Goal: Task Accomplishment & Management: Complete application form

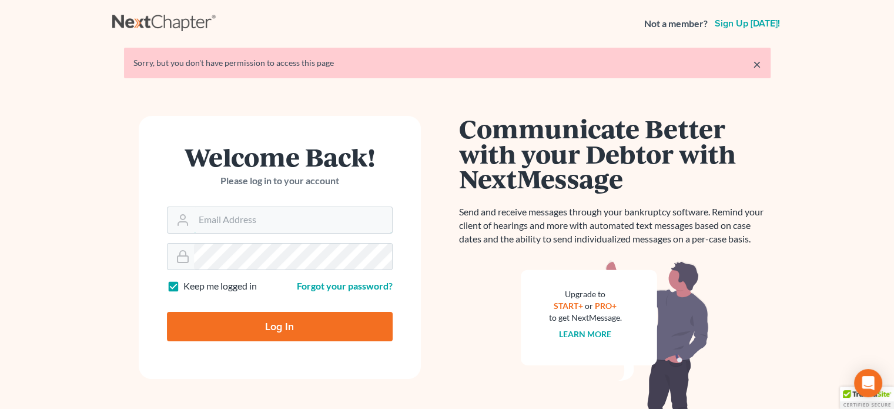
type input "[PERSON_NAME][EMAIL_ADDRESS][DOMAIN_NAME]"
click at [272, 331] on input "Log In" at bounding box center [280, 326] width 226 height 29
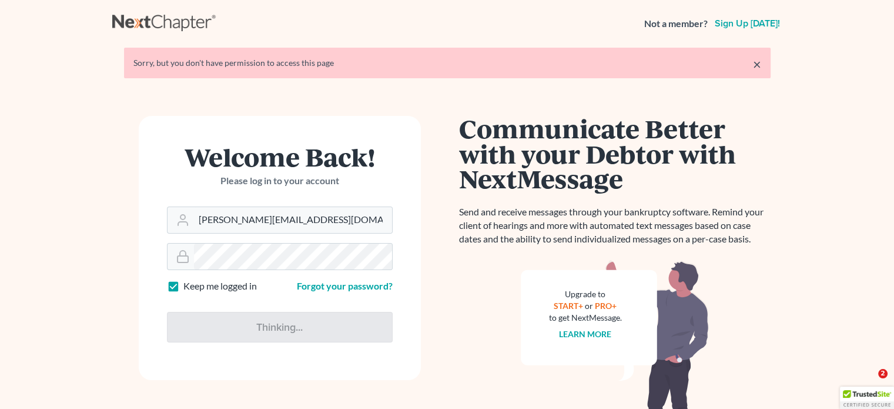
type input "Thinking..."
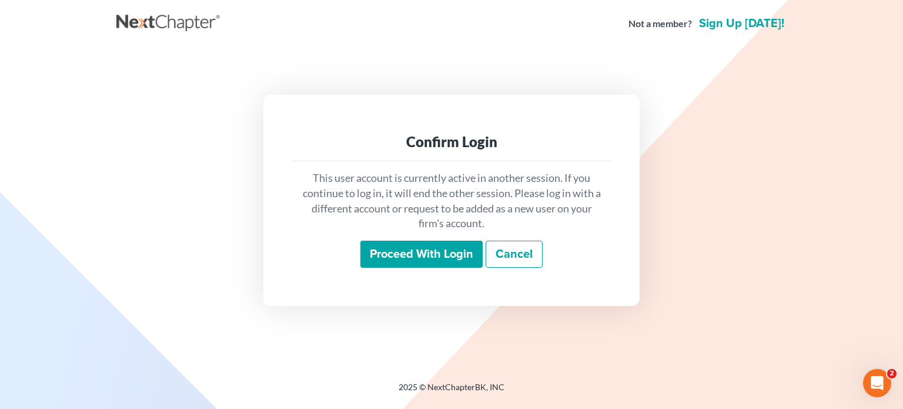
click at [441, 251] on input "Proceed with login" at bounding box center [421, 253] width 122 height 27
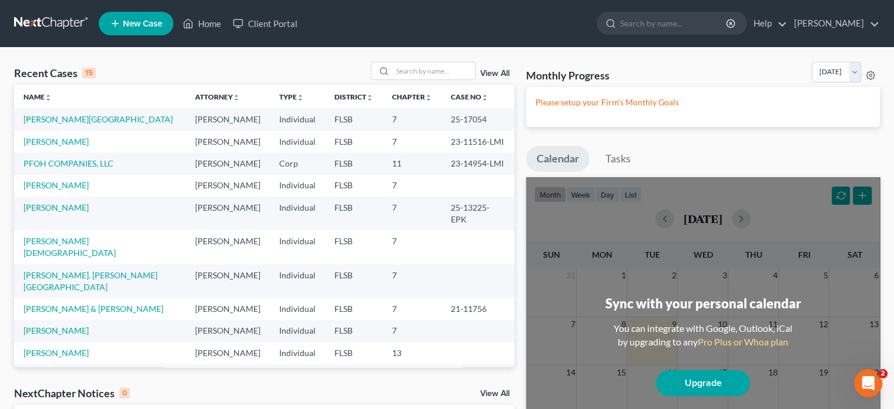
click at [131, 23] on span "New Case" at bounding box center [142, 23] width 39 height 9
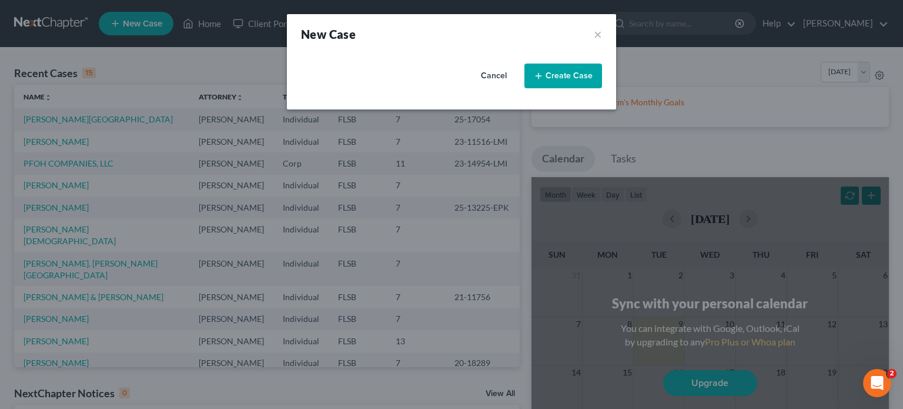
select select "17"
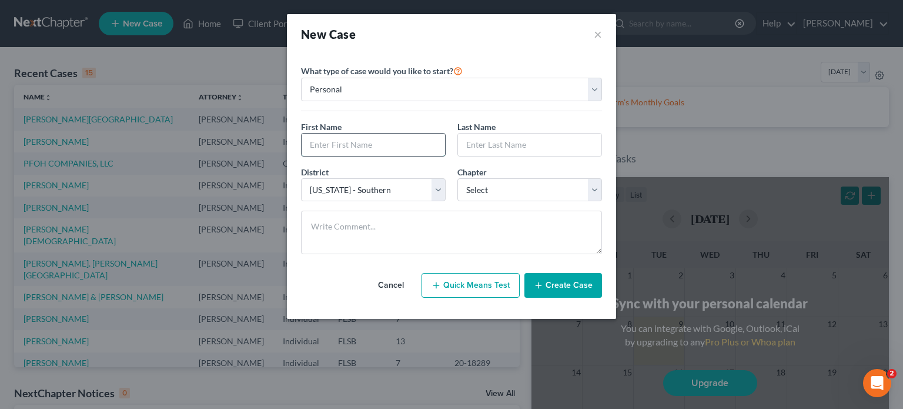
click at [315, 138] on input "text" at bounding box center [373, 144] width 143 height 22
type input "[PERSON_NAME]"
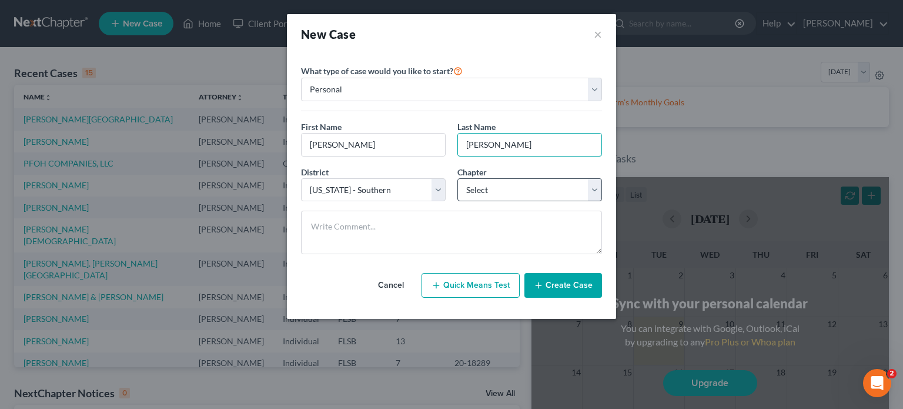
type input "[PERSON_NAME]"
click at [501, 188] on select "Select 7 11 12 13" at bounding box center [529, 190] width 145 height 24
select select "0"
click at [457, 178] on select "Select 7 11 12 13" at bounding box center [529, 190] width 145 height 24
click at [437, 186] on select "Select [US_STATE] - [GEOGRAPHIC_DATA] [US_STATE] - [GEOGRAPHIC_DATA][US_STATE] …" at bounding box center [373, 190] width 145 height 24
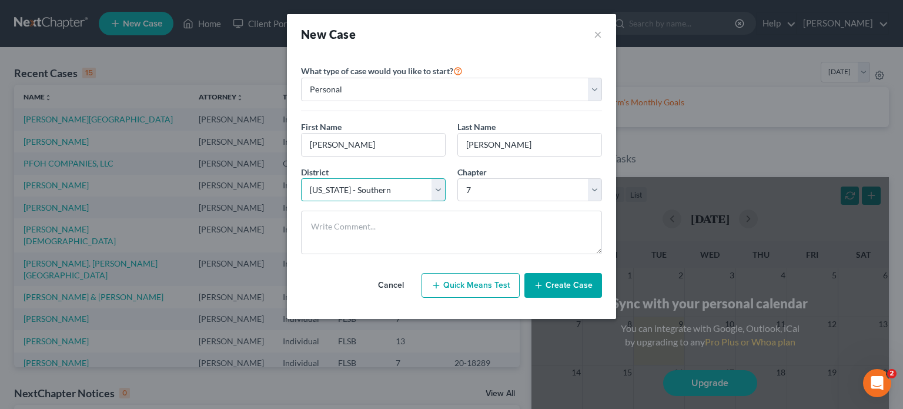
click at [437, 186] on select "Select [US_STATE] - [GEOGRAPHIC_DATA] [US_STATE] - [GEOGRAPHIC_DATA][US_STATE] …" at bounding box center [373, 190] width 145 height 24
click at [457, 281] on button "Quick Means Test" at bounding box center [471, 285] width 98 height 25
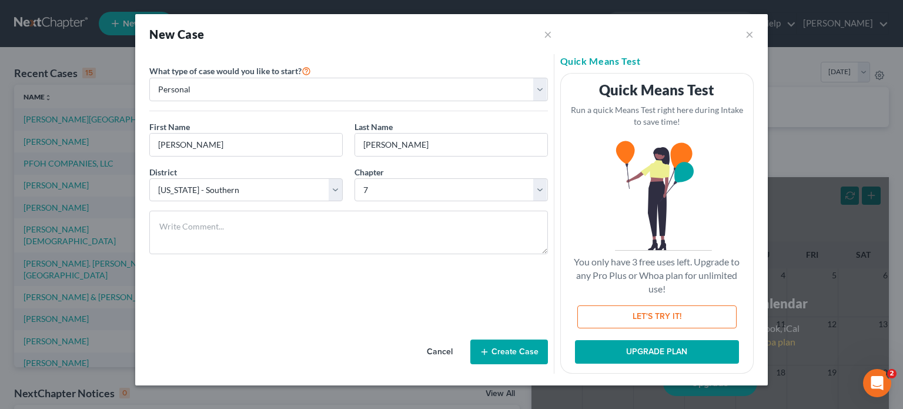
click at [499, 361] on button "Create Case" at bounding box center [509, 351] width 78 height 25
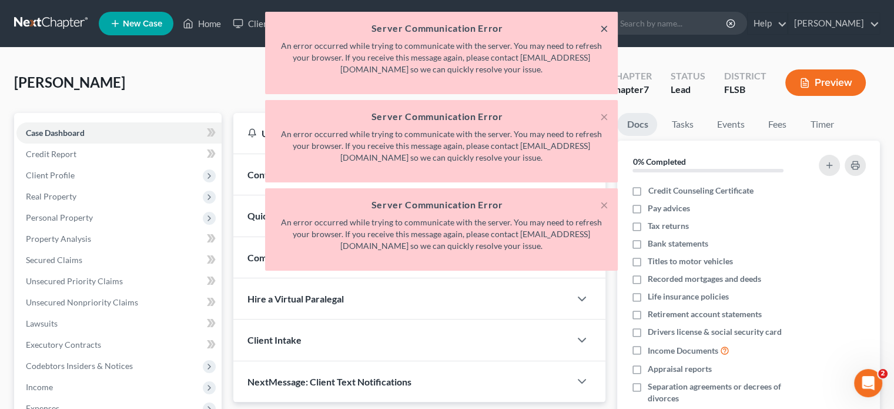
click at [603, 28] on button "×" at bounding box center [604, 28] width 8 height 14
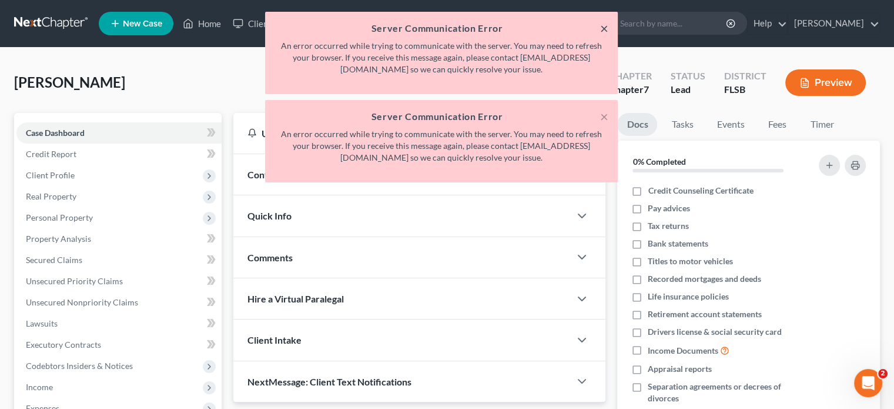
click at [603, 28] on button "×" at bounding box center [604, 28] width 8 height 14
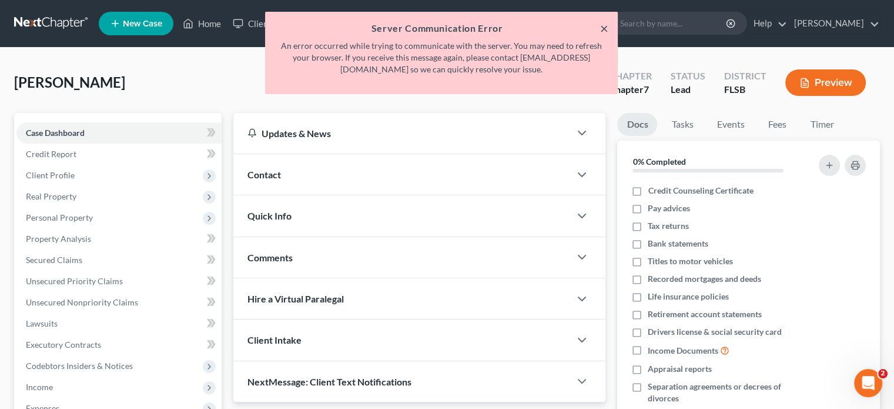
click at [603, 28] on button "×" at bounding box center [604, 28] width 8 height 14
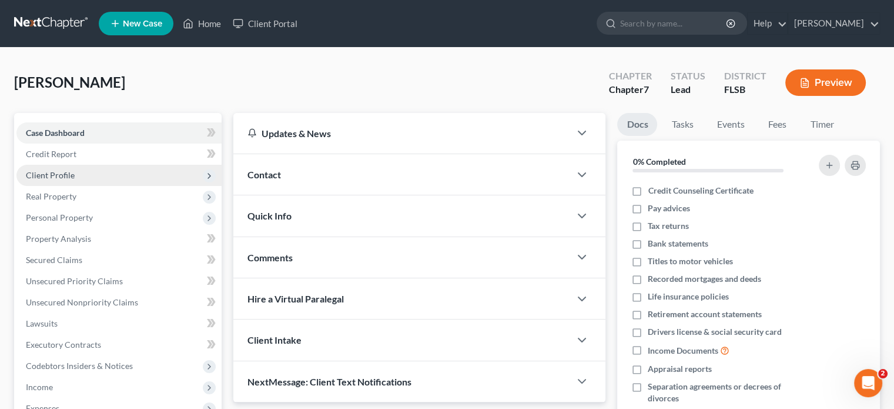
click at [66, 173] on span "Client Profile" at bounding box center [50, 175] width 49 height 10
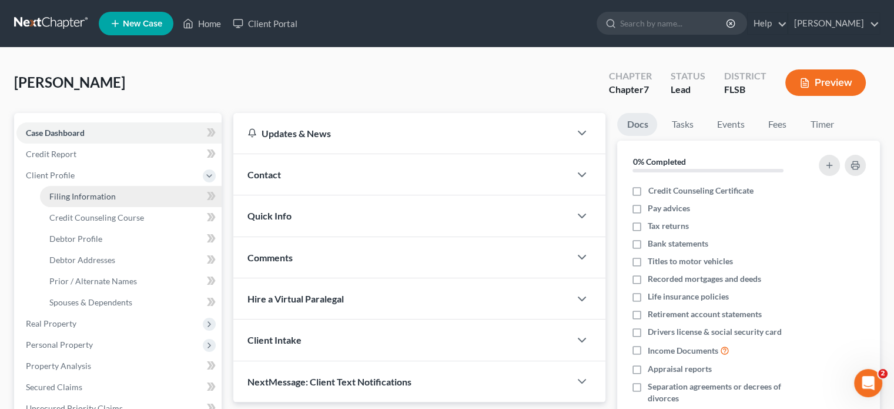
click at [69, 195] on span "Filing Information" at bounding box center [82, 196] width 66 height 10
select select "1"
select select "0"
select select "17"
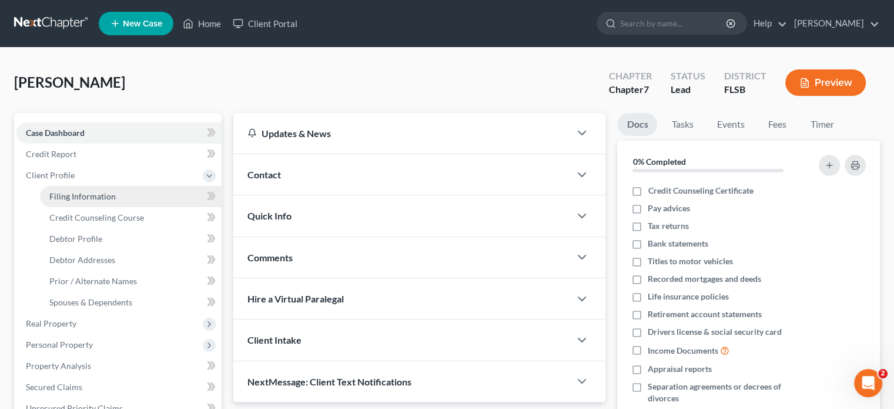
select select "9"
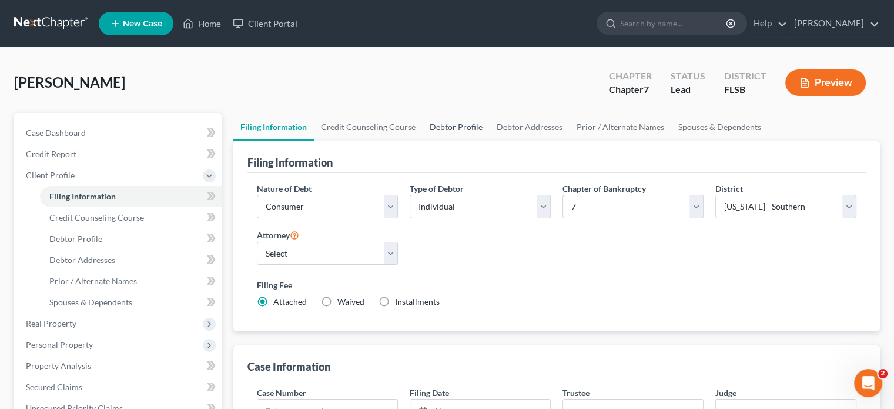
click at [433, 126] on link "Debtor Profile" at bounding box center [456, 127] width 67 height 28
select select "0"
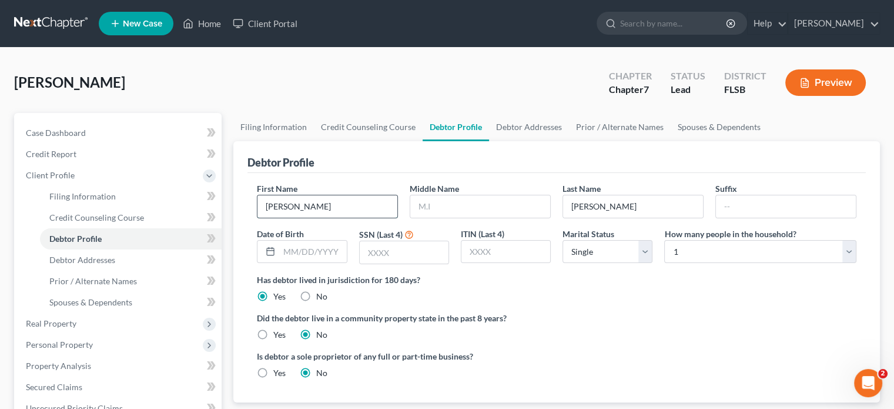
drag, startPoint x: 339, startPoint y: 209, endPoint x: 287, endPoint y: 210, distance: 51.8
click at [287, 210] on input "Victor Manuel" at bounding box center [327, 206] width 140 height 22
type input "Victor"
paste input "Manuel"
type input "Manuel"
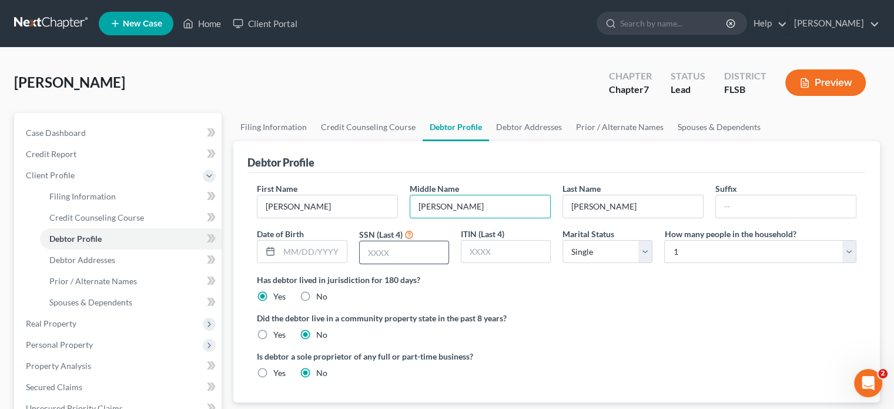
click at [377, 258] on input "text" at bounding box center [404, 252] width 89 height 22
type input "8636"
click at [647, 256] on select "Select Single Married Separated Divorced Widowed" at bounding box center [608, 252] width 90 height 24
select select "1"
click at [563, 240] on select "Select Single Married Separated Divorced Widowed" at bounding box center [608, 252] width 90 height 24
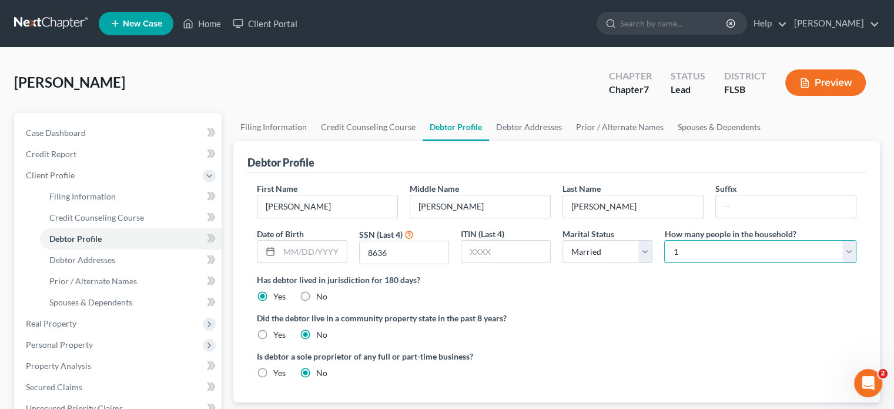
click at [850, 255] on select "Select 1 2 3 4 5 6 7 8 9 10 11 12 13 14 15 16 17 18 19 20" at bounding box center [760, 252] width 192 height 24
select select "3"
click at [664, 240] on select "Select 1 2 3 4 5 6 7 8 9 10 11 12 13 14 15 16 17 18 19 20" at bounding box center [760, 252] width 192 height 24
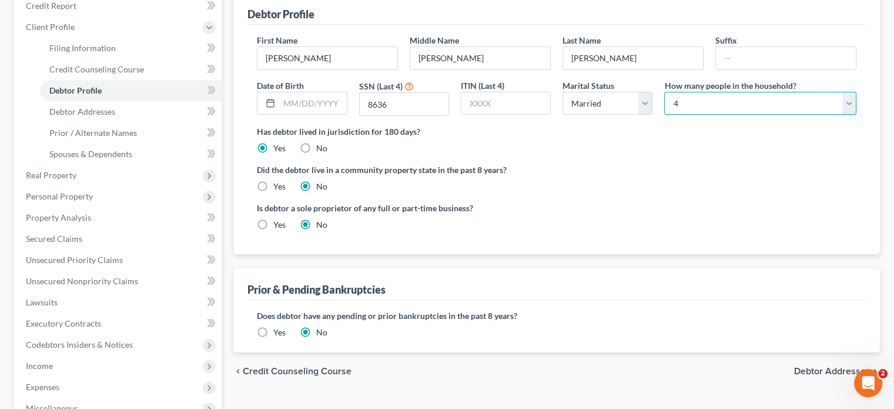
scroll to position [176, 0]
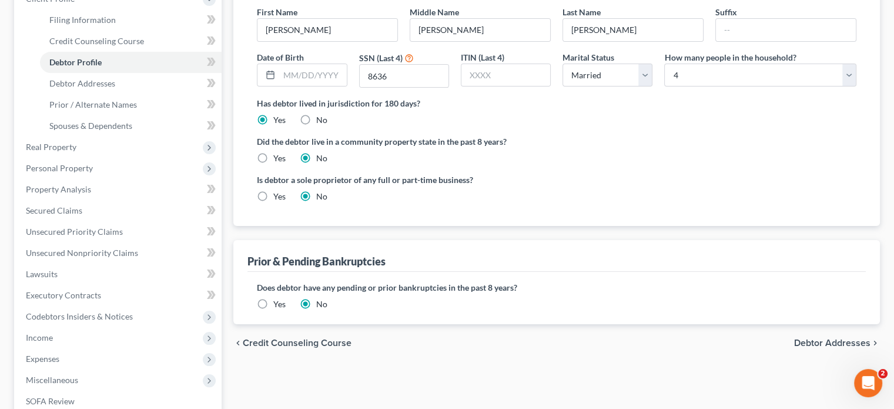
click at [841, 340] on span "Debtor Addresses" at bounding box center [832, 342] width 76 height 9
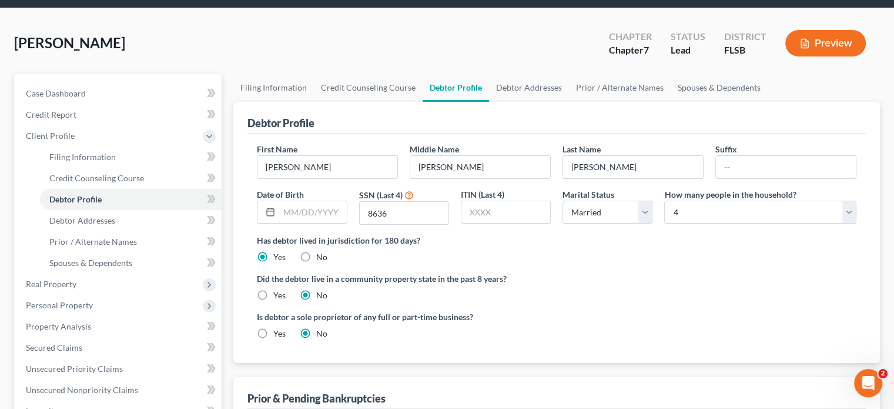
select select "0"
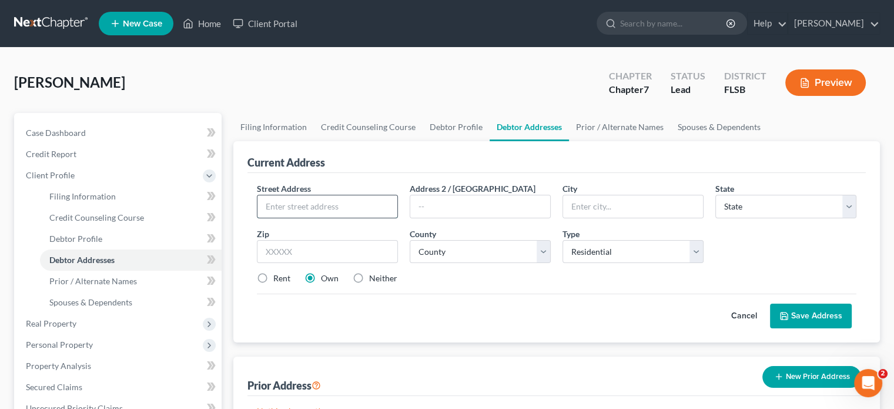
click at [301, 207] on input "text" at bounding box center [327, 206] width 140 height 22
type input "9711 W. Heather LN"
type input "Miramar"
select select "9"
type input "33025"
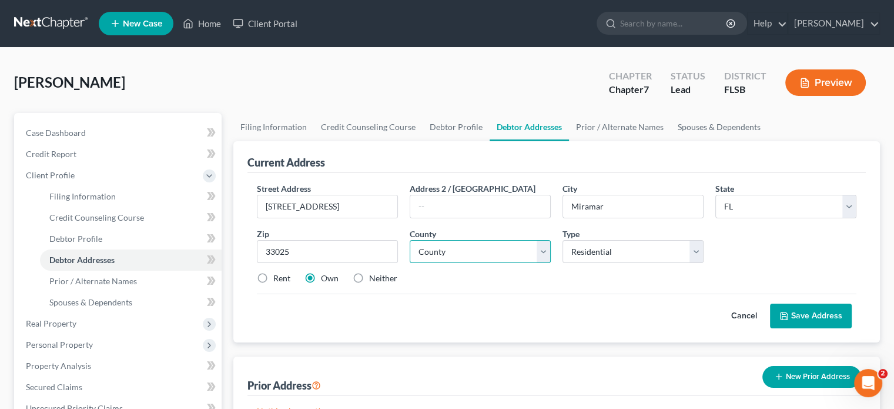
type input "Hollywood"
click at [541, 246] on select "County Alachua County Baker County Bay County Bradford County Brevard County Br…" at bounding box center [480, 252] width 141 height 24
select select "5"
click at [410, 240] on select "County Alachua County Baker County Bay County Bradford County Brevard County Br…" at bounding box center [480, 252] width 141 height 24
click at [818, 313] on button "Save Address" at bounding box center [811, 315] width 82 height 25
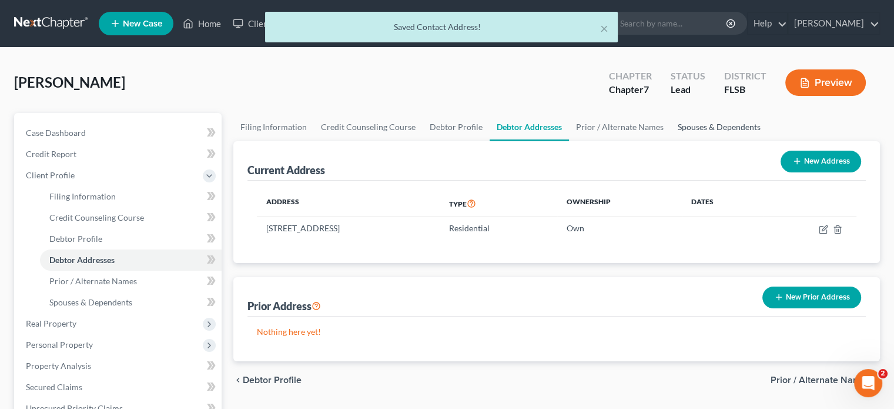
click at [698, 126] on link "Spouses & Dependents" at bounding box center [719, 127] width 97 height 28
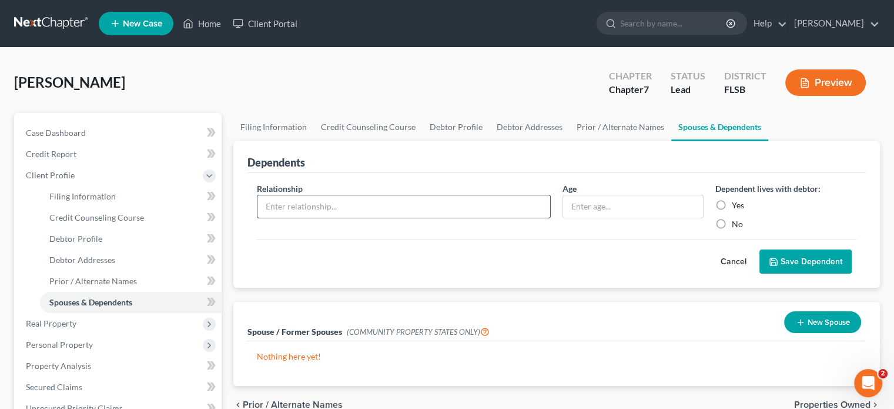
click at [326, 204] on input "text" at bounding box center [403, 206] width 293 height 22
type input "Wife"
click at [732, 204] on label "Yes" at bounding box center [738, 205] width 12 height 12
click at [737, 204] on input "Yes" at bounding box center [741, 203] width 8 height 8
radio input "true"
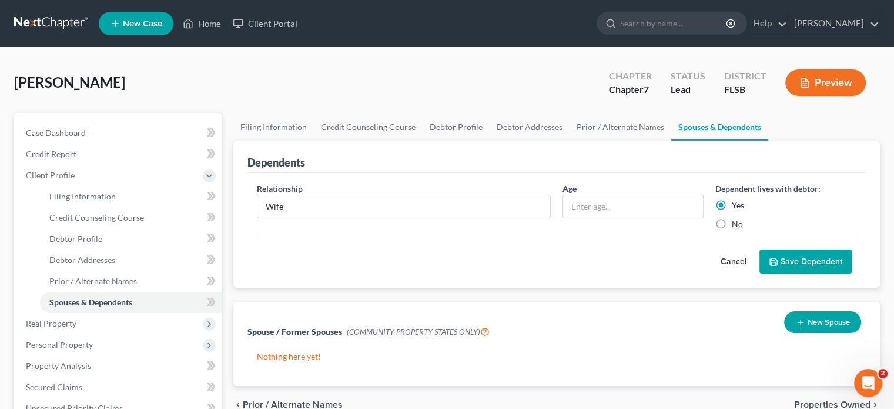
click at [800, 260] on button "Save Dependent" at bounding box center [806, 261] width 92 height 25
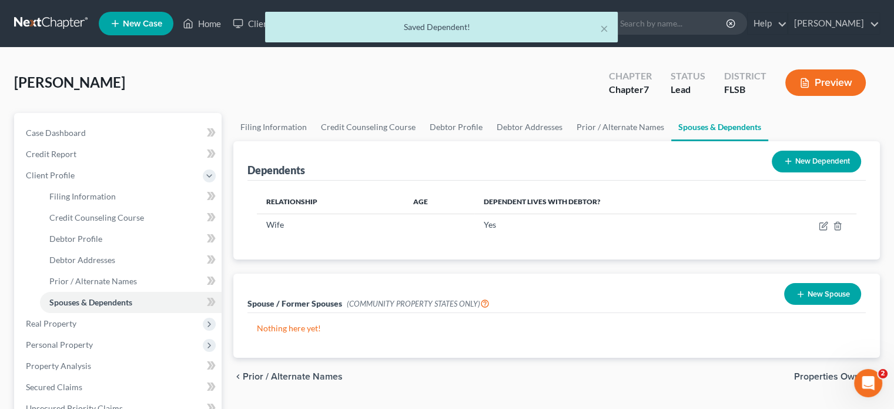
click at [788, 162] on icon at bounding box center [788, 160] width 9 height 9
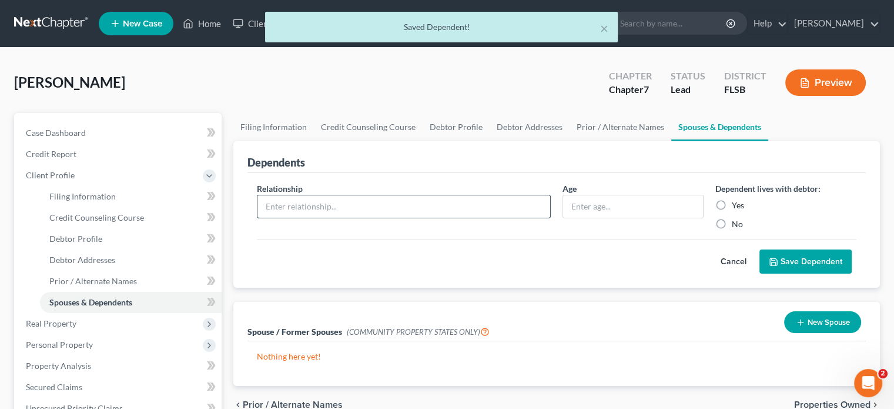
click at [284, 202] on input "text" at bounding box center [403, 206] width 293 height 22
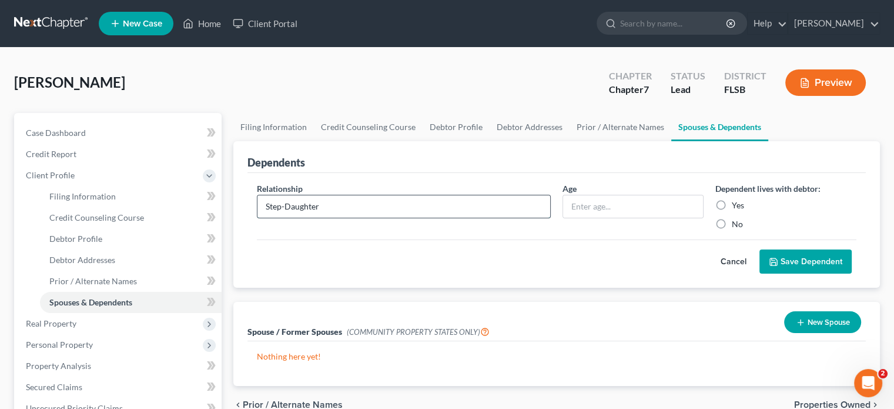
type input "Step-Daughter"
type input "14"
click at [732, 203] on label "Yes" at bounding box center [738, 205] width 12 height 12
click at [737, 203] on input "Yes" at bounding box center [741, 203] width 8 height 8
radio input "true"
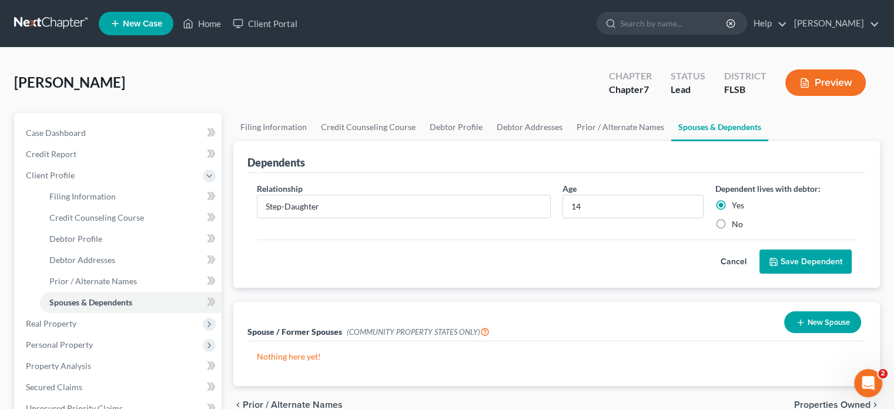
click at [775, 249] on button "Save Dependent" at bounding box center [806, 261] width 92 height 25
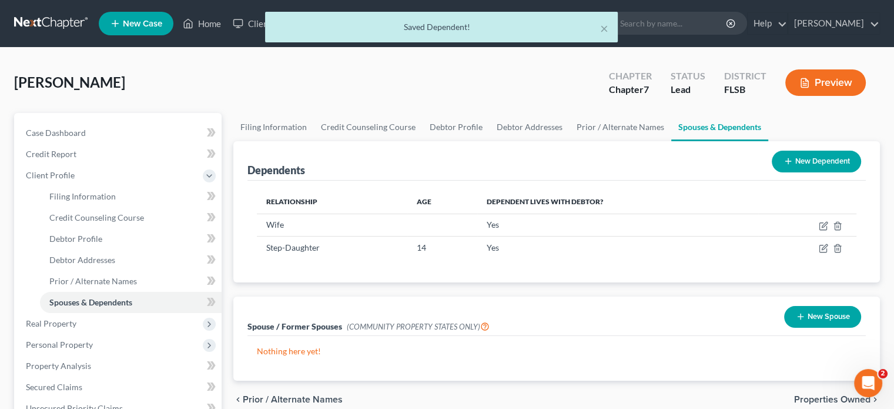
click at [802, 158] on button "New Dependent" at bounding box center [816, 161] width 89 height 22
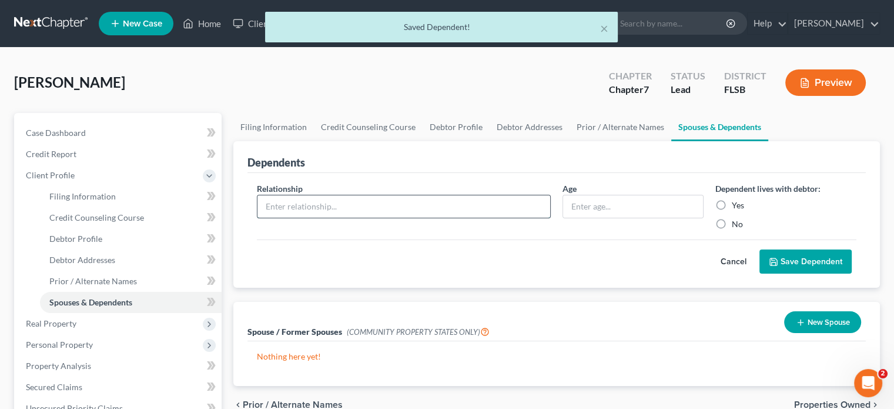
click at [280, 215] on input "text" at bounding box center [403, 206] width 293 height 22
type input "Son"
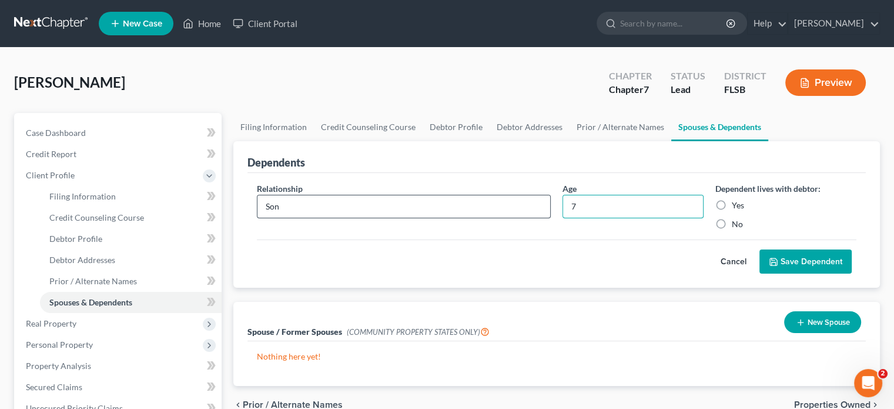
type input "7"
click at [732, 200] on label "Yes" at bounding box center [738, 205] width 12 height 12
click at [737, 200] on input "Yes" at bounding box center [741, 203] width 8 height 8
radio input "true"
click at [789, 262] on button "Save Dependent" at bounding box center [806, 261] width 92 height 25
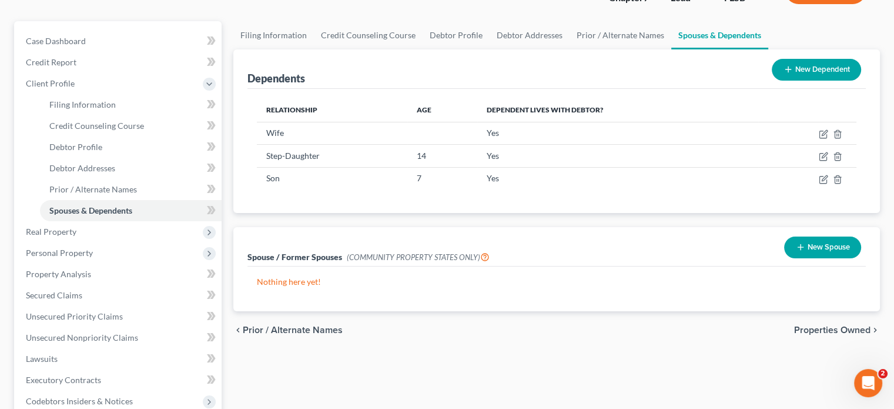
scroll to position [118, 0]
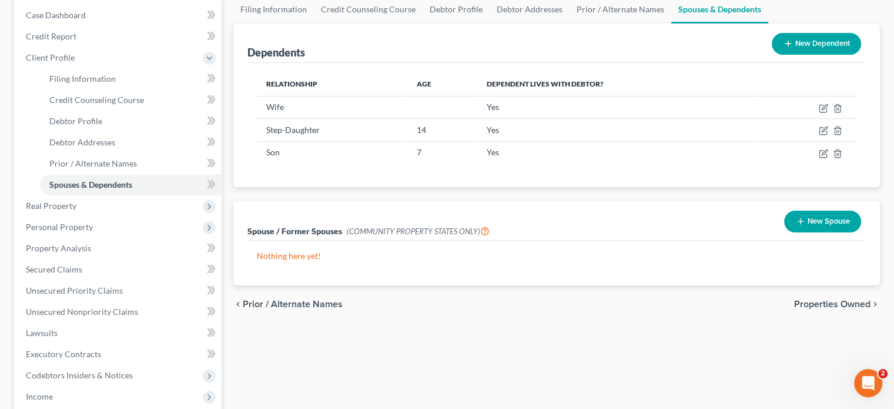
click at [820, 303] on span "Properties Owned" at bounding box center [832, 303] width 76 height 9
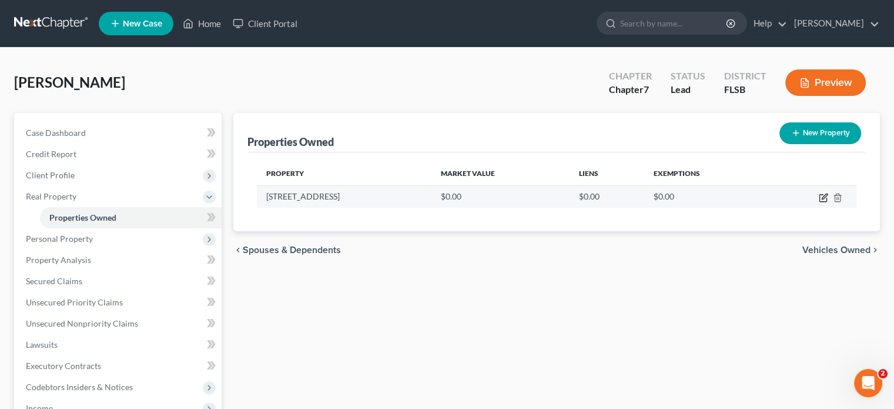
click at [820, 197] on icon "button" at bounding box center [823, 198] width 7 height 7
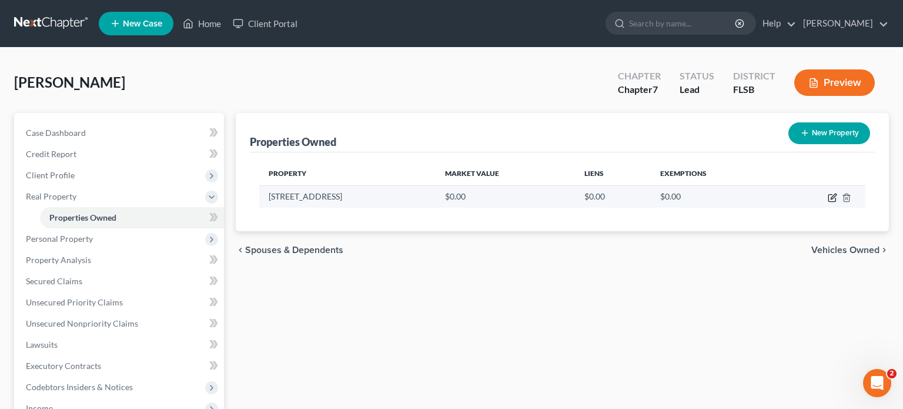
select select "9"
select select "5"
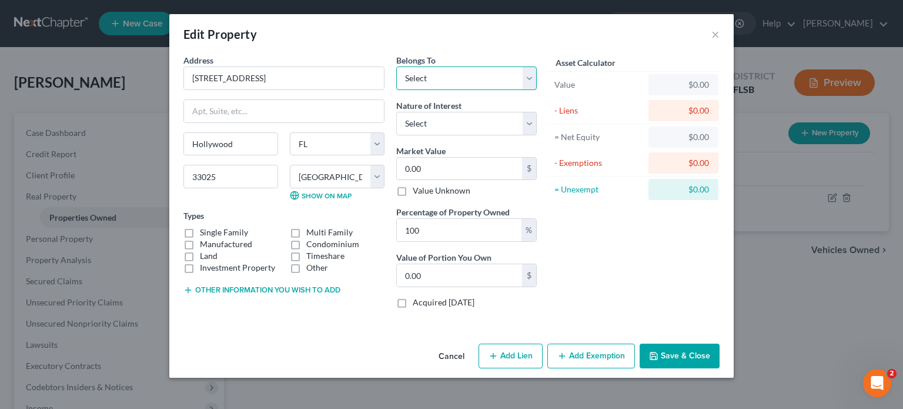
click at [527, 85] on select "Select Debtor 1 Only Debtor 2 Only Debtor 1 And Debtor 2 Only At Least One Of T…" at bounding box center [466, 78] width 141 height 24
select select "3"
click at [396, 66] on select "Select Debtor 1 Only Debtor 2 Only Debtor 1 And Debtor 2 Only At Least One Of T…" at bounding box center [466, 78] width 141 height 24
click at [534, 122] on select "Select Fee Simple Joint Tenant Life Estate Equitable Interest Future Interest T…" at bounding box center [466, 124] width 141 height 24
select select "0"
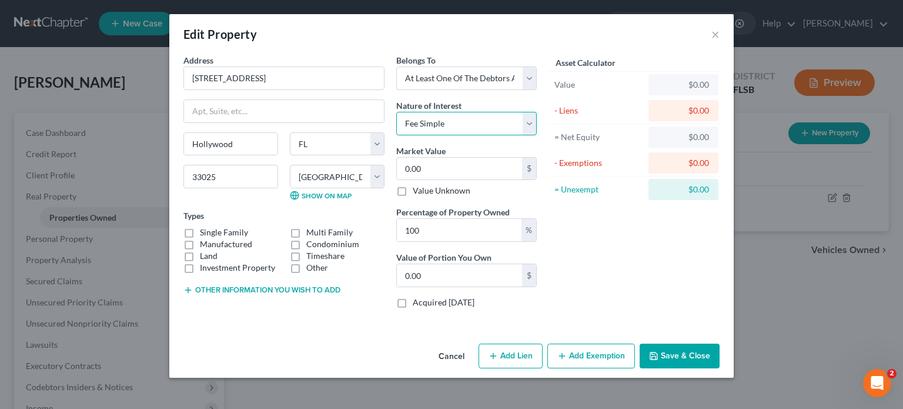
click at [396, 112] on select "Select Fee Simple Joint Tenant Life Estate Equitable Interest Future Interest T…" at bounding box center [466, 124] width 141 height 24
type input "3"
type input "3.00"
type input "38"
type input "38.00"
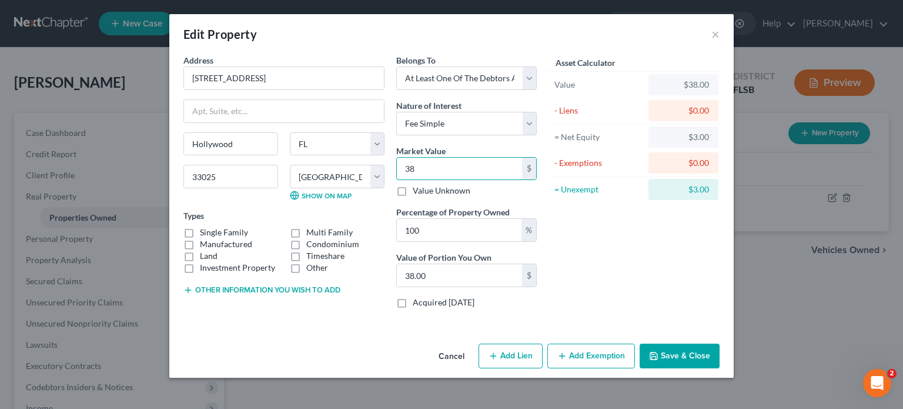
type input "384"
type input "384.00"
type input "3847"
type input "3,847.00"
type input "3,8470"
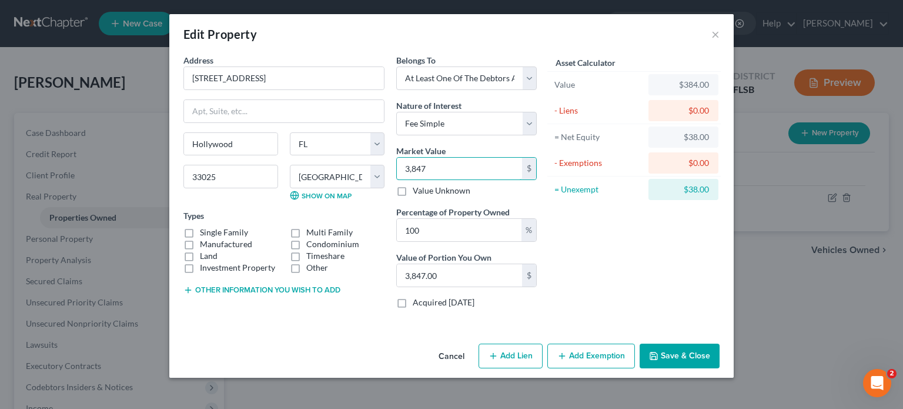
type input "38,470.00"
type input "38,4700"
type input "384,700.00"
type input "384,700"
click at [200, 232] on label "Single Family" at bounding box center [224, 232] width 48 height 12
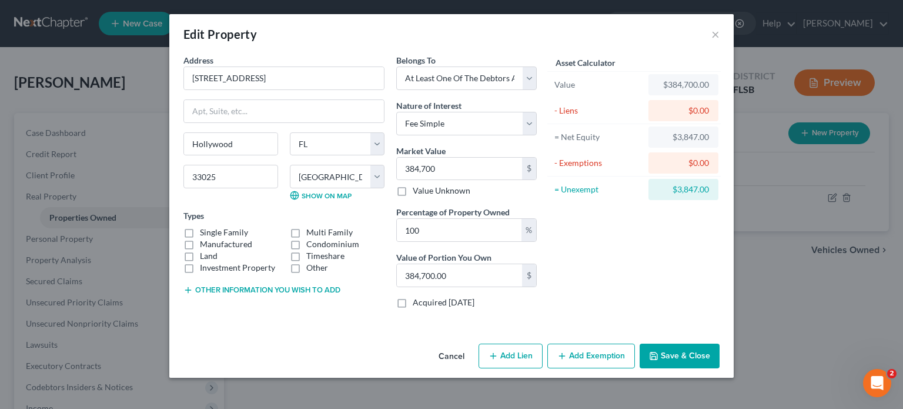
click at [205, 232] on input "Single Family" at bounding box center [209, 230] width 8 height 8
checkbox input "true"
drag, startPoint x: 477, startPoint y: 237, endPoint x: 526, endPoint y: 244, distance: 49.3
click at [491, 244] on div "Belongs To * Select Debtor 1 Only Debtor 2 Only Debtor 1 And Debtor 2 Only At L…" at bounding box center [466, 185] width 152 height 263
type input "10"
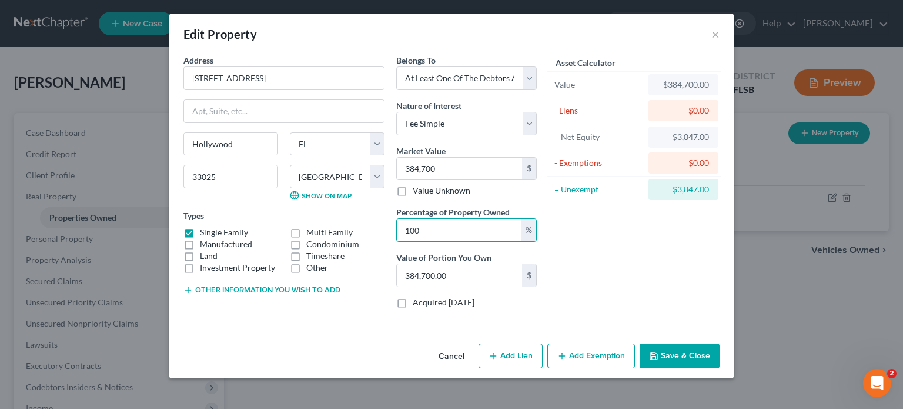
type input "38,470.00"
type input "1"
type input "3,847.00"
type input "5"
type input "19,235.00"
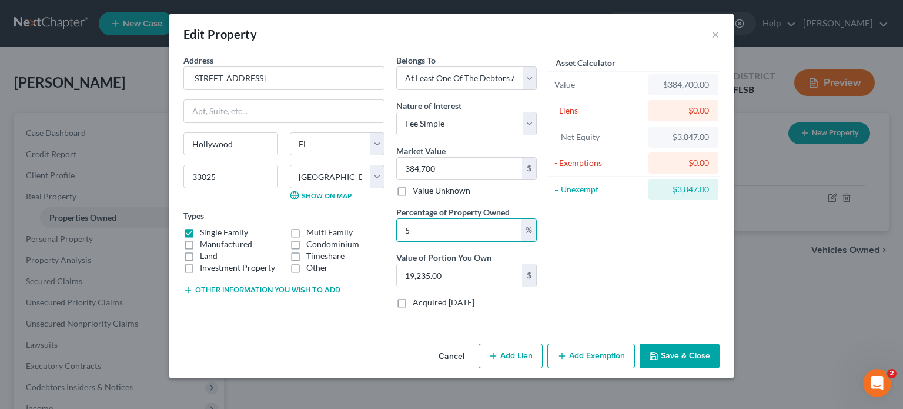
type input "50"
type input "192,350.00"
type input "50"
click at [673, 349] on button "Save & Close" at bounding box center [680, 355] width 80 height 25
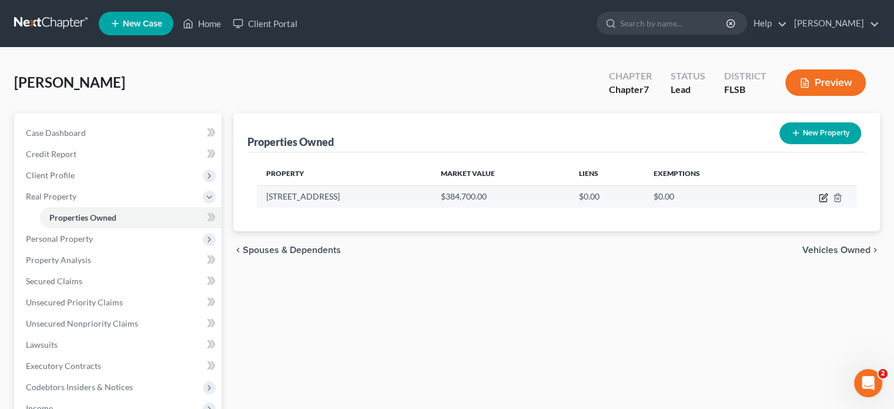
click at [820, 197] on icon "button" at bounding box center [823, 197] width 9 height 9
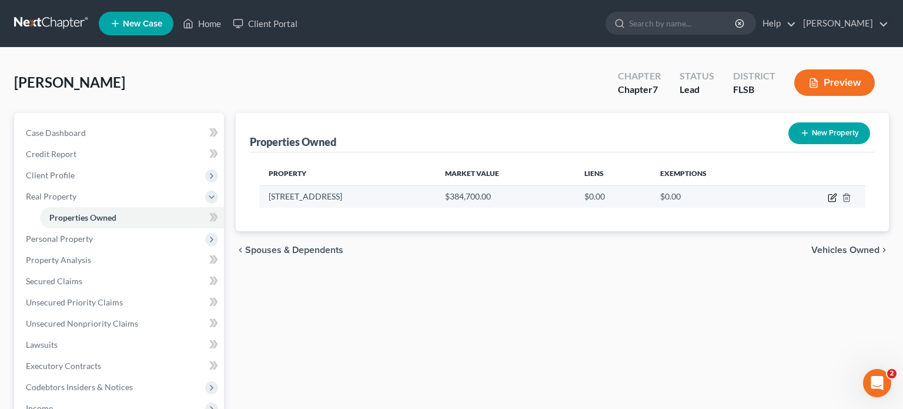
select select "9"
select select "5"
select select "3"
select select "0"
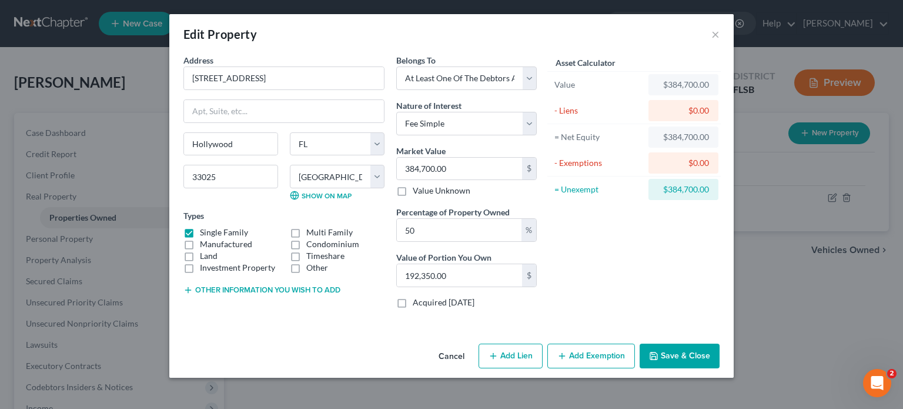
click at [520, 345] on button "Add Lien" at bounding box center [511, 355] width 64 height 25
select select "3"
select select "0"
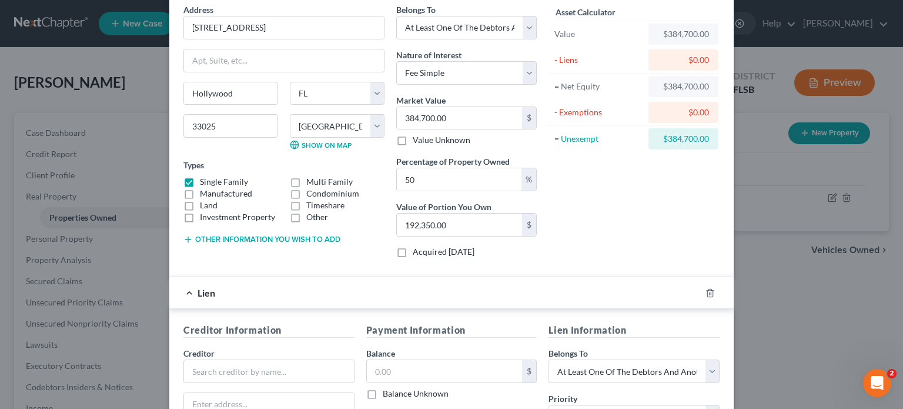
scroll to position [118, 0]
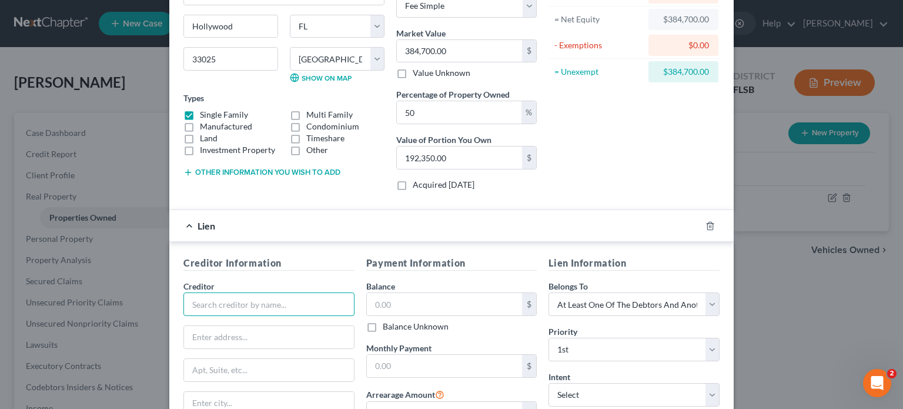
click at [204, 303] on input "text" at bounding box center [268, 304] width 171 height 24
type input "Mr. Cooper"
type input "8950 Cypress Waters Blvd."
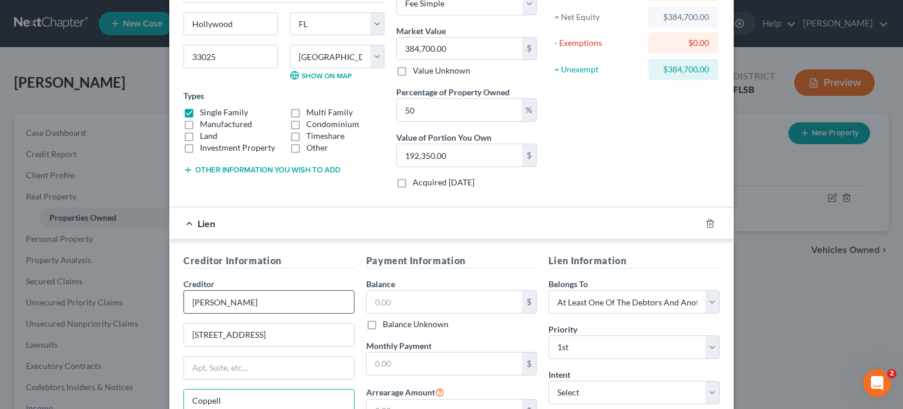
type input "Coppell"
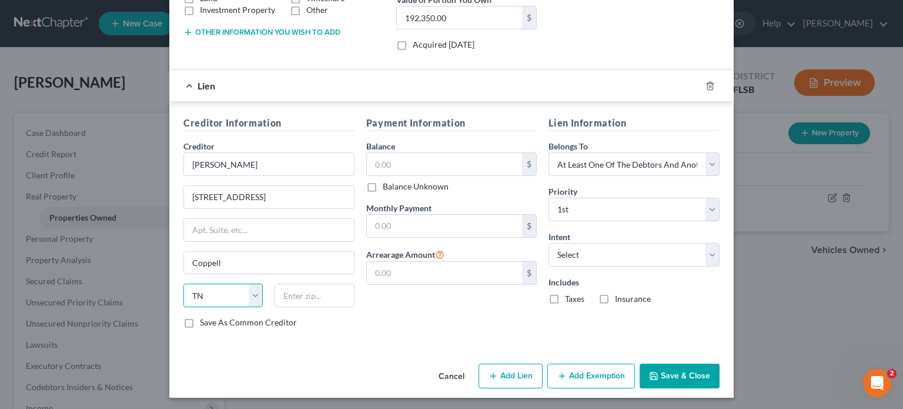
click at [252, 289] on select "State AL AK AR AZ CA CO CT DE DC FL GA GU HI ID IL IN IA KS KY LA ME MD MA MI M…" at bounding box center [222, 295] width 79 height 24
select select "45"
click at [183, 283] on select "State AL AK AR AZ CA CO CT DE DC FL GA GU HI ID IL IN IA KS KY LA ME MD MA MI M…" at bounding box center [222, 295] width 79 height 24
click at [289, 296] on input "text" at bounding box center [314, 295] width 79 height 24
type input "75019"
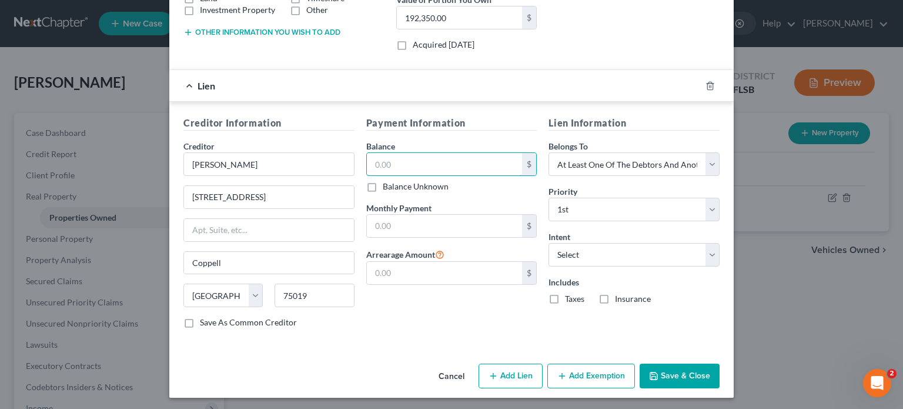
drag, startPoint x: 390, startPoint y: 162, endPoint x: 353, endPoint y: 157, distance: 37.9
click at [353, 157] on div "Creditor Information Creditor * Mr. Cooper 8950 Cypress Waters Blvd. Coppell St…" at bounding box center [452, 227] width 548 height 222
type input "262,147.00"
click at [607, 365] on button "Add Exemption" at bounding box center [591, 375] width 88 height 25
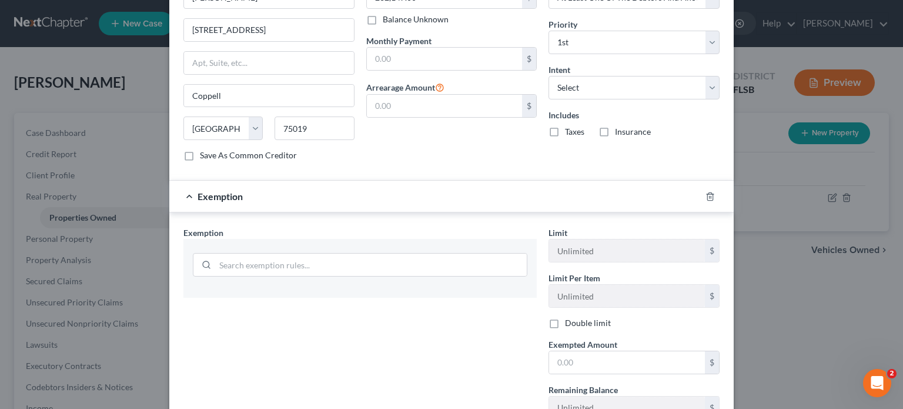
scroll to position [434, 0]
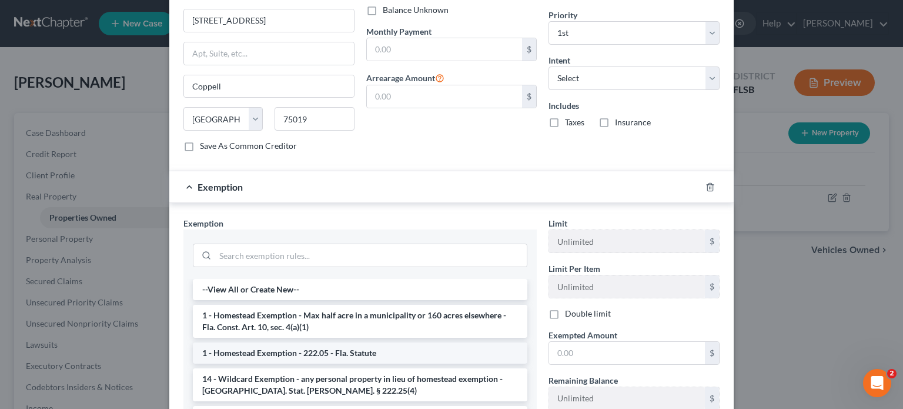
click at [313, 353] on li "1 - Homestead Exemption - 222.05 - Fla. Statute" at bounding box center [360, 352] width 335 height 21
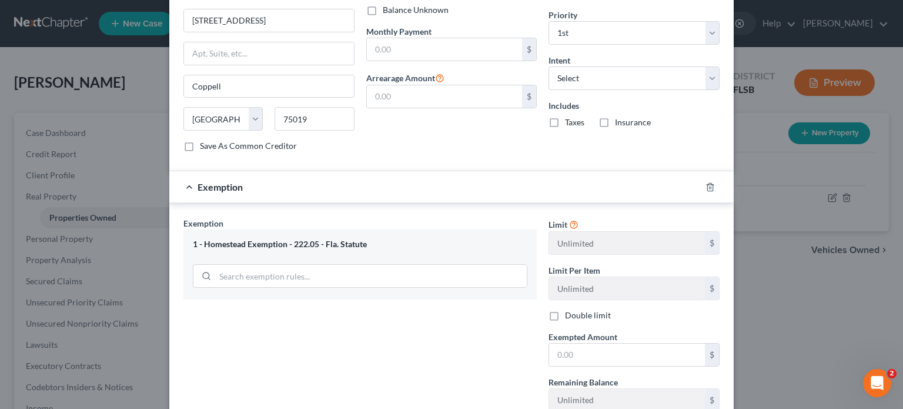
click at [313, 353] on div "Exemption Set must be selected for CA. Exemption * 1 - Homestead Exemption - 22…" at bounding box center [360, 318] width 365 height 203
click at [577, 354] on input "text" at bounding box center [627, 354] width 156 height 22
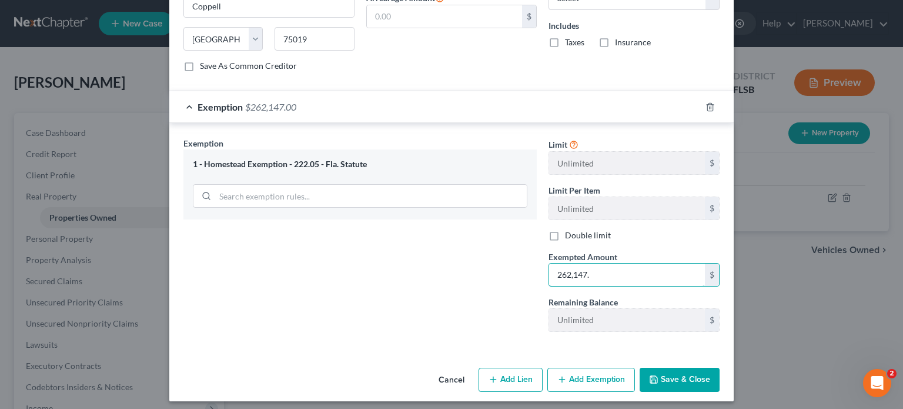
scroll to position [517, 0]
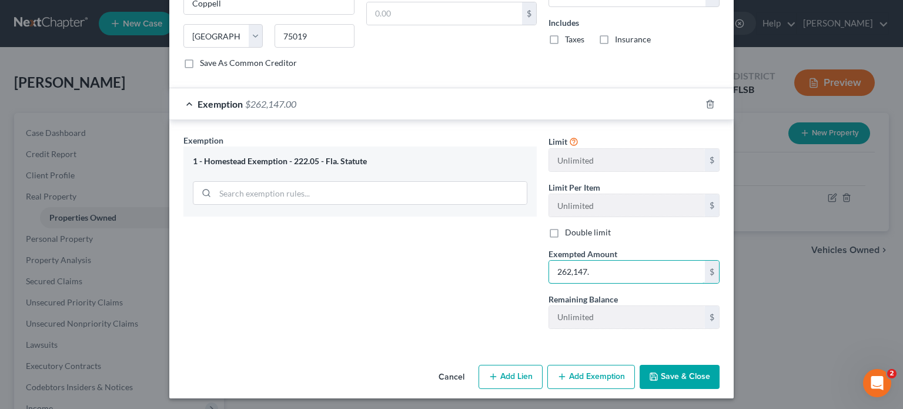
type input "262,147."
click at [674, 368] on button "Save & Close" at bounding box center [680, 376] width 80 height 25
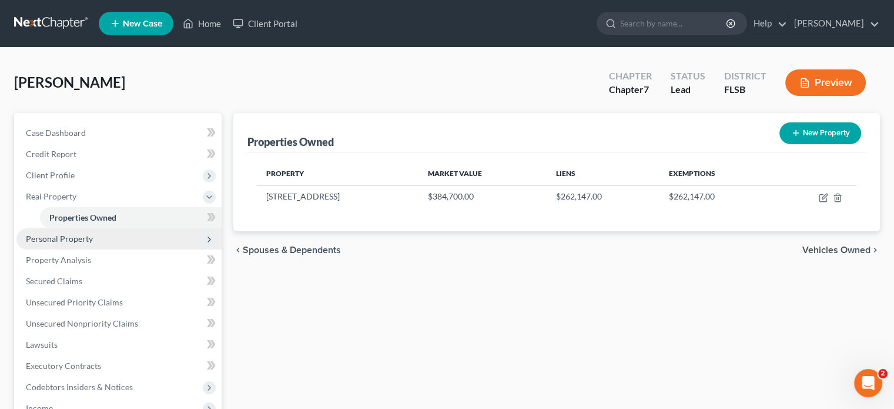
click at [41, 239] on span "Personal Property" at bounding box center [59, 238] width 67 height 10
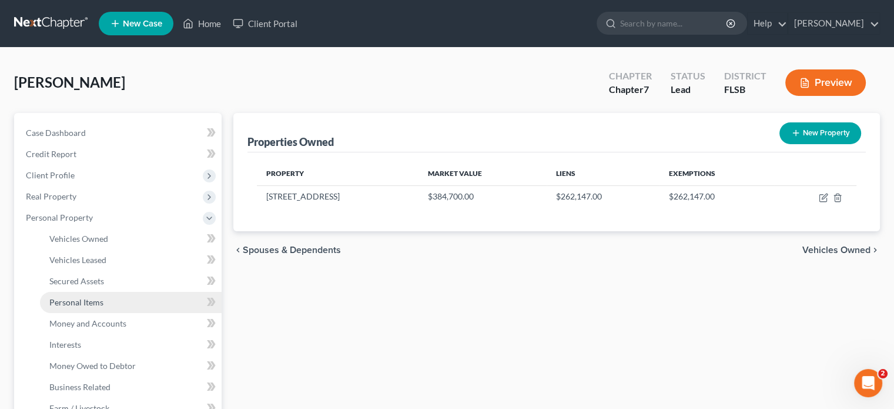
click at [89, 305] on span "Personal Items" at bounding box center [76, 302] width 54 height 10
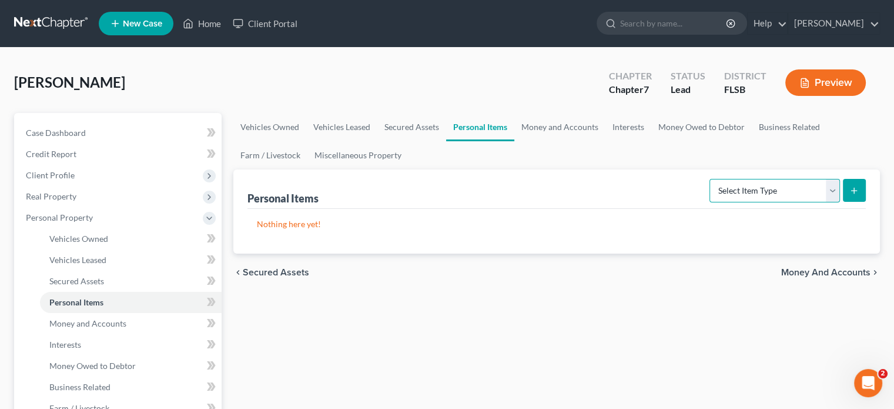
click at [838, 190] on select "Select Item Type Clothing Collectibles Of Value Electronics Firearms Household …" at bounding box center [775, 191] width 131 height 24
select select "household_goods"
click at [711, 179] on select "Select Item Type Clothing Collectibles Of Value Electronics Firearms Household …" at bounding box center [775, 191] width 131 height 24
click at [856, 195] on button "submit" at bounding box center [854, 190] width 23 height 23
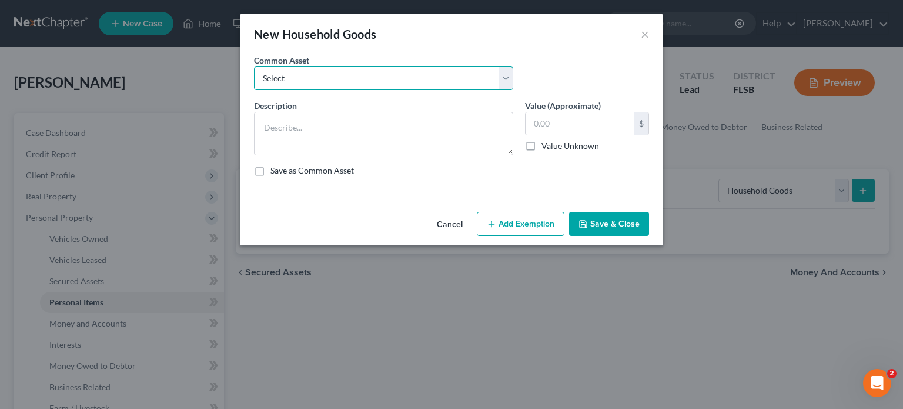
click at [312, 78] on select "Select Living Room Set. Dining Room Set. Bedroom Set, 2 Tva" at bounding box center [383, 78] width 259 height 24
click at [312, 81] on select "Select Living Room Set. Dining Room Set. Bedroom Set, 2 Tva" at bounding box center [383, 78] width 259 height 24
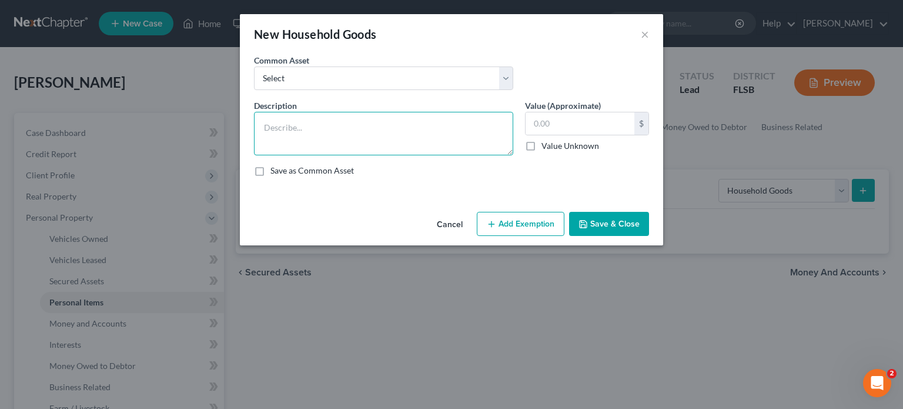
click at [282, 133] on textarea at bounding box center [383, 134] width 259 height 44
type textarea "75" TV, dining room set, sofa, bedroom set"
click at [553, 122] on input "text" at bounding box center [580, 123] width 109 height 22
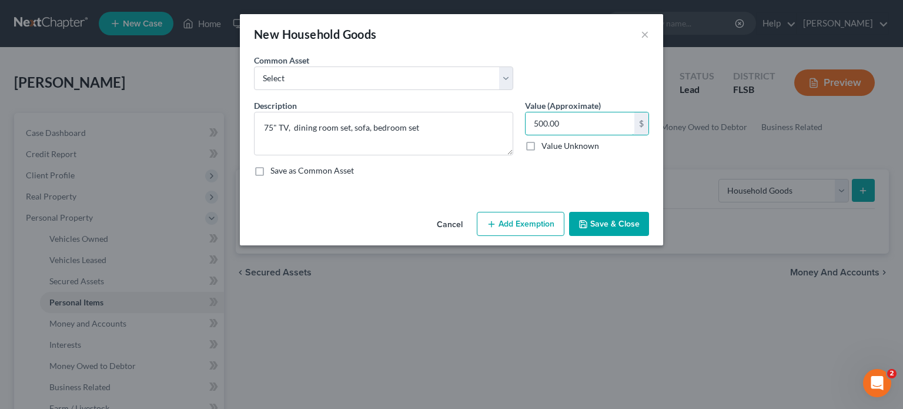
type input "500.00"
click at [603, 226] on button "Save & Close" at bounding box center [609, 224] width 80 height 25
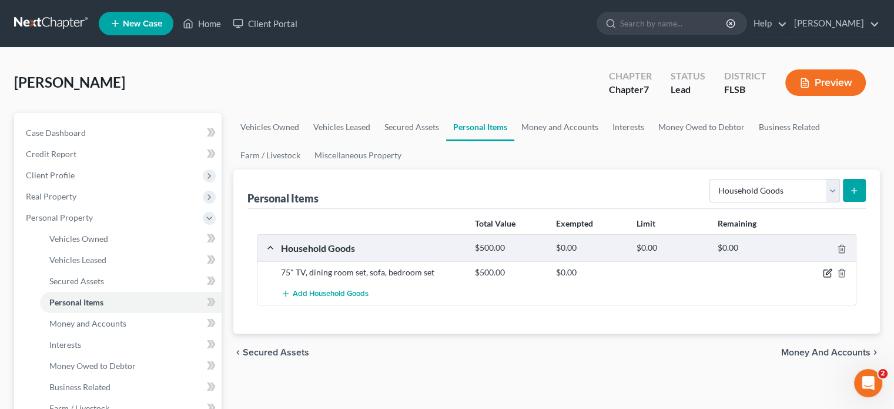
click at [830, 270] on icon "button" at bounding box center [827, 272] width 9 height 9
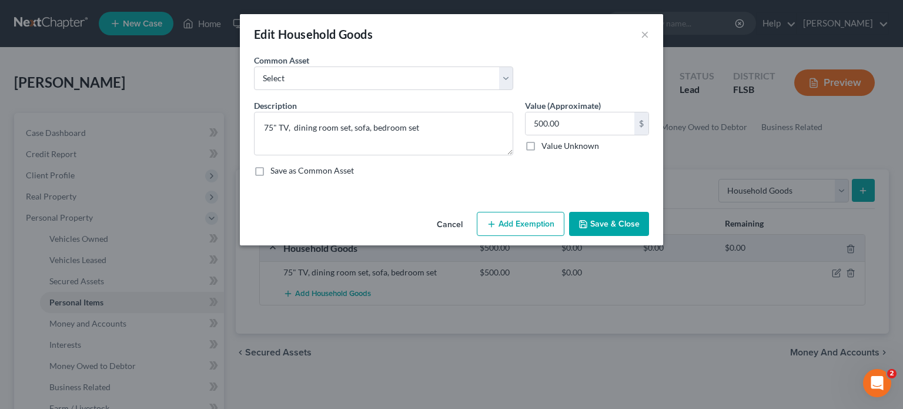
click at [506, 223] on button "Add Exemption" at bounding box center [521, 224] width 88 height 25
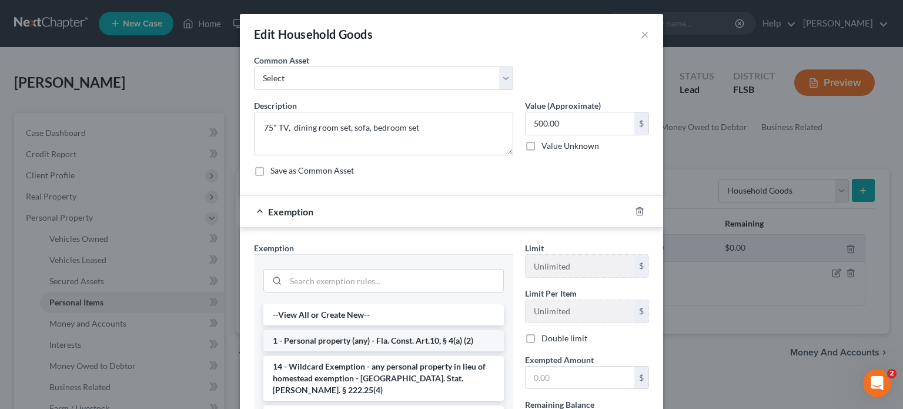
click at [346, 339] on li "1 - Personal property (any) - Fla. Const. Art.10, § 4(a) (2)" at bounding box center [383, 340] width 240 height 21
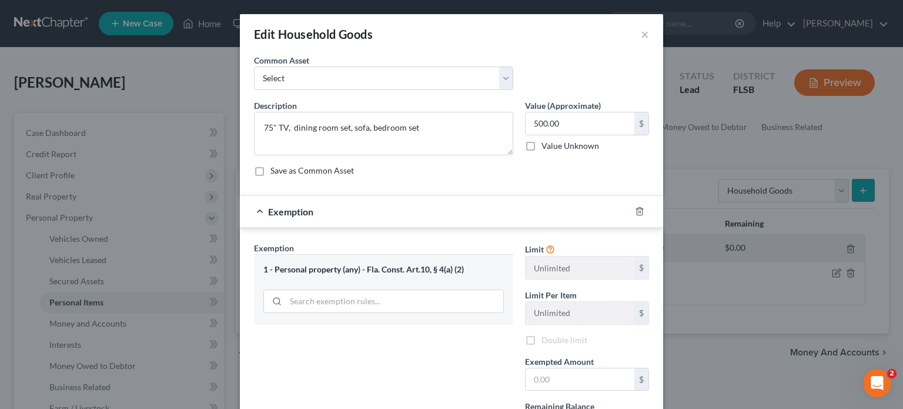
click at [346, 339] on div "Exemption Set must be selected for CA. Exemption * 1 - Personal property (any) …" at bounding box center [383, 343] width 271 height 203
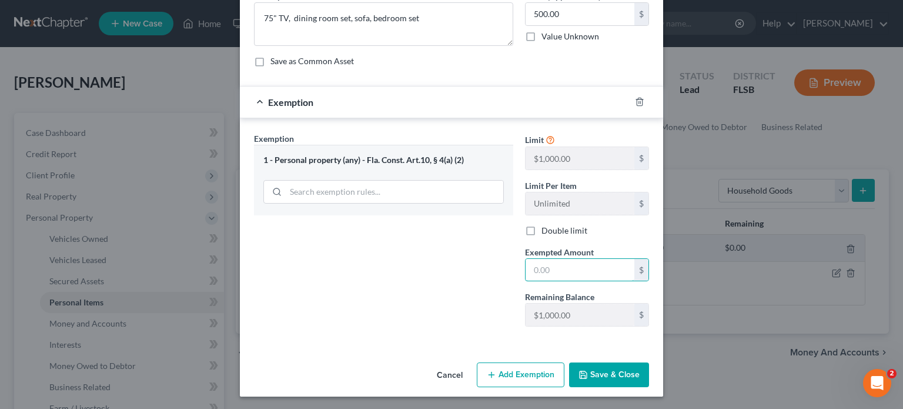
drag, startPoint x: 545, startPoint y: 266, endPoint x: 513, endPoint y: 270, distance: 32.5
click at [513, 270] on div "Exemption Set must be selected for CA. Exemption * 1 - Personal property (any) …" at bounding box center [451, 234] width 407 height 204
type input "250.00"
click at [593, 372] on button "Save & Close" at bounding box center [609, 374] width 80 height 25
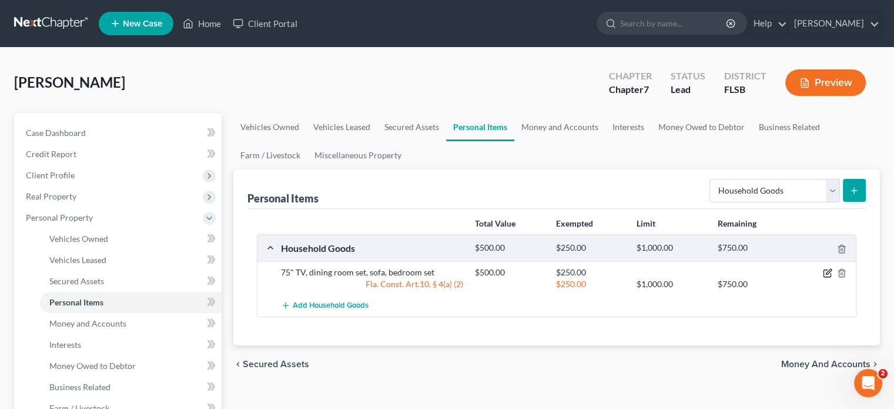
click at [825, 271] on icon "button" at bounding box center [827, 272] width 9 height 9
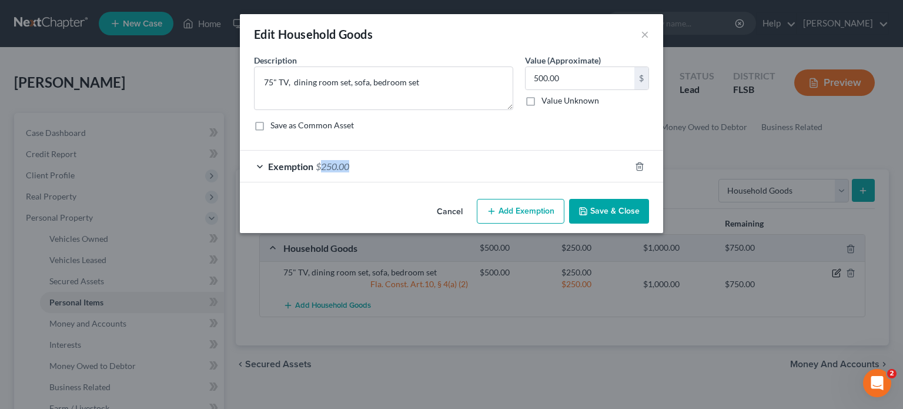
click at [825, 271] on div "Edit Household Goods × An exemption set must first be selected from the Filing …" at bounding box center [451, 204] width 903 height 409
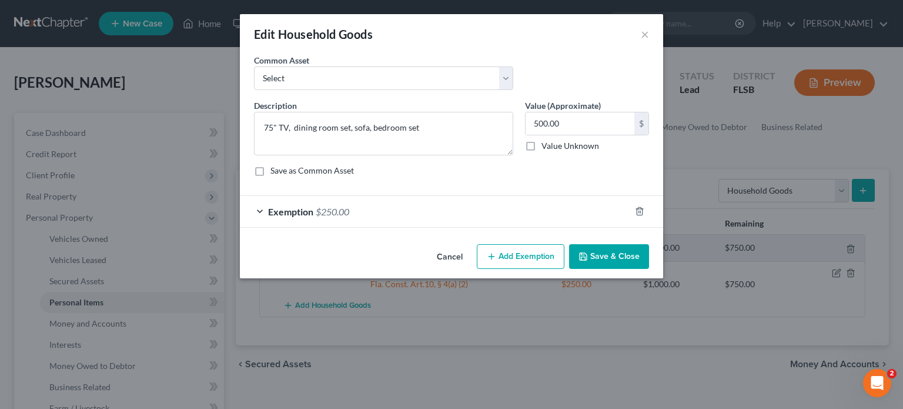
click at [547, 307] on div "Edit Household Goods × An exemption set must first be selected from the Filing …" at bounding box center [451, 204] width 903 height 409
click at [440, 78] on select "Select Living Room Set. Dining Room Set. Bedroom Set, 2 Tva" at bounding box center [383, 78] width 259 height 24
click at [652, 37] on div "Edit Household Goods ×" at bounding box center [451, 34] width 423 height 40
click at [641, 36] on button "×" at bounding box center [645, 34] width 8 height 14
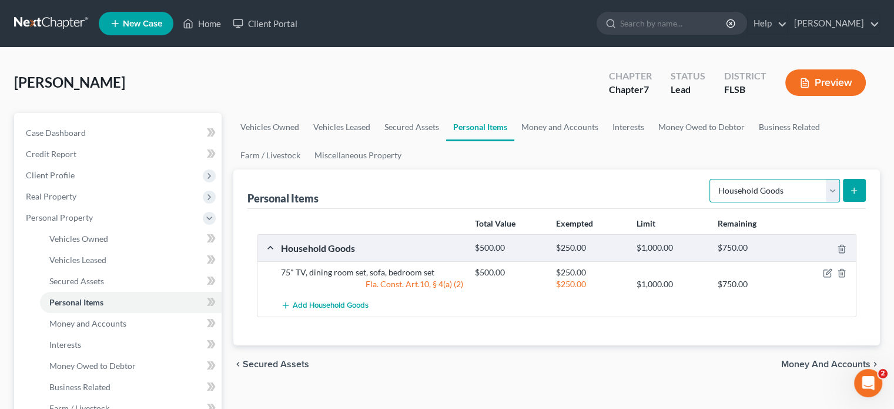
click at [837, 188] on select "Select Item Type Clothing Collectibles Of Value Electronics Firearms Household …" at bounding box center [775, 191] width 131 height 24
select select "clothing"
click at [711, 179] on select "Select Item Type Clothing Collectibles Of Value Electronics Firearms Household …" at bounding box center [775, 191] width 131 height 24
click at [852, 188] on icon "submit" at bounding box center [853, 190] width 9 height 9
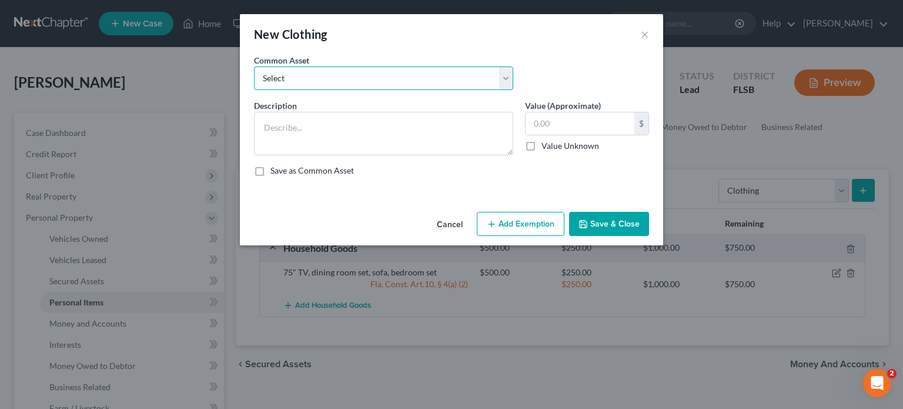
click at [286, 81] on select "Select Miscellaneous clothing apparel (no commercial value)" at bounding box center [383, 78] width 259 height 24
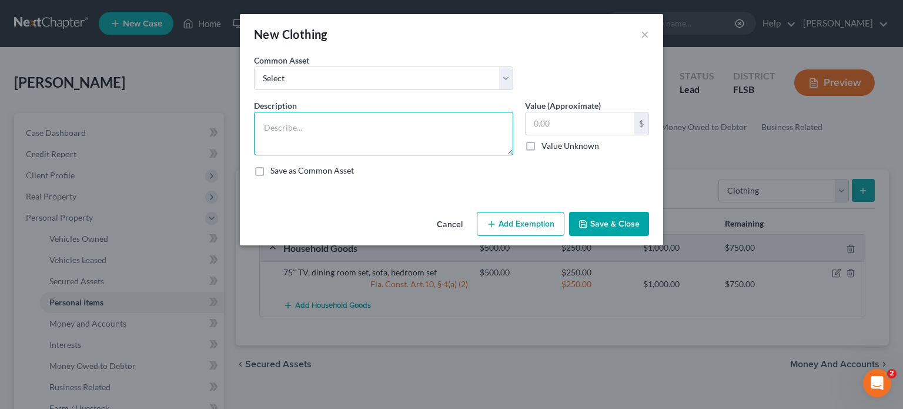
click at [269, 140] on textarea at bounding box center [383, 134] width 259 height 44
click at [407, 131] on textarea "Miscellaneous clothing apparel (" at bounding box center [383, 134] width 259 height 44
type textarea "Miscellaneous clothing apparel (no commercial value)"
click at [546, 225] on button "Add Exemption" at bounding box center [521, 224] width 88 height 25
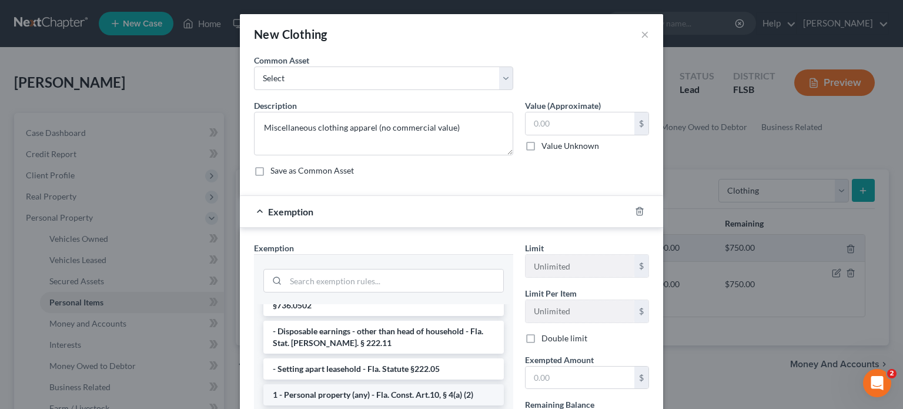
scroll to position [118, 0]
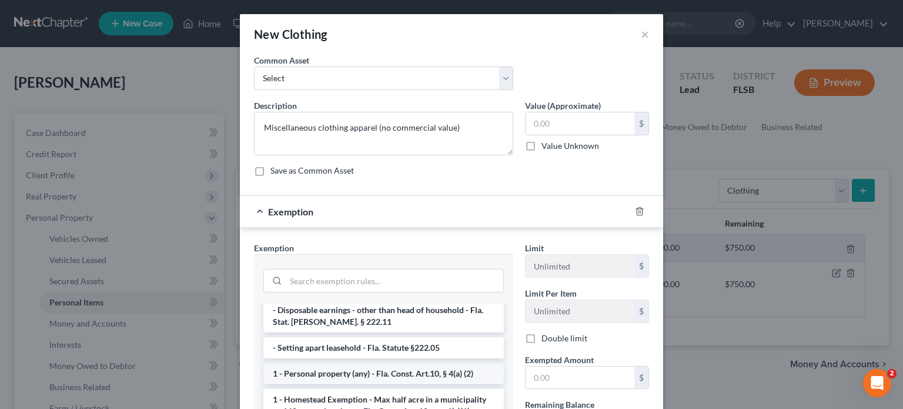
click at [363, 364] on li "1 - Personal property (any) - Fla. Const. Art.10, § 4(a) (2)" at bounding box center [383, 373] width 240 height 21
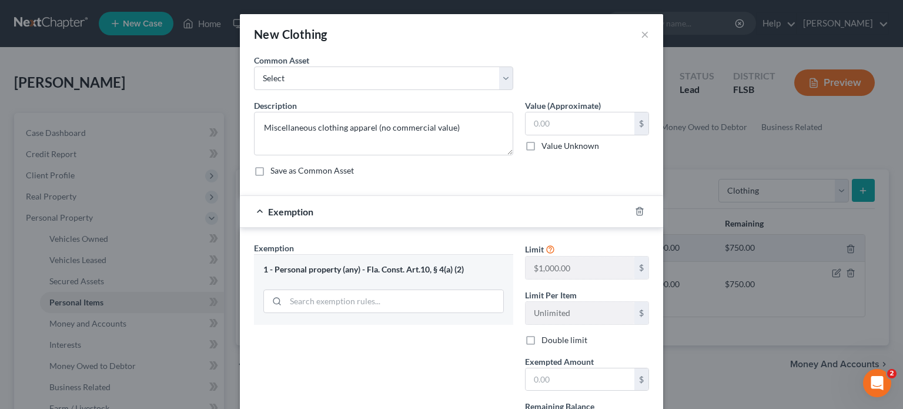
click at [363, 364] on div "Exemption Set must be selected for CA. Exemption * 1 - Personal property (any) …" at bounding box center [383, 343] width 271 height 203
click at [553, 372] on input "text" at bounding box center [580, 379] width 109 height 22
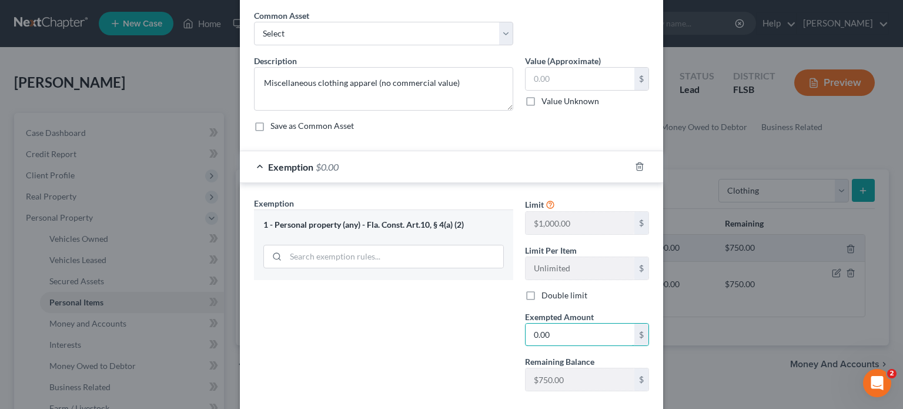
scroll to position [109, 0]
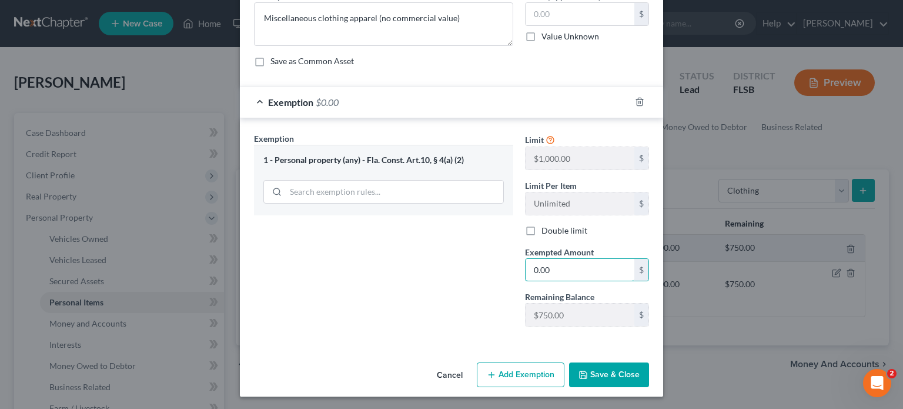
type input "0.00"
click at [587, 374] on button "Save & Close" at bounding box center [609, 374] width 80 height 25
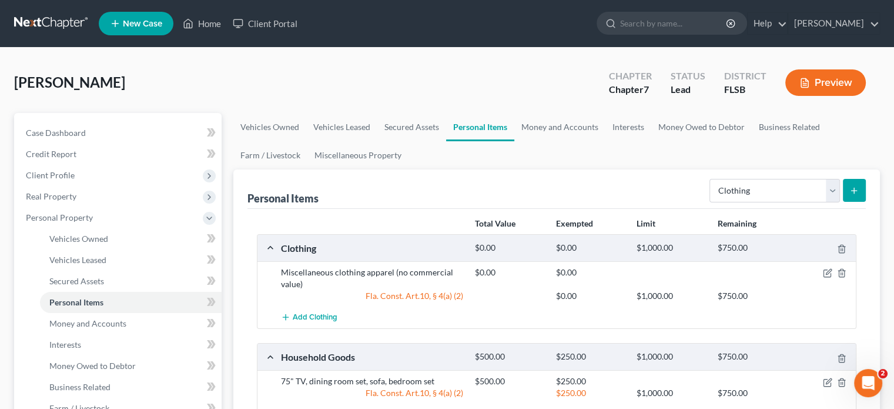
click at [850, 188] on icon "submit" at bounding box center [853, 190] width 9 height 9
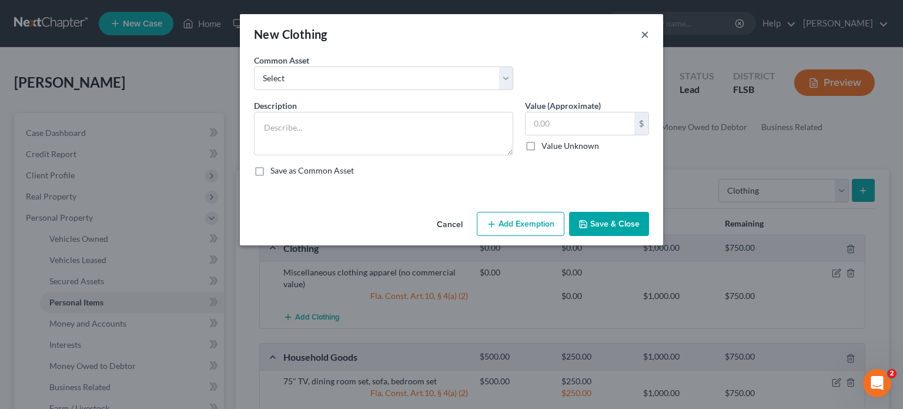
click at [646, 37] on button "×" at bounding box center [645, 34] width 8 height 14
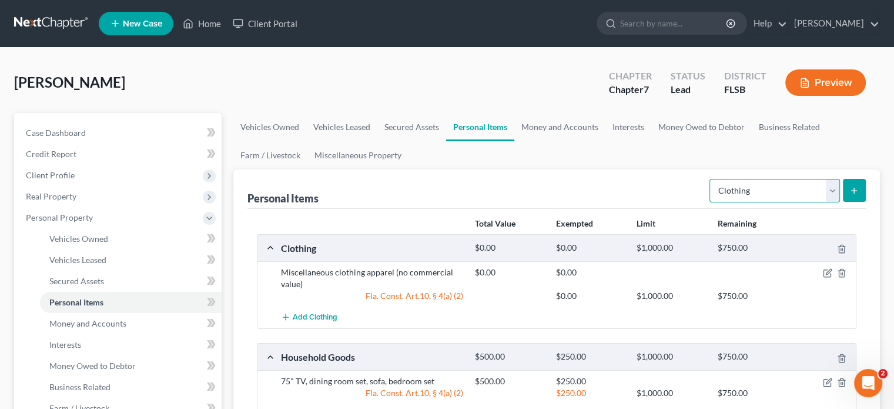
click at [832, 189] on select "Select Item Type Clothing Collectibles Of Value Electronics Firearms Household …" at bounding box center [775, 191] width 131 height 24
select select "other"
click at [711, 179] on select "Select Item Type Clothing Collectibles Of Value Electronics Firearms Household …" at bounding box center [775, 191] width 131 height 24
click at [260, 126] on link "Vehicles Owned" at bounding box center [269, 127] width 73 height 28
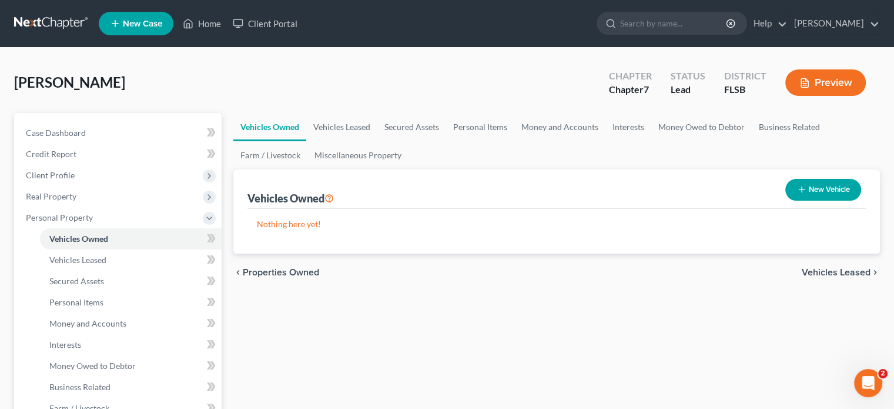
click at [832, 183] on button "New Vehicle" at bounding box center [823, 190] width 76 height 22
select select "0"
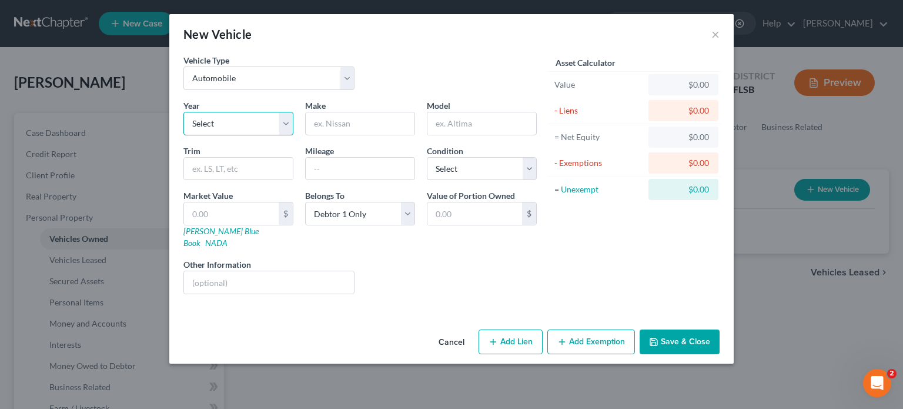
click at [215, 119] on select "Select 2026 2025 2024 2023 2022 2021 2020 2019 2018 2017 2016 2015 2014 2013 20…" at bounding box center [238, 124] width 110 height 24
select select "18"
click at [183, 112] on select "Select 2026 2025 2024 2023 2022 2021 2020 2019 2018 2017 2016 2015 2014 2013 20…" at bounding box center [238, 124] width 110 height 24
click at [334, 119] on input "text" at bounding box center [360, 123] width 109 height 22
type input "Ford"
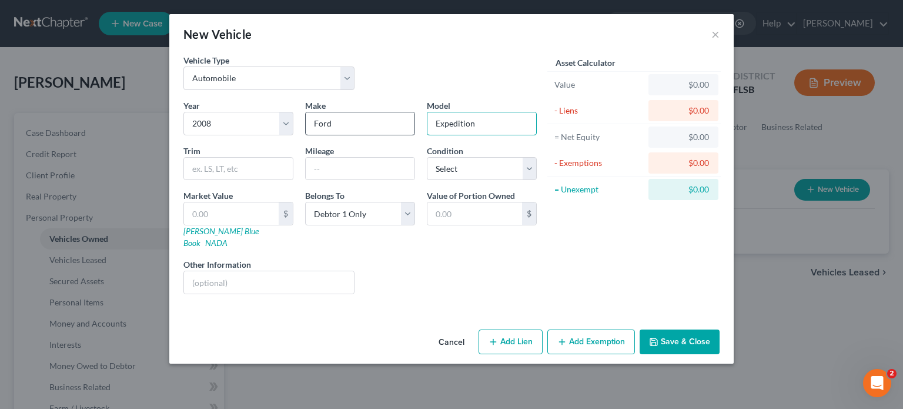
type input "Expedition"
click at [524, 170] on select "Select Excellent Very Good Good Fair Poor" at bounding box center [482, 169] width 110 height 24
select select "3"
click at [427, 157] on select "Select Excellent Very Good Good Fair Poor" at bounding box center [482, 169] width 110 height 24
click at [247, 213] on input "text" at bounding box center [231, 213] width 95 height 22
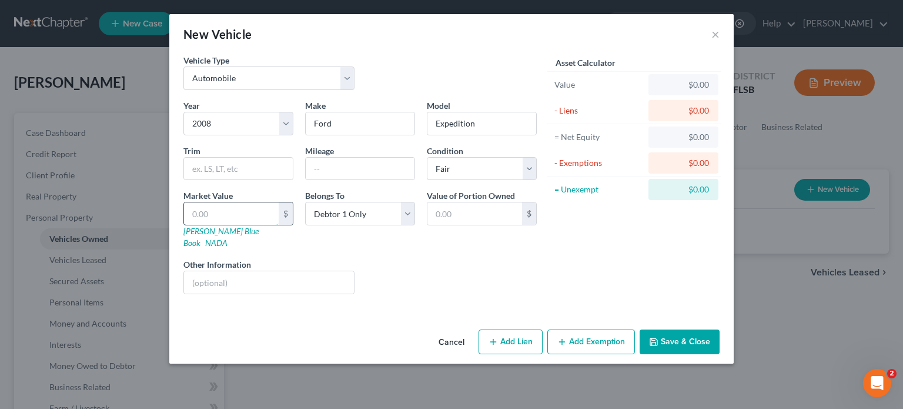
type input "1"
type input "1.00"
type input "13"
type input "13.00"
type input "130"
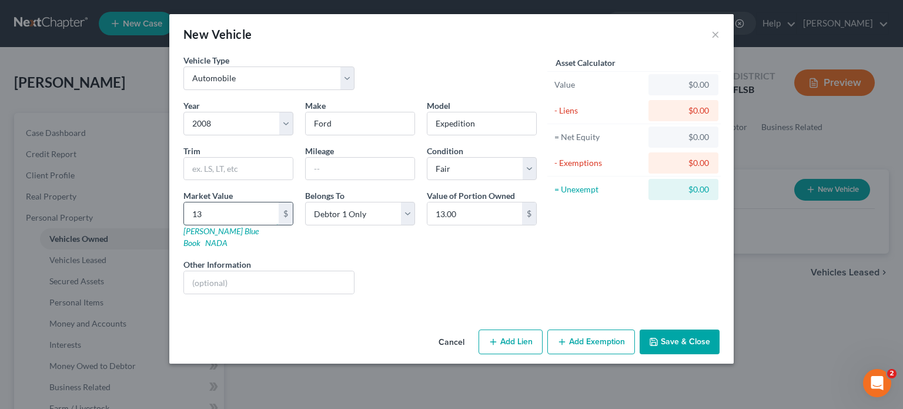
type input "130.00"
type input "1300"
type input "1,300.00"
type input "1,300."
type input "650.00"
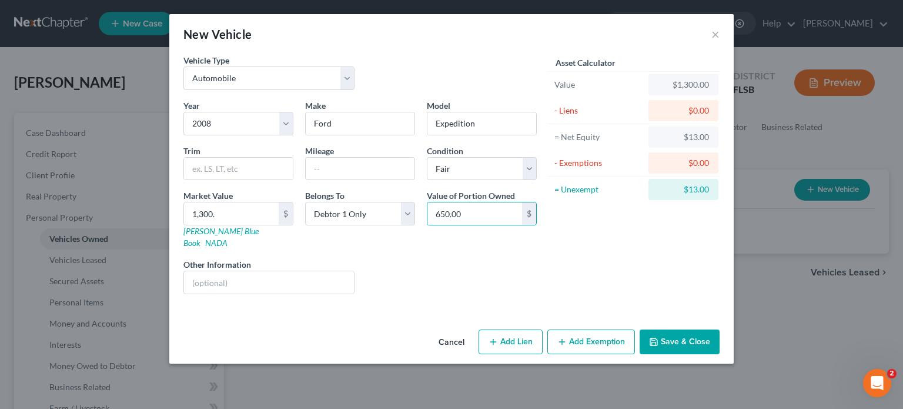
click at [562, 337] on icon "button" at bounding box center [561, 341] width 9 height 9
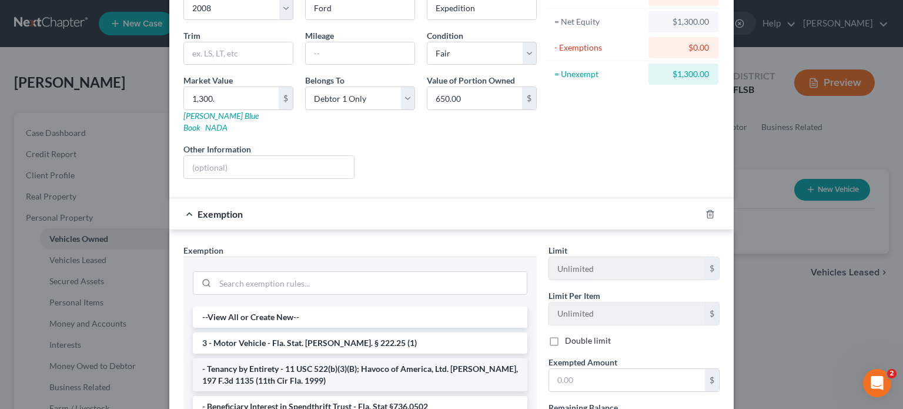
scroll to position [118, 0]
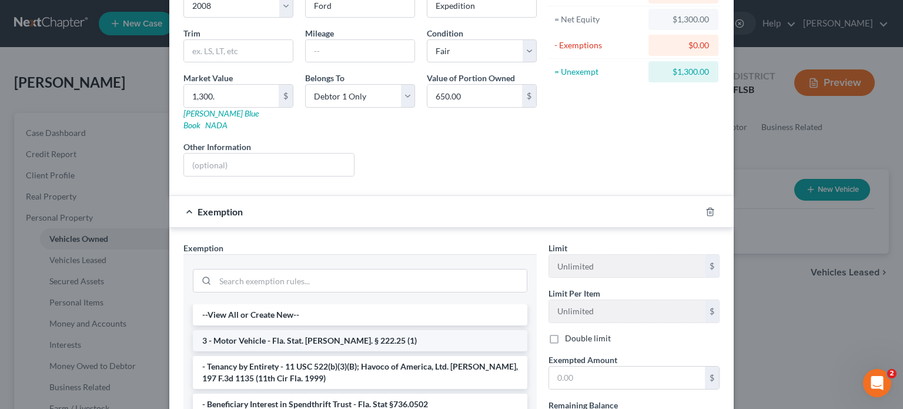
click at [300, 330] on li "3 - Motor Vehicle - Fla. Stat. Ann. § 222.25 (1)" at bounding box center [360, 340] width 335 height 21
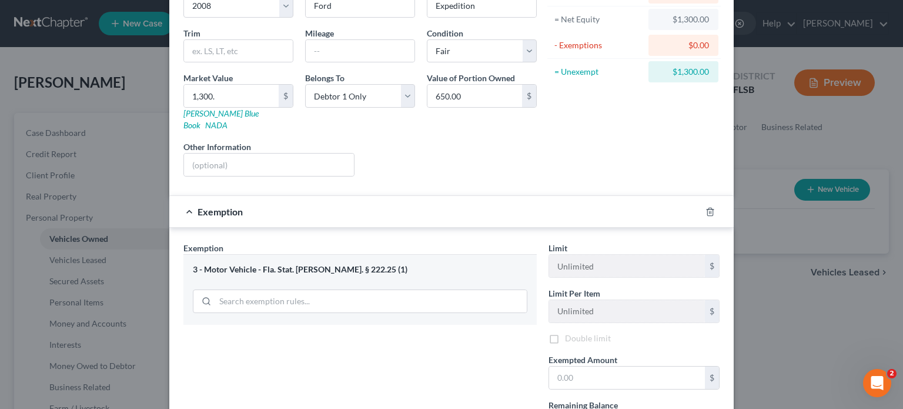
click at [300, 329] on div "Exemption Set must be selected for CA. Exemption * 3 - Motor Vehicle - Fla. Sta…" at bounding box center [360, 343] width 365 height 202
drag, startPoint x: 583, startPoint y: 366, endPoint x: 392, endPoint y: 380, distance: 192.2
click at [392, 380] on div "Exemption Set must be selected for CA. Exemption * 3 - Motor Vehicle - Fla. Sta…" at bounding box center [452, 344] width 548 height 204
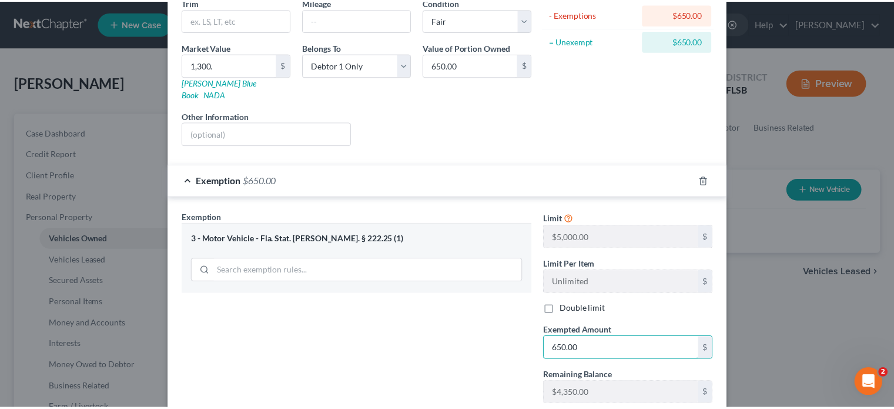
scroll to position [214, 0]
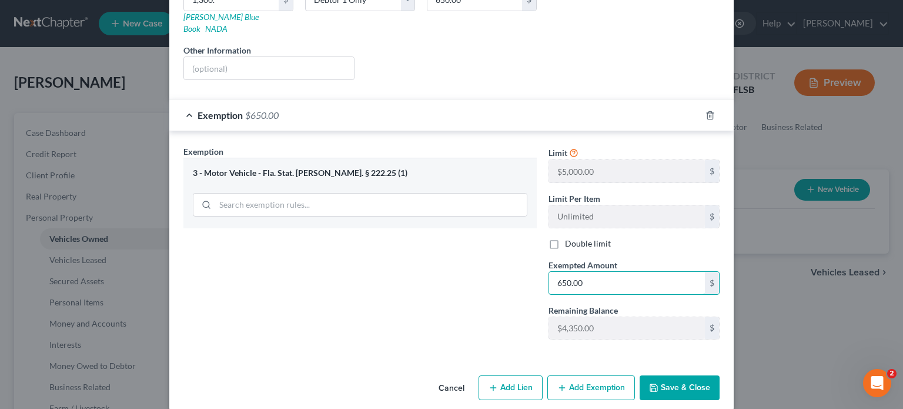
type input "650.00"
click at [698, 375] on button "Save & Close" at bounding box center [680, 387] width 80 height 25
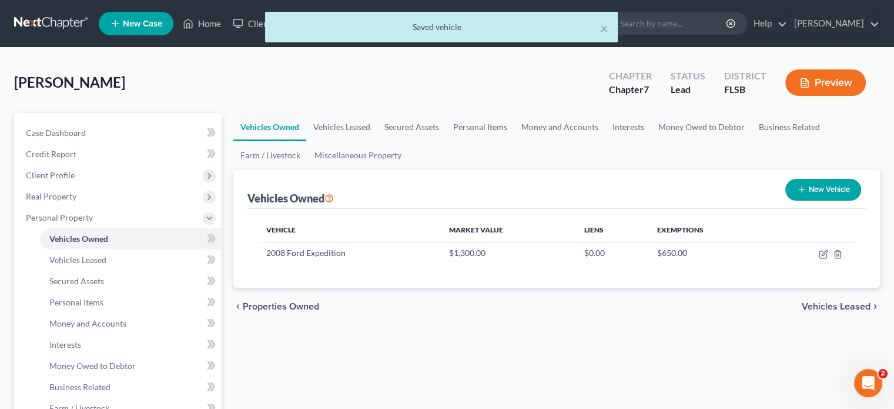
click at [798, 188] on icon "button" at bounding box center [801, 189] width 9 height 9
select select "0"
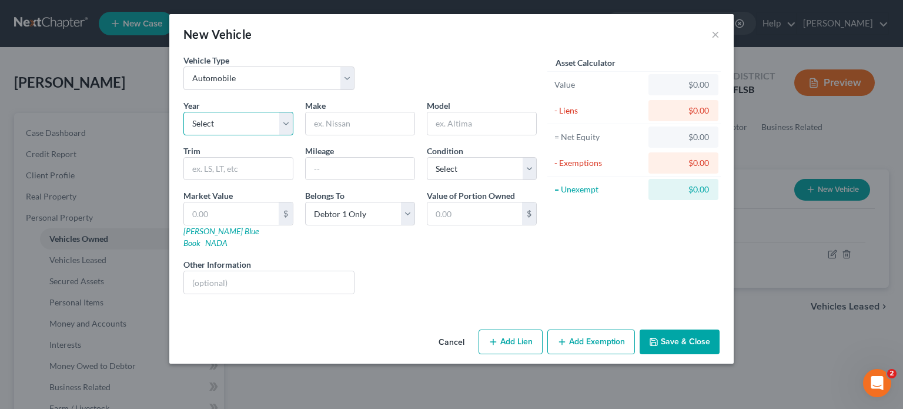
click at [209, 123] on select "Select 2026 2025 2024 2023 2022 2021 2020 2019 2018 2017 2016 2015 2014 2013 20…" at bounding box center [238, 124] width 110 height 24
select select "5"
click at [183, 112] on select "Select 2026 2025 2024 2023 2022 2021 2020 2019 2018 2017 2016 2015 2014 2013 20…" at bounding box center [238, 124] width 110 height 24
click at [356, 126] on input "text" at bounding box center [360, 123] width 109 height 22
type input "Honda"
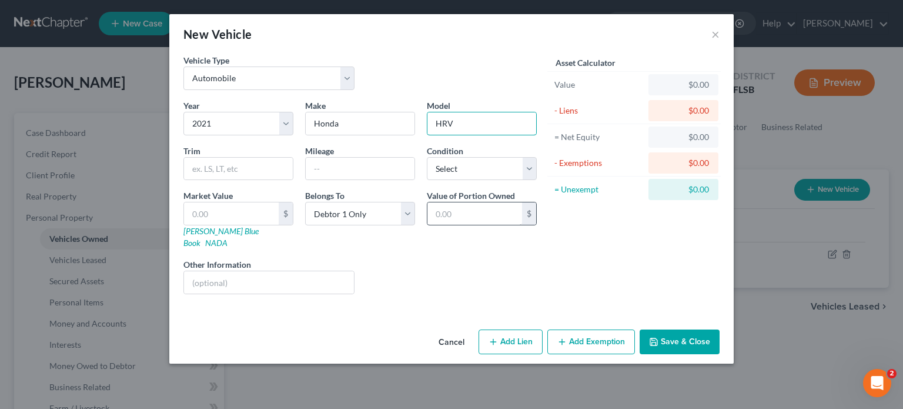
type input "HRV"
click at [432, 210] on input "text" at bounding box center [474, 213] width 95 height 22
click at [412, 218] on select "Select Debtor 1 Only Debtor 2 Only Debtor 1 And Debtor 2 Only At Least One Of T…" at bounding box center [360, 214] width 110 height 24
click at [543, 208] on div "Asset Calculator Value $0.00 - Liens $0.00 = Net Equity $0.00 - Exemptions $0.0…" at bounding box center [634, 178] width 183 height 249
click at [654, 329] on button "Save & Close" at bounding box center [680, 341] width 80 height 25
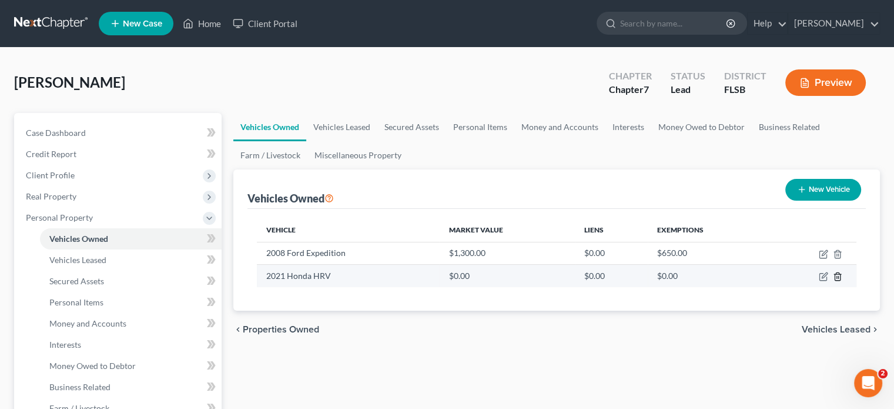
click at [836, 277] on icon "button" at bounding box center [837, 276] width 9 height 9
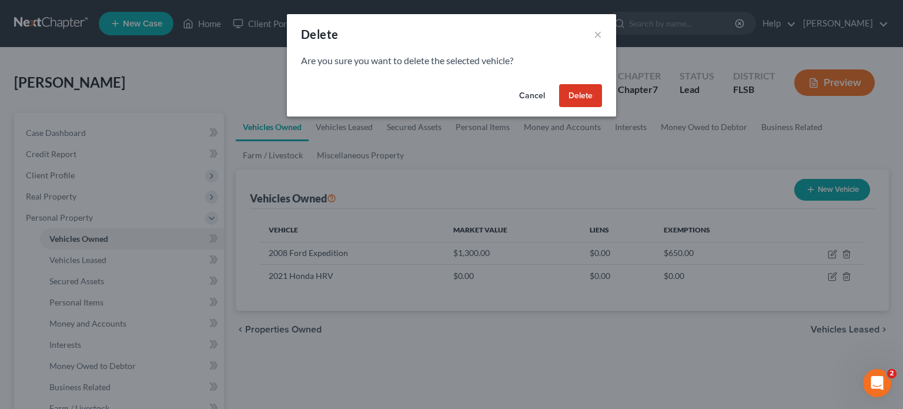
click at [570, 101] on button "Delete" at bounding box center [580, 96] width 43 height 24
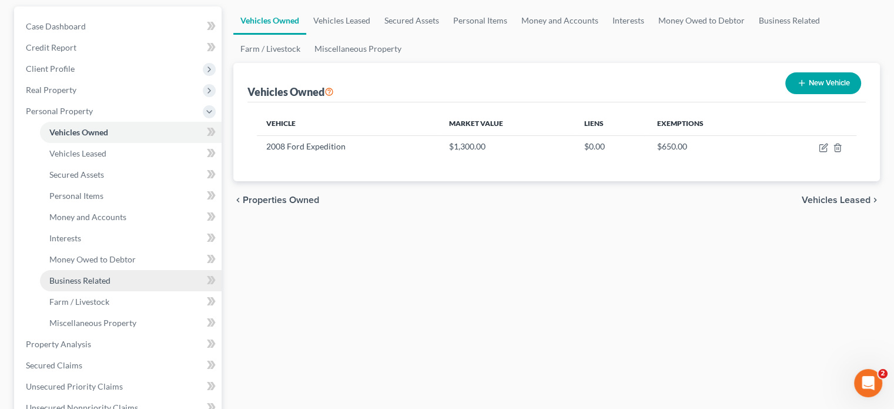
scroll to position [176, 0]
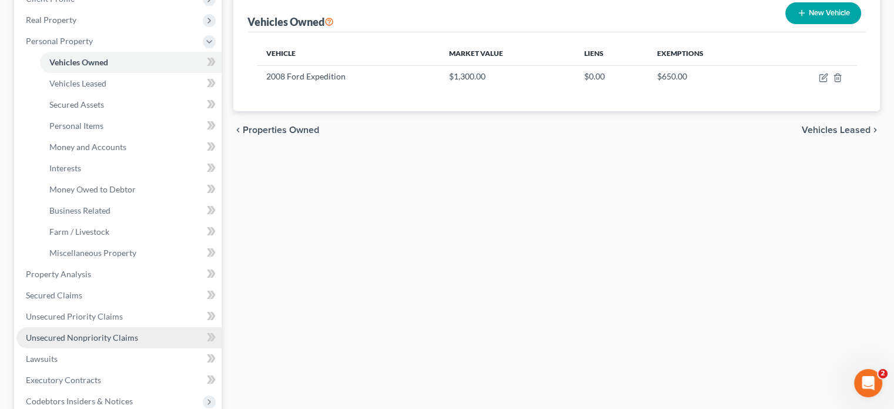
click at [106, 334] on span "Unsecured Nonpriority Claims" at bounding box center [82, 337] width 112 height 10
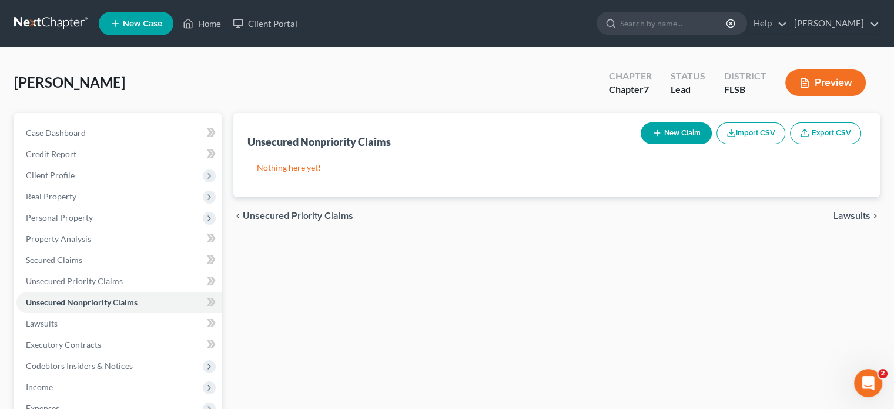
click at [682, 134] on button "New Claim" at bounding box center [676, 133] width 71 height 22
select select "0"
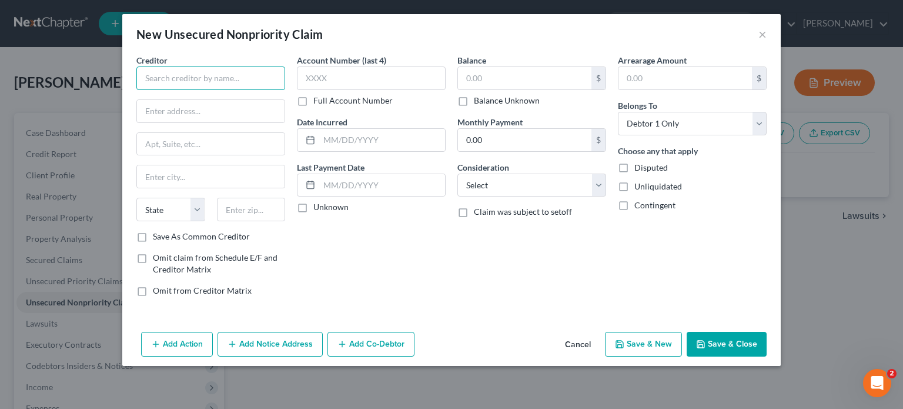
click at [183, 88] on input "text" at bounding box center [210, 78] width 149 height 24
type input "Goodleap"
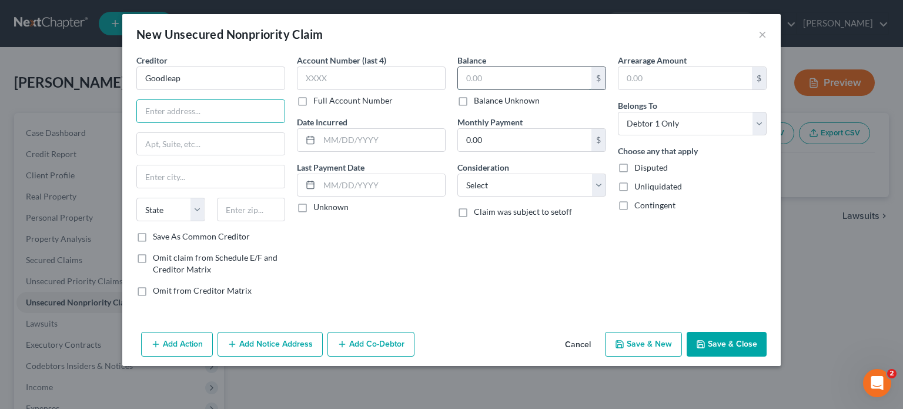
click at [514, 72] on input "text" at bounding box center [524, 78] width 133 height 22
type input "5,220.91"
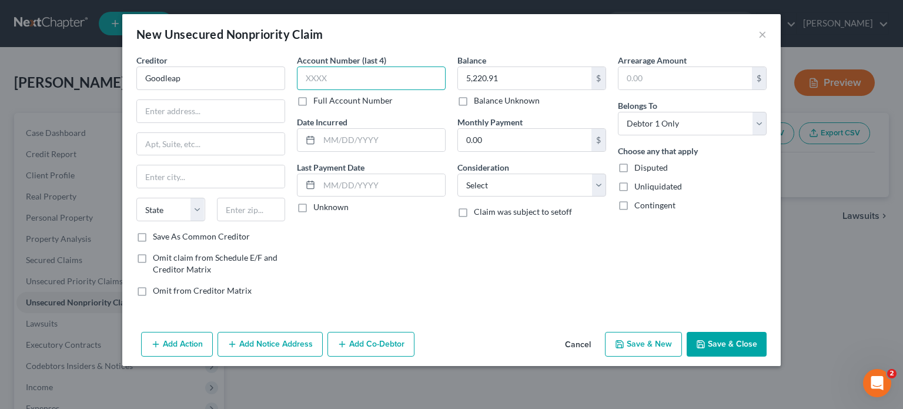
click at [303, 81] on input "text" at bounding box center [371, 78] width 149 height 24
type input "5208"
drag, startPoint x: 714, startPoint y: 333, endPoint x: 723, endPoint y: 380, distance: 47.3
click at [723, 380] on div "New Unsecured Nonpriority Claim × Creditor * Goodleap State AL AK AR AZ CA CO C…" at bounding box center [451, 204] width 903 height 409
click at [730, 347] on button "Save & Close" at bounding box center [727, 344] width 80 height 25
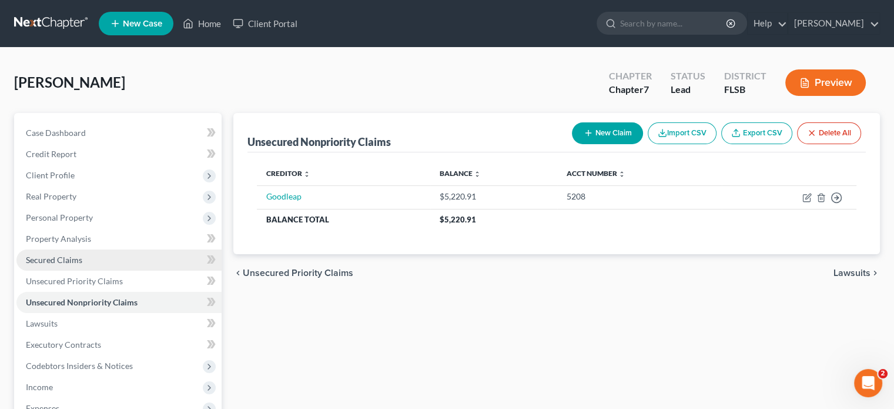
click at [56, 260] on span "Secured Claims" at bounding box center [54, 260] width 56 height 10
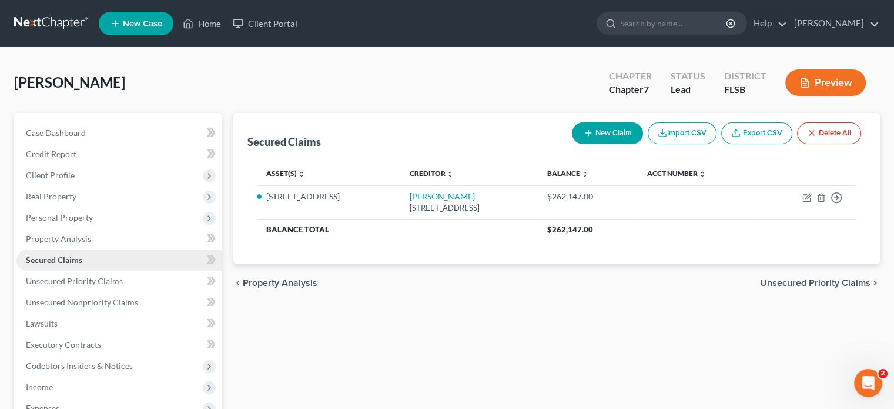
click at [76, 258] on span "Secured Claims" at bounding box center [54, 260] width 56 height 10
click at [91, 299] on span "Unsecured Nonpriority Claims" at bounding box center [82, 302] width 112 height 10
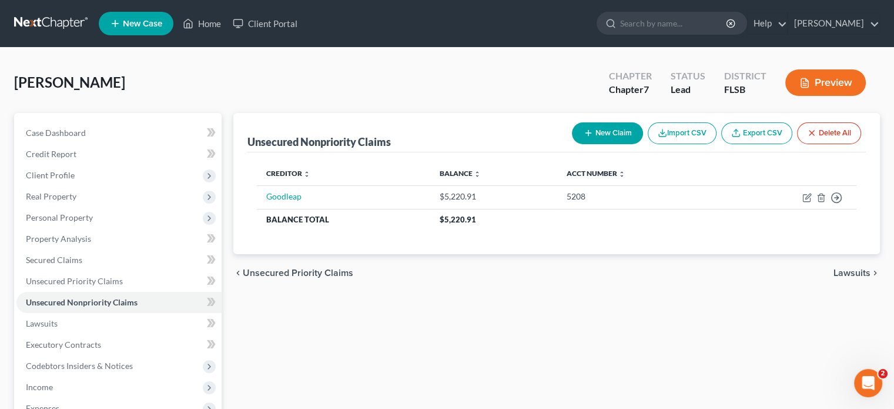
click at [598, 131] on button "New Claim" at bounding box center [607, 133] width 71 height 22
select select "0"
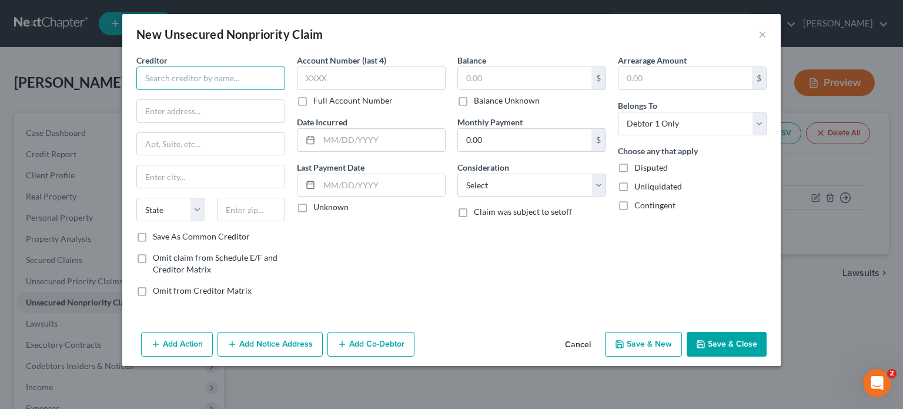
click at [155, 72] on input "text" at bounding box center [210, 78] width 149 height 24
type input "Transport Funding LLC"
type input "8717 W. 110th Street, #700"
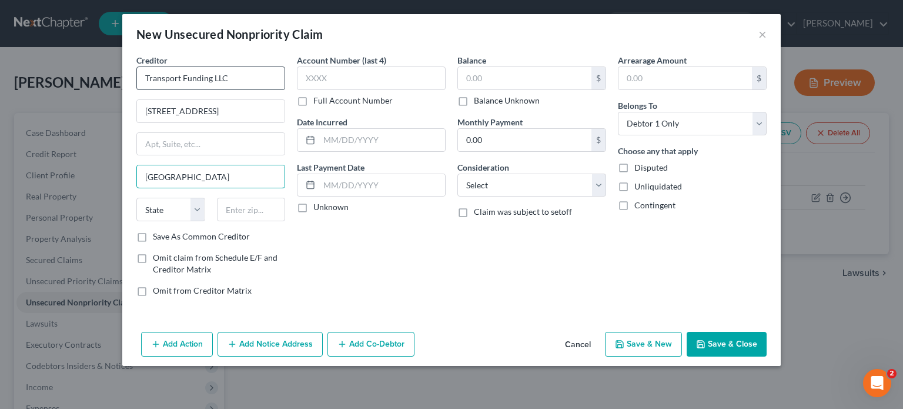
type input "Overland Park"
click at [159, 209] on select "State AL AK AR AZ CA CO CT DE DC FL GA GU HI ID IL IN IA KS KY LA ME MD MA MI M…" at bounding box center [170, 210] width 69 height 24
select select "17"
click at [136, 198] on select "State AL AK AR AZ CA CO CT DE DC FL GA GU HI ID IL IN IA KS KY LA ME MD MA MI M…" at bounding box center [170, 210] width 69 height 24
click at [231, 210] on input "text" at bounding box center [251, 210] width 69 height 24
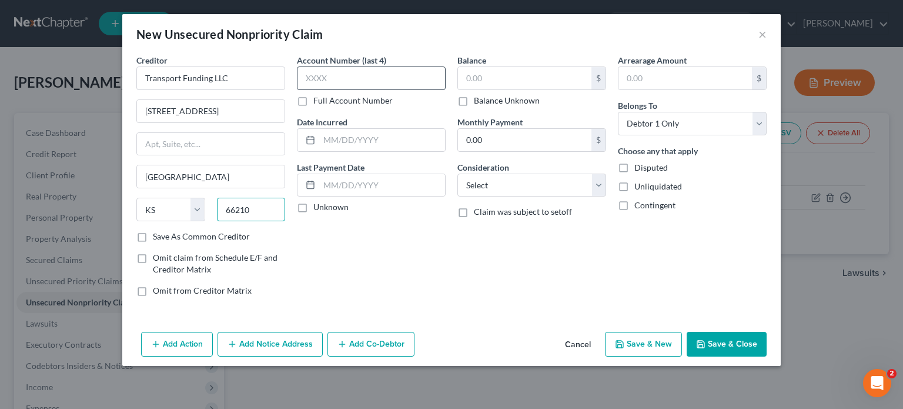
type input "66210"
click at [325, 84] on input "text" at bounding box center [371, 78] width 149 height 24
type input "Shawnee Mission"
type input "1001"
click at [466, 74] on input "text" at bounding box center [524, 78] width 133 height 22
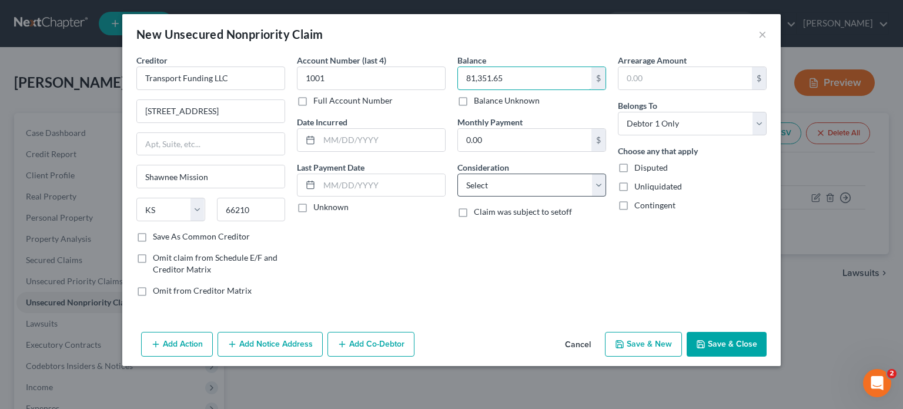
type input "81,351.65"
click at [603, 187] on select "Select Cable / Satellite Services Collection Agency Credit Card Debt Debt Couns…" at bounding box center [531, 185] width 149 height 24
select select "14"
click at [457, 173] on select "Select Cable / Satellite Services Collection Agency Credit Card Debt Debt Couns…" at bounding box center [531, 185] width 149 height 24
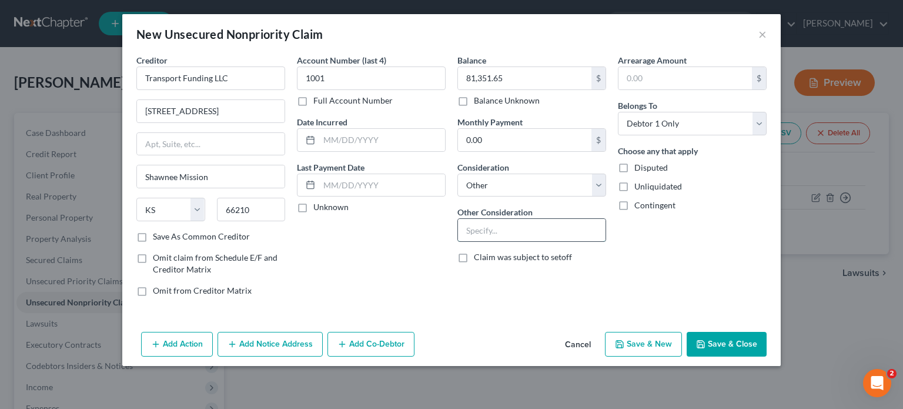
click at [487, 230] on input "text" at bounding box center [532, 230] width 148 height 22
click at [193, 342] on button "Add Action" at bounding box center [177, 344] width 72 height 25
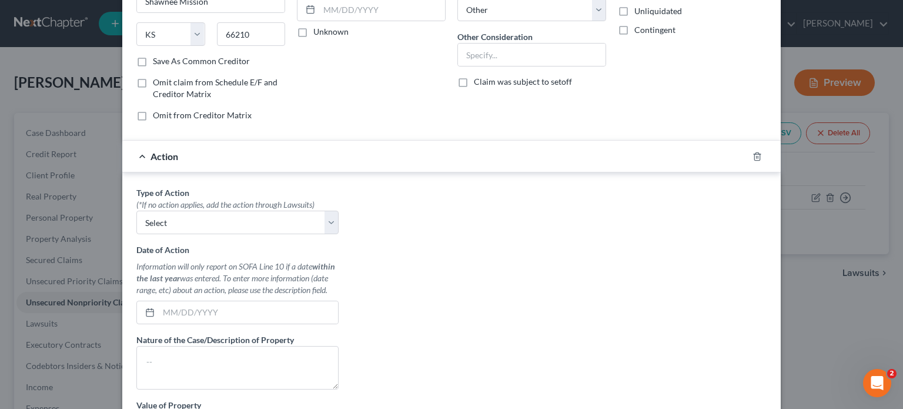
scroll to position [176, 0]
click at [320, 214] on select "Select Repossession Garnishment Foreclosure Personal Injury Attached, Seized, O…" at bounding box center [237, 221] width 202 height 24
select select "0"
click at [136, 209] on select "Select Repossession Garnishment Foreclosure Personal Injury Attached, Seized, O…" at bounding box center [237, 221] width 202 height 24
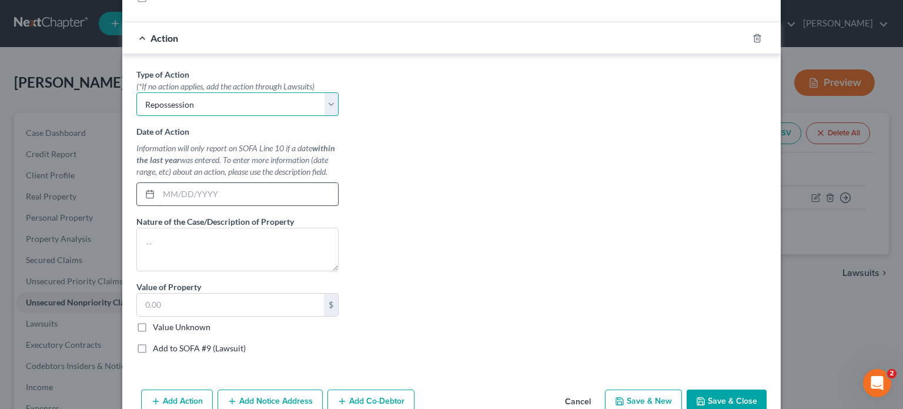
scroll to position [294, 0]
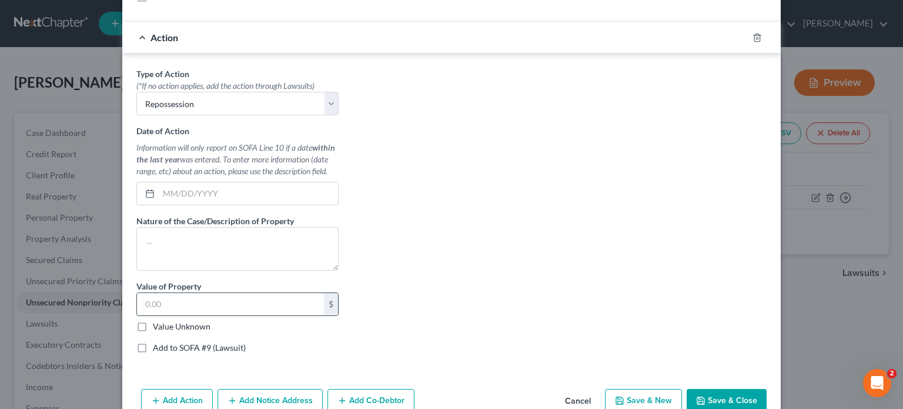
click at [205, 303] on input "text" at bounding box center [230, 304] width 187 height 22
click at [727, 395] on button "Save & Close" at bounding box center [727, 401] width 80 height 25
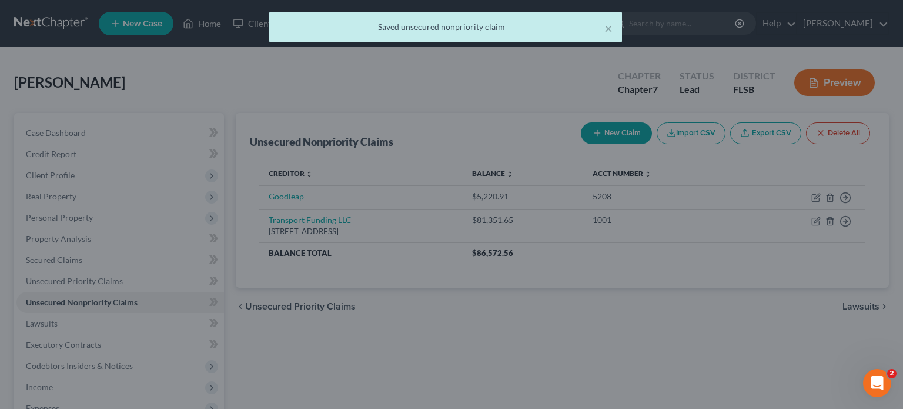
scroll to position [0, 0]
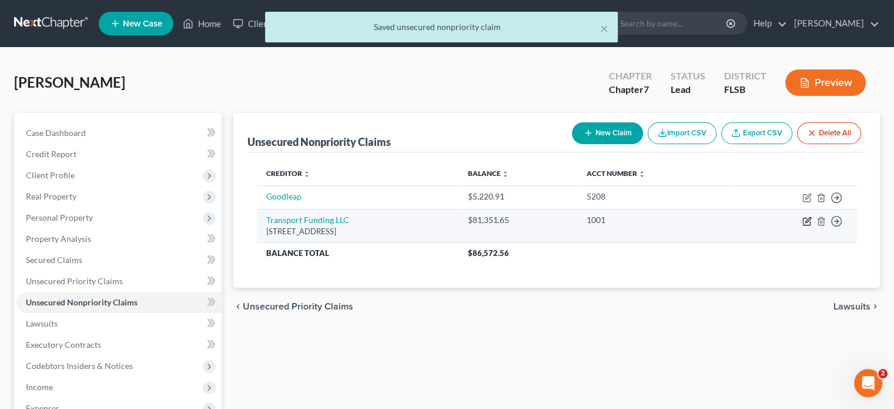
click at [811, 218] on icon "button" at bounding box center [807, 219] width 5 height 5
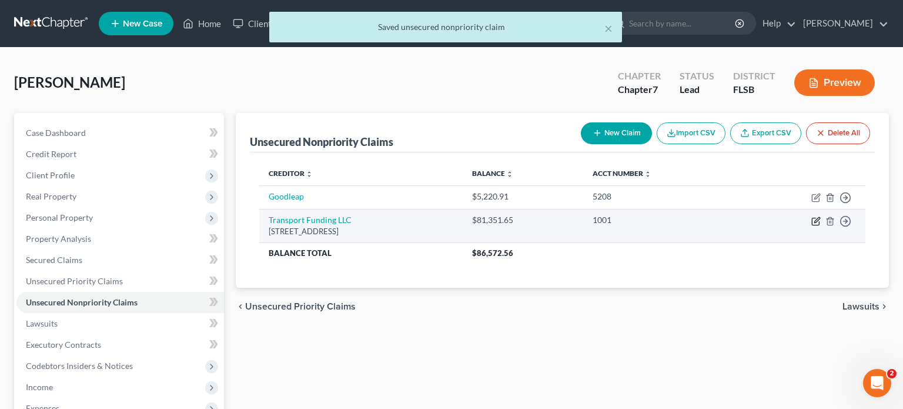
select select "17"
select select "14"
select select "0"
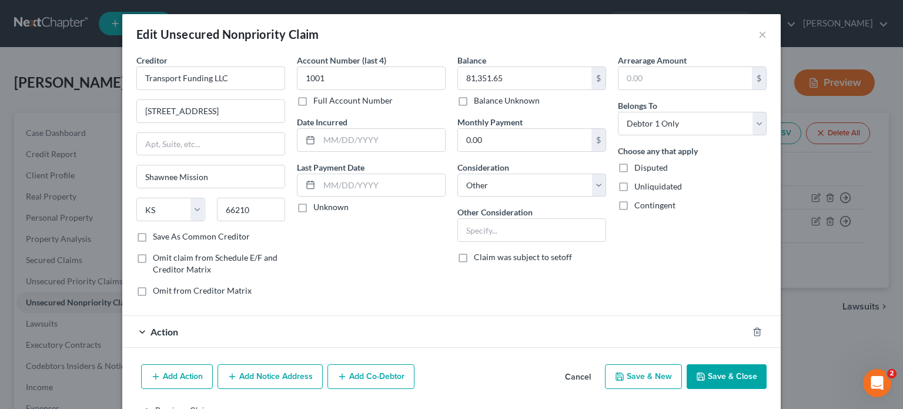
click at [225, 340] on div "Action" at bounding box center [435, 331] width 626 height 31
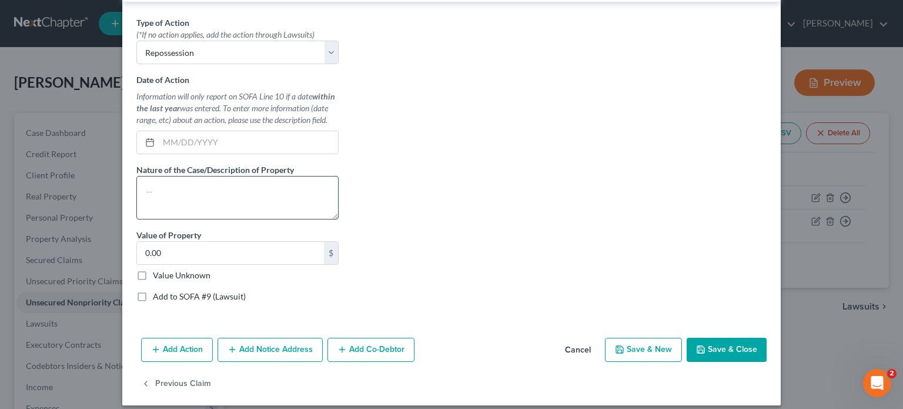
scroll to position [353, 0]
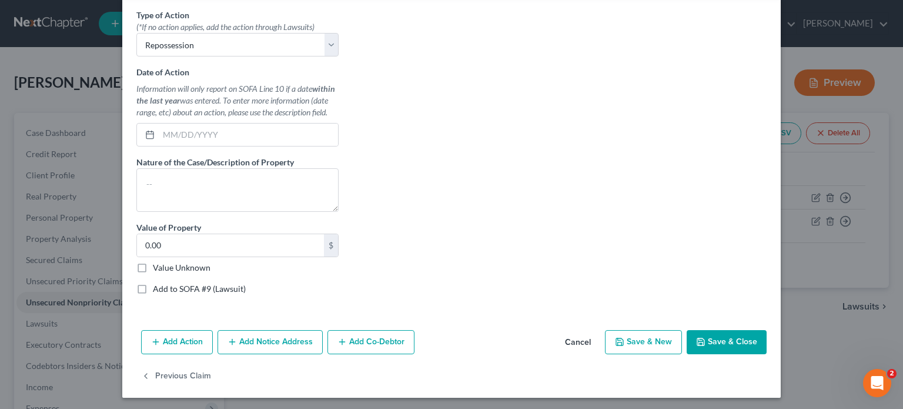
click at [153, 287] on label "Add to SOFA #9 (Lawsuit)" at bounding box center [199, 289] width 93 height 12
click at [158, 287] on input "Add to SOFA #9 (Lawsuit)" at bounding box center [162, 287] width 8 height 8
checkbox input "true"
select select "0"
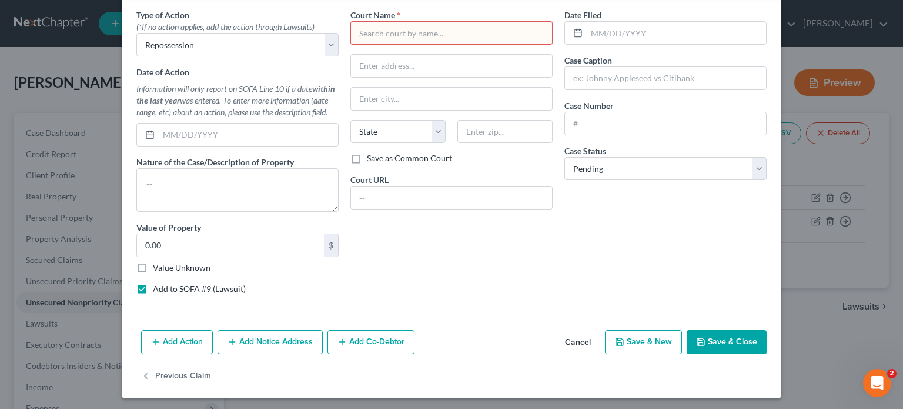
click at [153, 285] on label "Add to SOFA #9 (Lawsuit)" at bounding box center [199, 289] width 93 height 12
click at [158, 285] on input "Add to SOFA #9 (Lawsuit)" at bounding box center [162, 287] width 8 height 8
checkbox input "false"
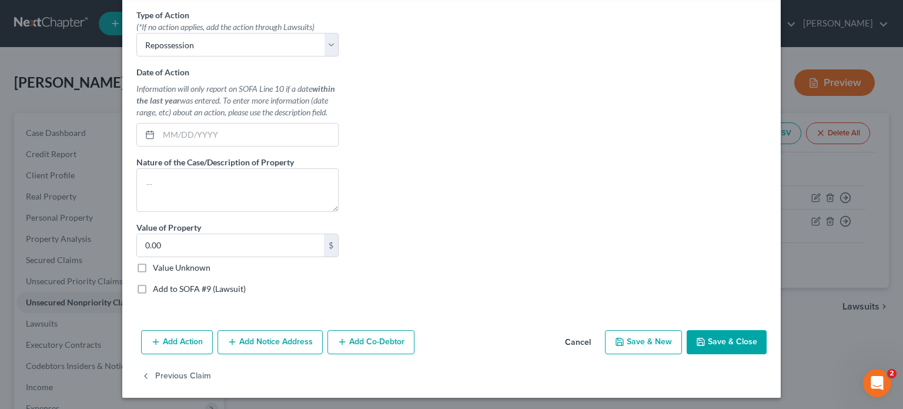
click at [722, 343] on button "Save & Close" at bounding box center [727, 342] width 80 height 25
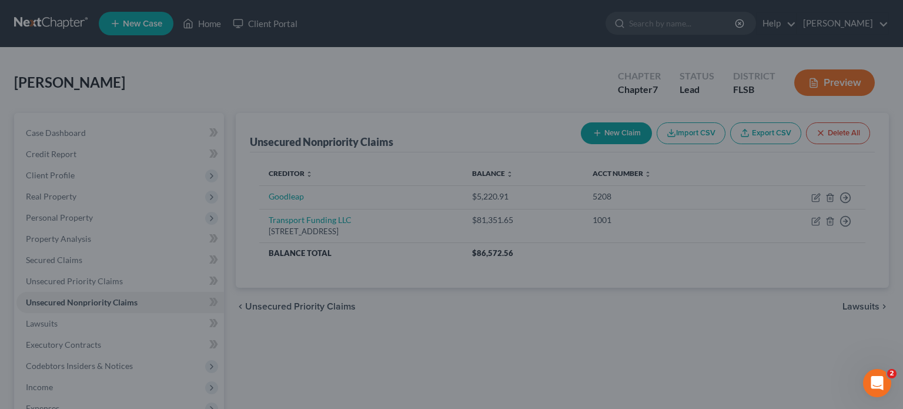
type input "0"
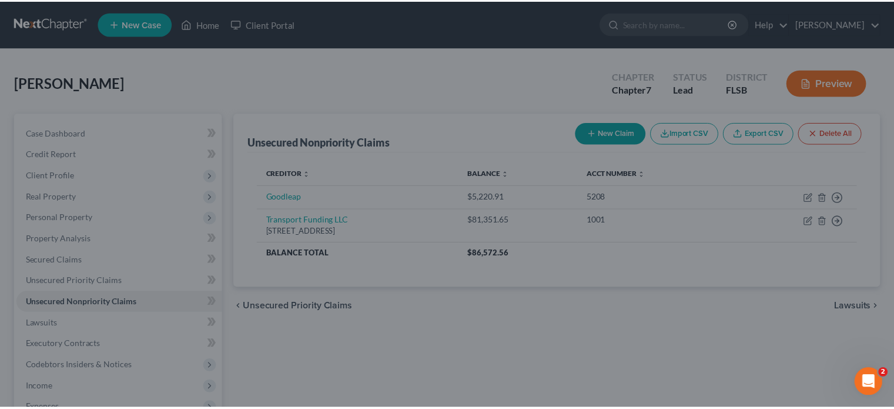
scroll to position [0, 0]
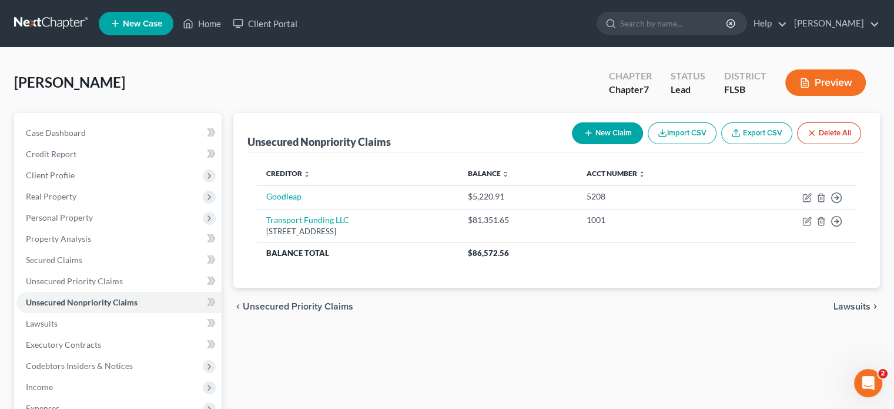
click at [620, 122] on button "New Claim" at bounding box center [607, 133] width 71 height 22
select select "0"
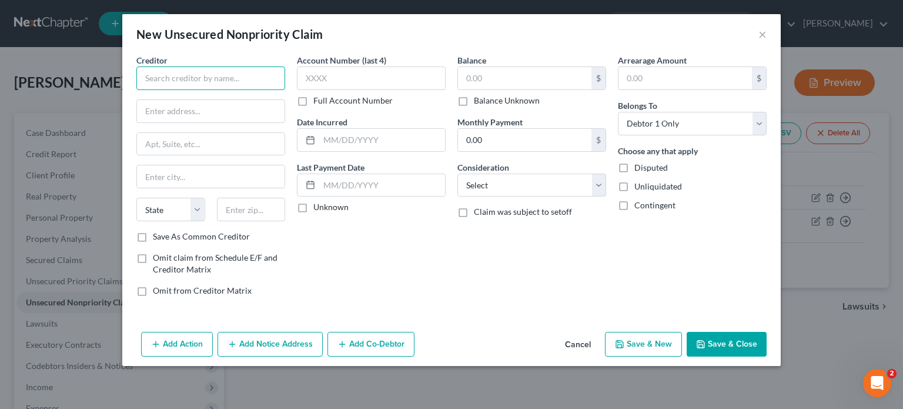
click at [160, 73] on input "text" at bounding box center [210, 78] width 149 height 24
type input "Bilt/Wells Fargo"
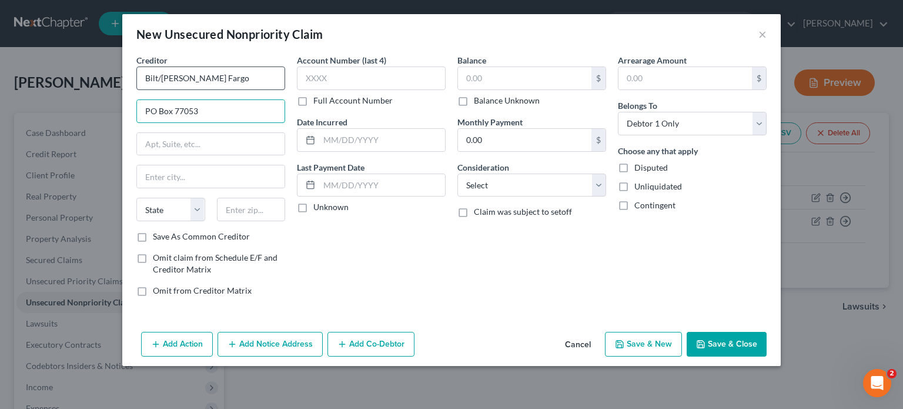
type input "PO Box 77053"
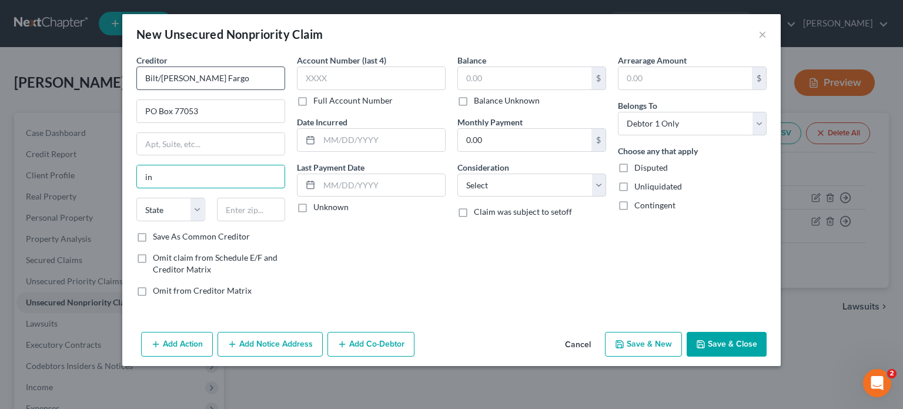
type input "i"
type input "N"
type input "Minneapolis"
click at [198, 202] on select "State AL AK AR AZ CA CO CT DE DC FL GA GU HI ID IL IN IA KS KY LA ME MD MA MI M…" at bounding box center [170, 210] width 69 height 24
select select "24"
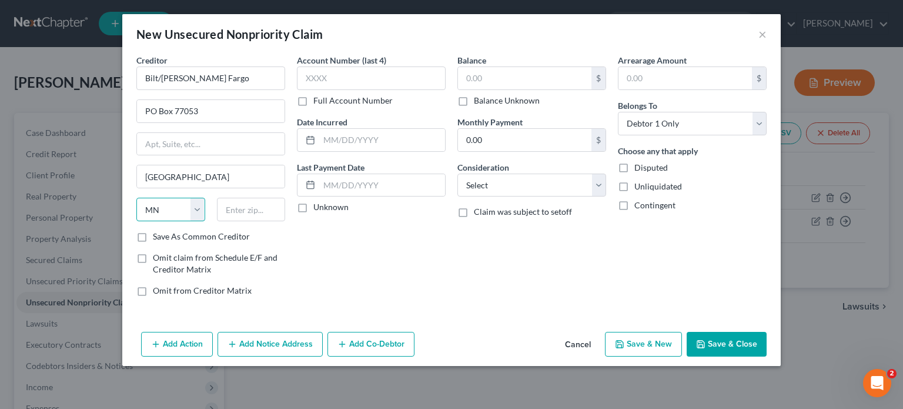
click at [136, 198] on select "State AL AK AR AZ CA CO CT DE DC FL GA GU HI ID IL IN IA KS KY LA ME MD MA MI M…" at bounding box center [170, 210] width 69 height 24
click at [252, 206] on input "text" at bounding box center [251, 210] width 69 height 24
type input "55480"
click at [316, 72] on input "text" at bounding box center [371, 78] width 149 height 24
type input "9003"
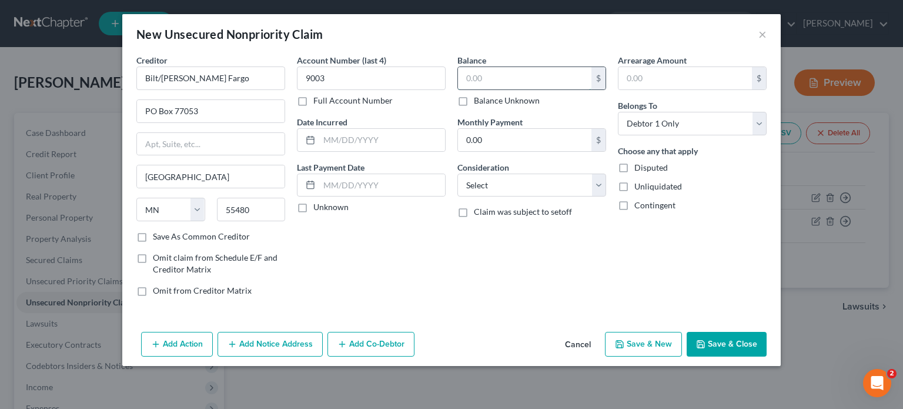
click at [491, 75] on input "text" at bounding box center [524, 78] width 133 height 22
type input "13,272.05"
click at [536, 185] on select "Select Cable / Satellite Services Collection Agency Credit Card Debt Debt Couns…" at bounding box center [531, 185] width 149 height 24
select select "2"
click at [457, 173] on select "Select Cable / Satellite Services Collection Agency Credit Card Debt Debt Couns…" at bounding box center [531, 185] width 149 height 24
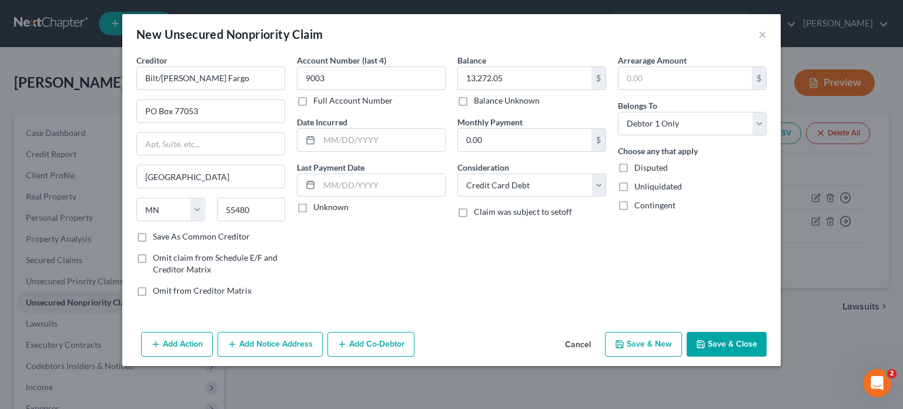
click at [659, 340] on button "Save & New" at bounding box center [643, 344] width 77 height 25
select select "0"
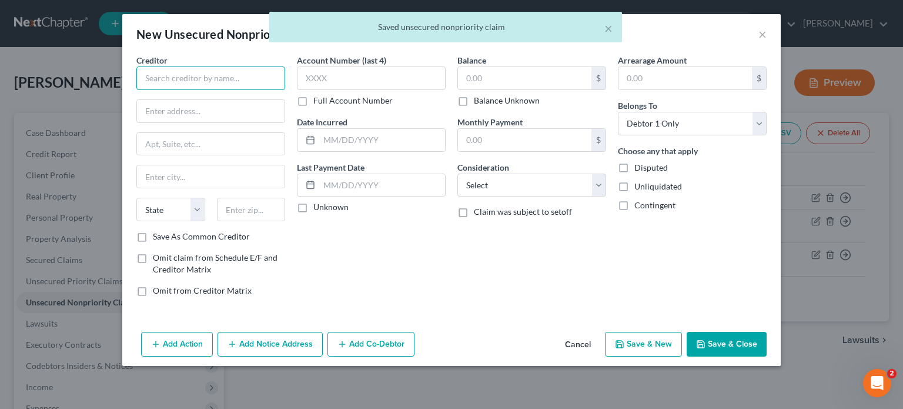
click at [144, 78] on input "text" at bounding box center [210, 78] width 149 height 24
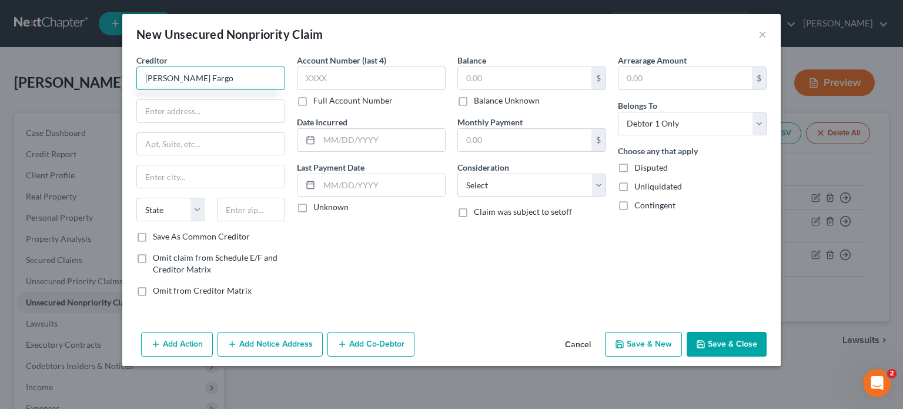
type input "Wells Fargo"
type input "Po Box77053"
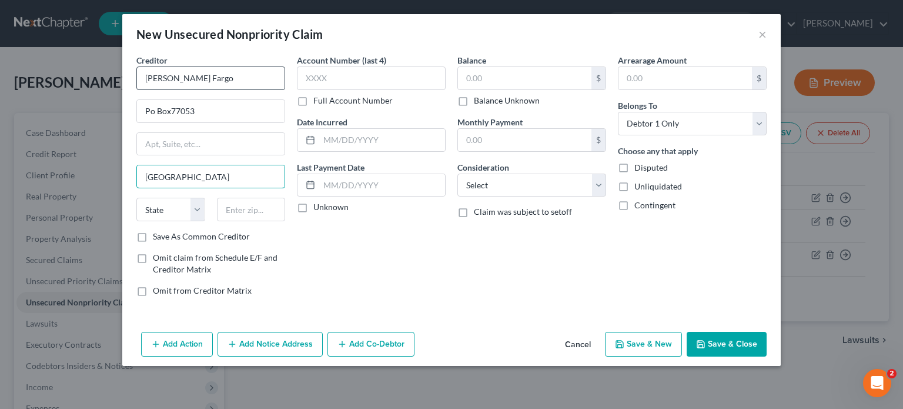
type input "Minneapolis"
select select "24"
type input "77053"
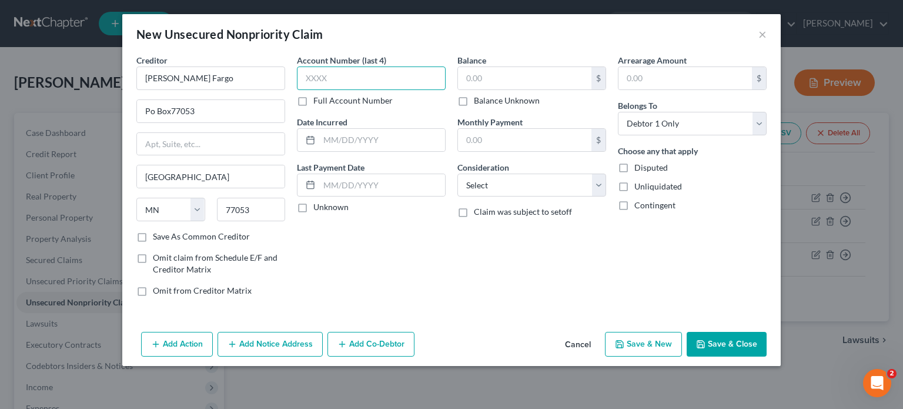
type input "Houston"
select select "45"
click at [302, 74] on input "text" at bounding box center [371, 78] width 149 height 24
type input "2383"
click at [459, 80] on input "text" at bounding box center [524, 78] width 133 height 22
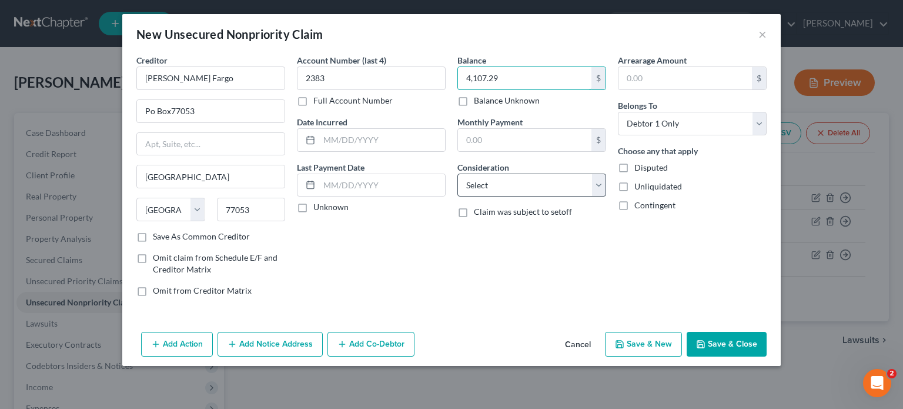
type input "4,107.29"
click at [597, 185] on select "Select Cable / Satellite Services Collection Agency Credit Card Debt Debt Couns…" at bounding box center [531, 185] width 149 height 24
select select "2"
click at [457, 173] on select "Select Cable / Satellite Services Collection Agency Credit Card Debt Debt Couns…" at bounding box center [531, 185] width 149 height 24
click at [640, 340] on button "Save & New" at bounding box center [643, 344] width 77 height 25
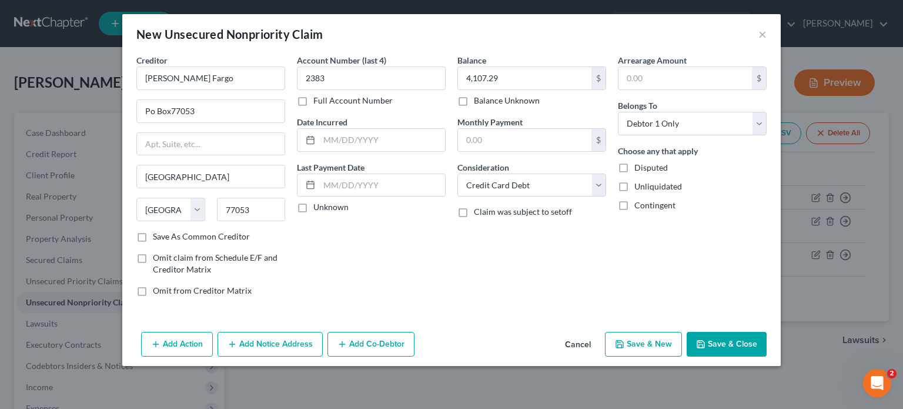
select select "0"
type input "0.00"
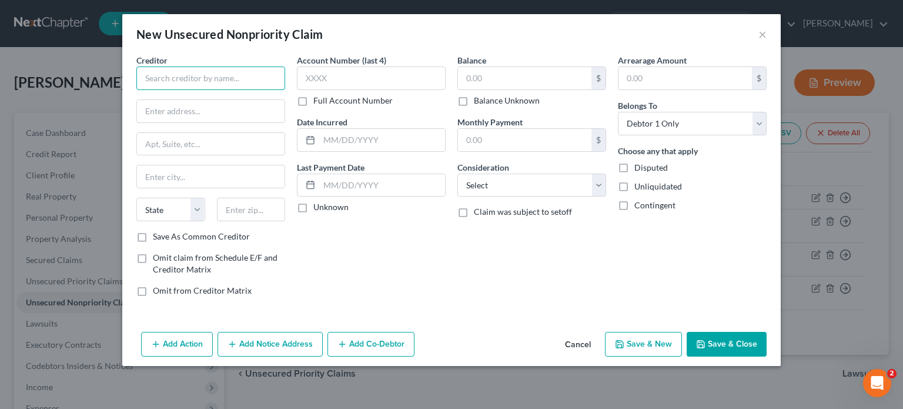
click at [161, 82] on input "text" at bounding box center [210, 78] width 149 height 24
type input "Bank of America"
type input "PO Box 672050"
type input "Dallas"
click at [198, 204] on select "State AL AK AR AZ CA CO CT DE DC FL GA GU HI ID IL IN IA KS KY LA ME MD MA MI M…" at bounding box center [170, 210] width 69 height 24
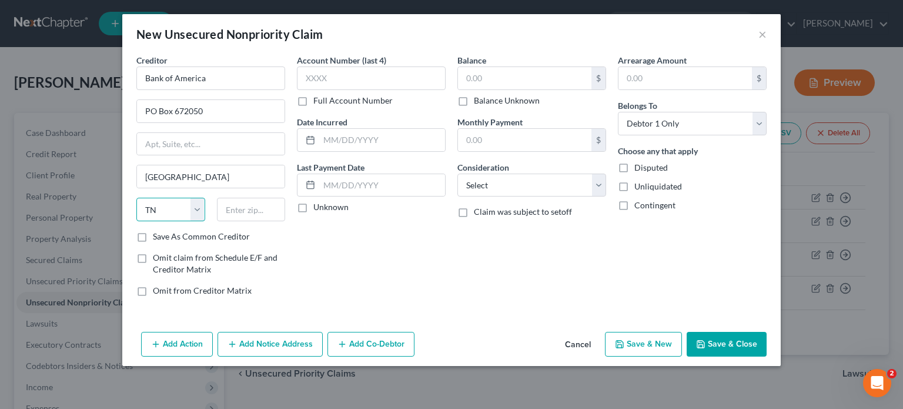
select select "45"
click at [136, 198] on select "State AL AK AR AZ CA CO CT DE DC FL GA GU HI ID IL IN IA KS KY LA ME MD MA MI M…" at bounding box center [170, 210] width 69 height 24
click at [247, 216] on input "text" at bounding box center [251, 210] width 69 height 24
click at [332, 78] on input "text" at bounding box center [371, 78] width 149 height 24
type input "9610"
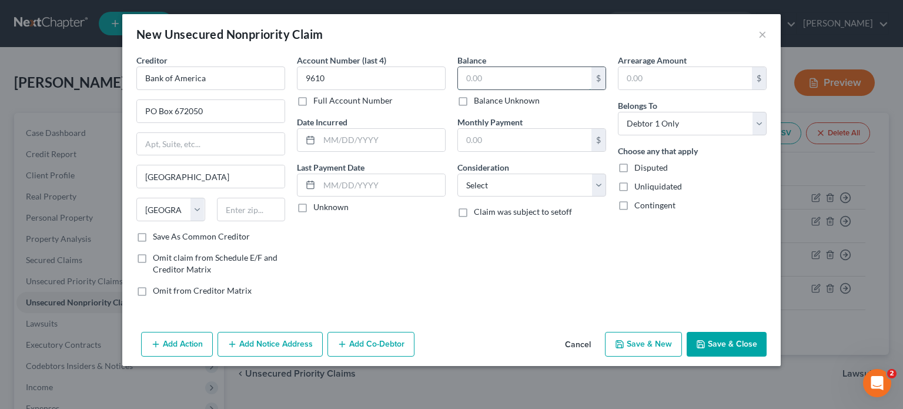
click at [463, 83] on input "text" at bounding box center [524, 78] width 133 height 22
type input "4,804.44"
click at [525, 192] on select "Select Cable / Satellite Services Collection Agency Credit Card Debt Debt Couns…" at bounding box center [531, 185] width 149 height 24
select select "2"
click at [457, 173] on select "Select Cable / Satellite Services Collection Agency Credit Card Debt Debt Couns…" at bounding box center [531, 185] width 149 height 24
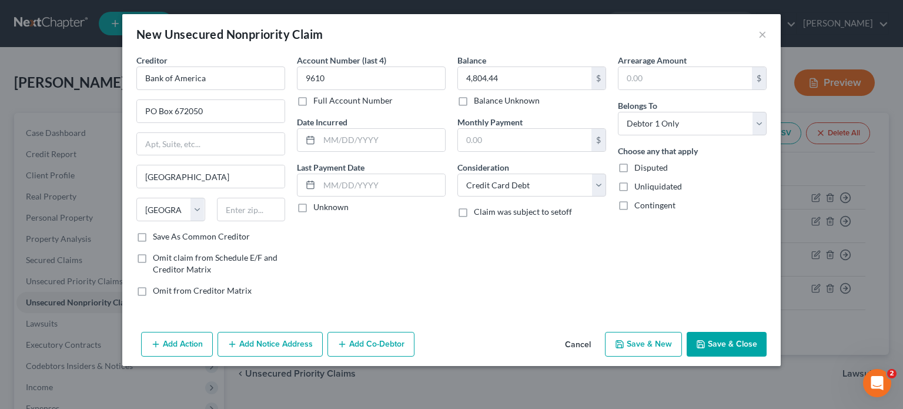
drag, startPoint x: 715, startPoint y: 340, endPoint x: 634, endPoint y: 347, distance: 81.4
click at [640, 352] on div "Add Action Add Notice Address Add Co-Debtor Cancel Save & New Save & Close" at bounding box center [451, 346] width 658 height 39
click at [630, 343] on button "Save & New" at bounding box center [643, 344] width 77 height 25
select select "0"
type input "0.00"
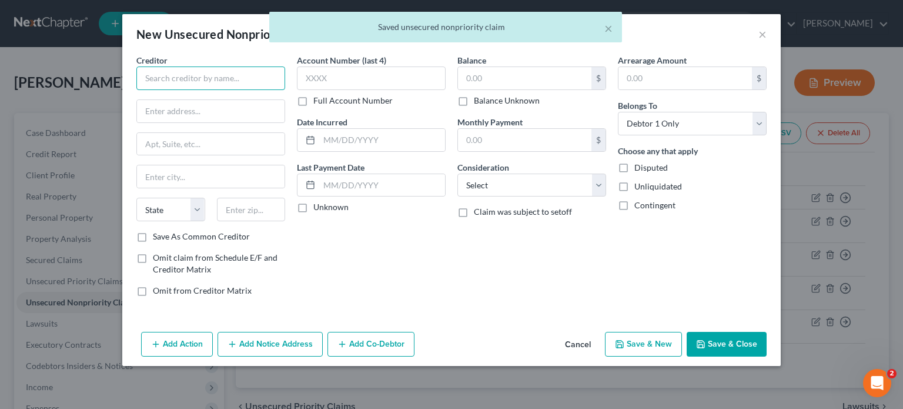
click at [149, 69] on input "text" at bounding box center [210, 78] width 149 height 24
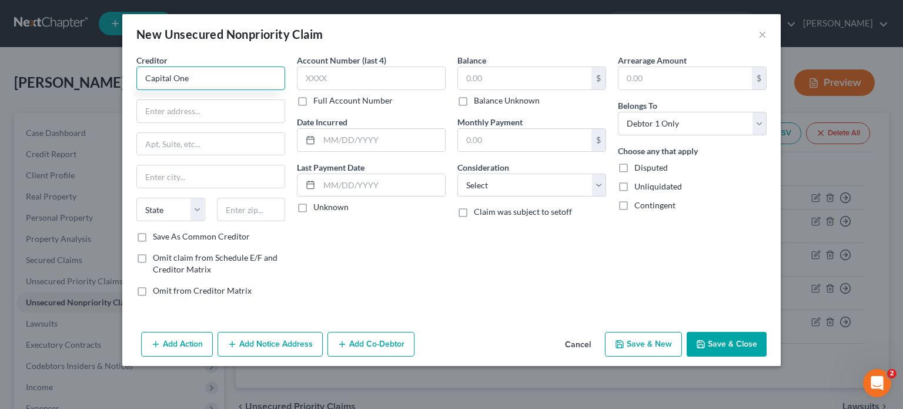
type input "Capital One"
type input "Waverly & Associates"
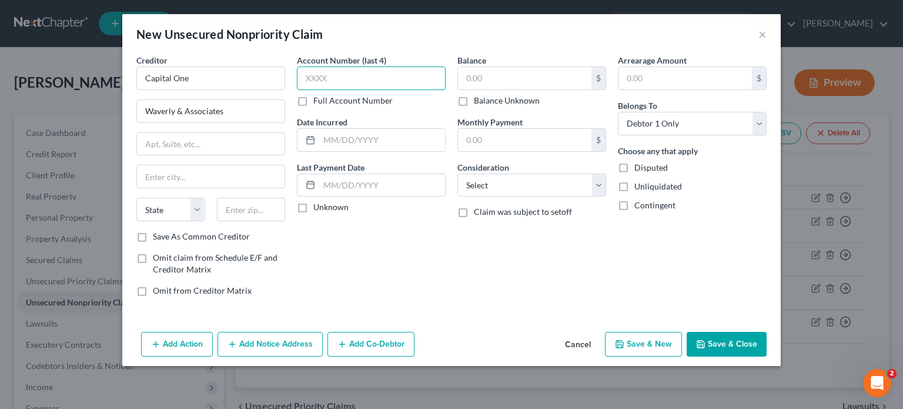
click at [301, 72] on input "text" at bounding box center [371, 78] width 149 height 24
type input "7375"
click at [458, 73] on input "text" at bounding box center [524, 78] width 133 height 22
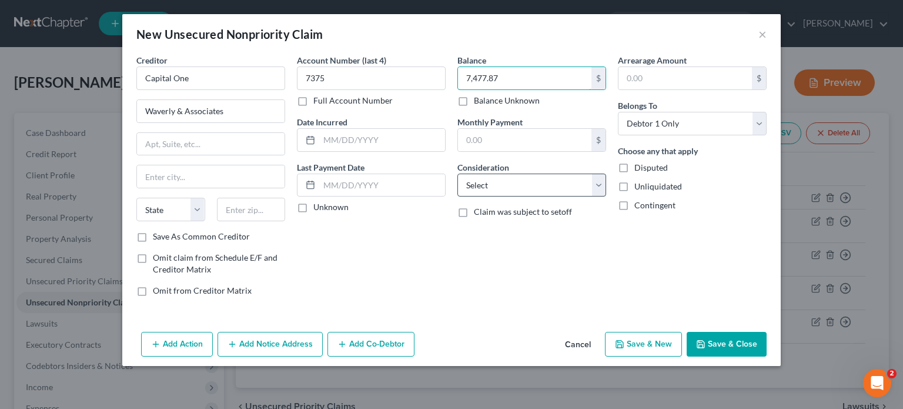
type input "7,477.87"
click at [595, 182] on select "Select Cable / Satellite Services Collection Agency Credit Card Debt Debt Couns…" at bounding box center [531, 185] width 149 height 24
select select "2"
click at [457, 173] on select "Select Cable / Satellite Services Collection Agency Credit Card Debt Debt Couns…" at bounding box center [531, 185] width 149 height 24
click at [764, 34] on button "×" at bounding box center [762, 34] width 8 height 14
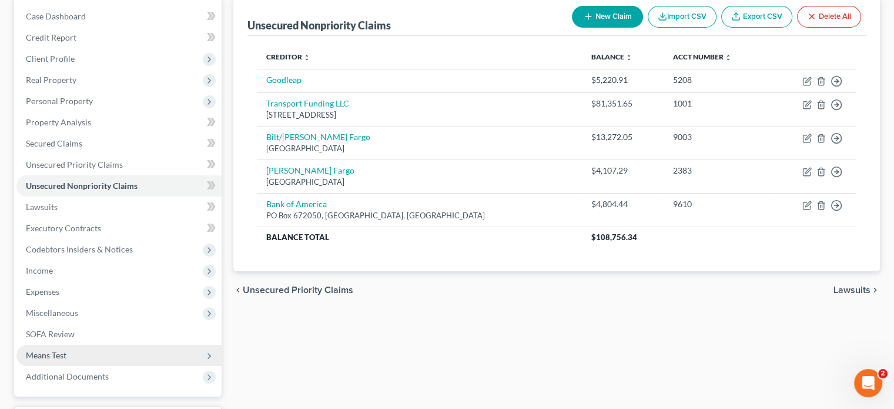
scroll to position [118, 0]
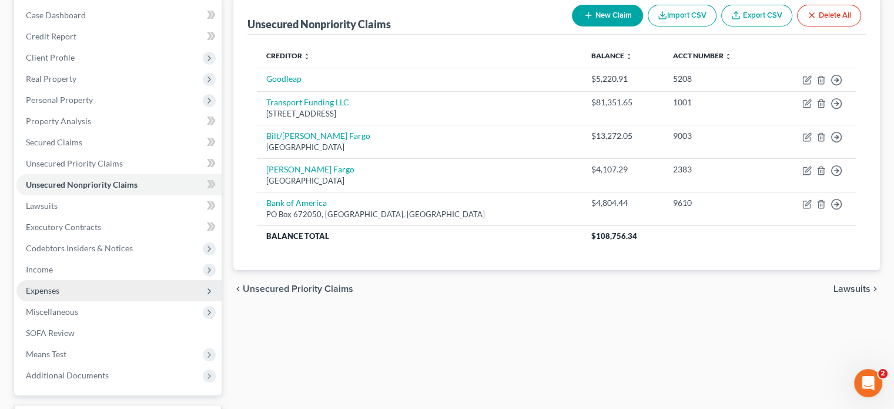
click at [50, 286] on span "Expenses" at bounding box center [43, 290] width 34 height 10
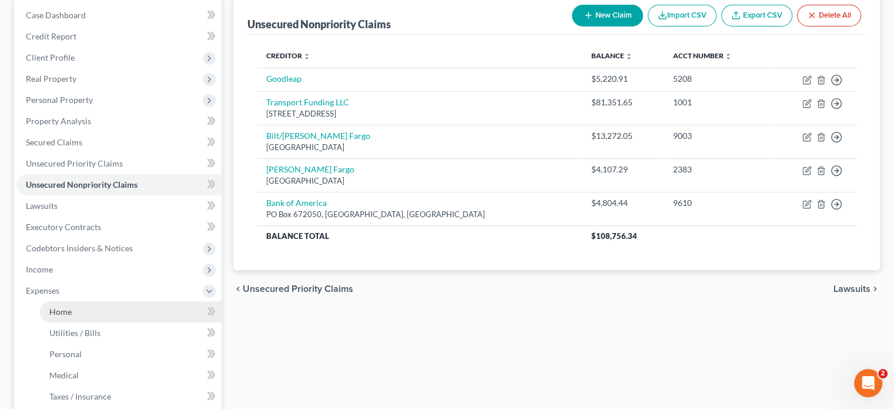
click at [60, 316] on link "Home" at bounding box center [131, 311] width 182 height 21
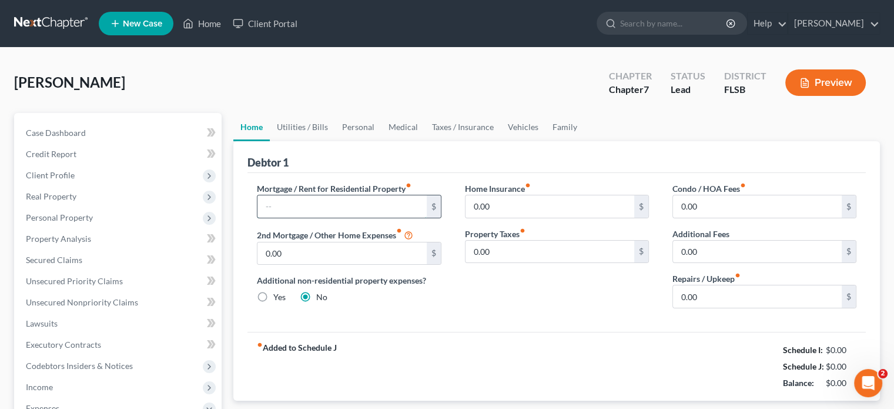
click at [336, 205] on input "text" at bounding box center [341, 206] width 169 height 22
type input "2,915.58"
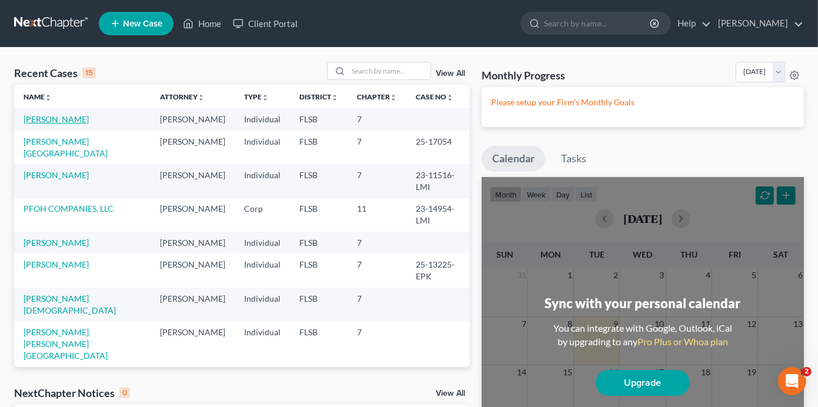
click at [54, 123] on link "Moreno, Victor" at bounding box center [56, 119] width 65 height 10
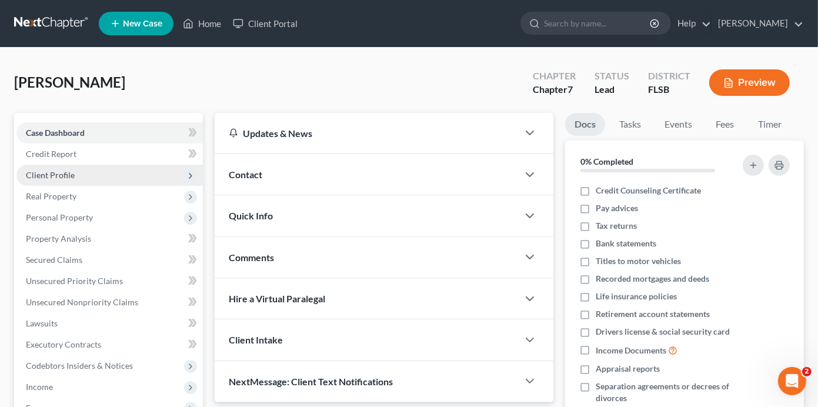
click at [59, 179] on span "Client Profile" at bounding box center [50, 175] width 49 height 10
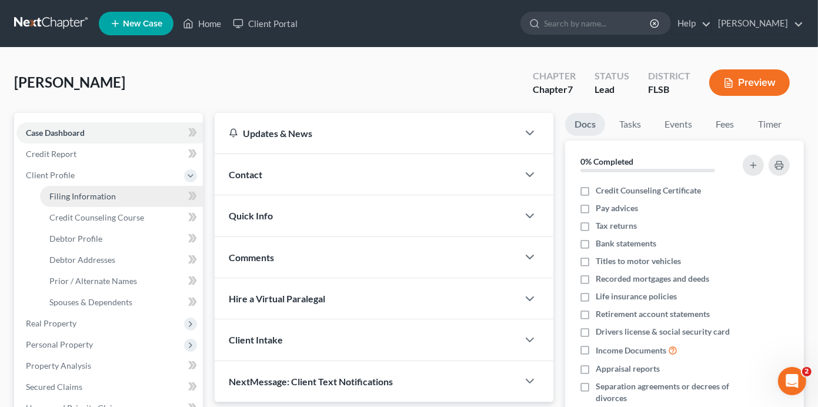
click at [105, 196] on span "Filing Information" at bounding box center [82, 196] width 66 height 10
select select "1"
select select "0"
select select "17"
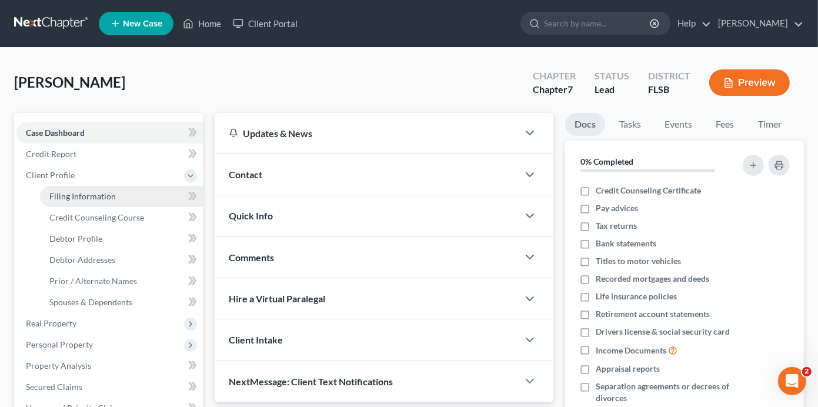
select select "0"
select select "9"
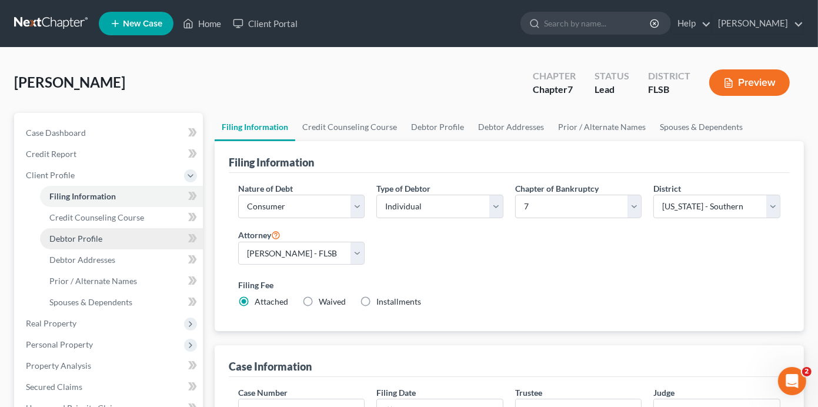
click at [99, 234] on span "Debtor Profile" at bounding box center [75, 238] width 53 height 10
select select "1"
select select "3"
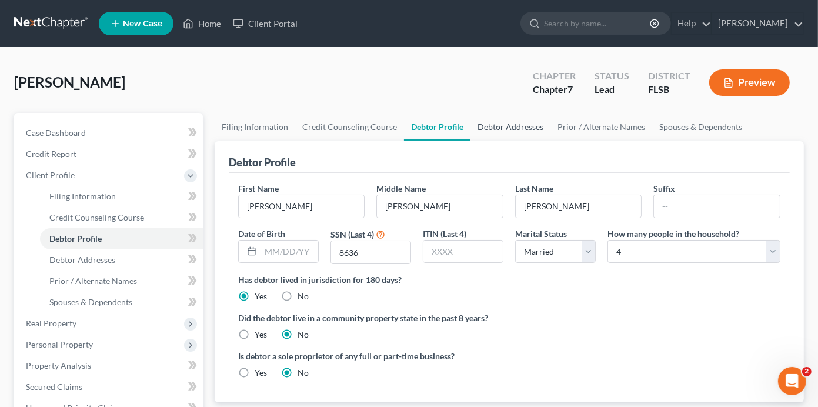
click at [491, 126] on link "Debtor Addresses" at bounding box center [510, 127] width 80 height 28
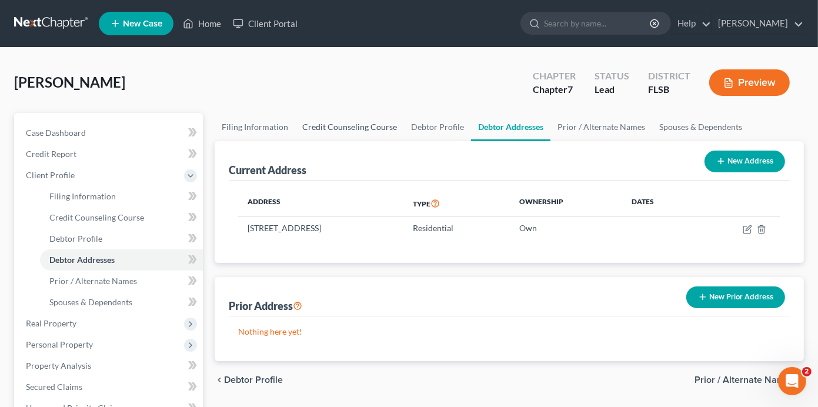
click at [387, 124] on link "Credit Counseling Course" at bounding box center [349, 127] width 109 height 28
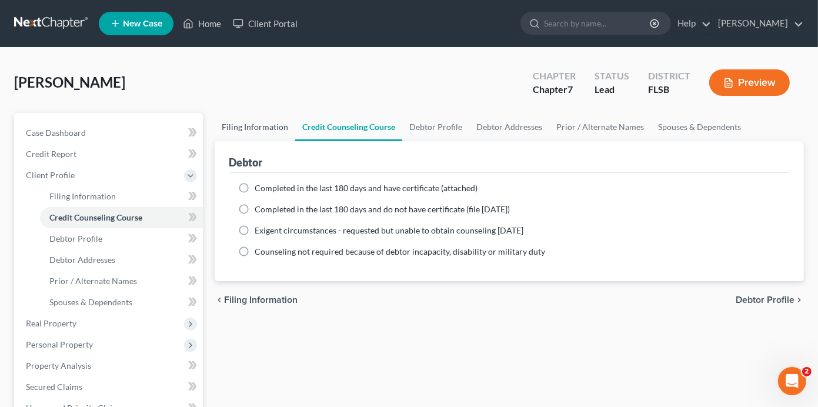
click at [252, 119] on link "Filing Information" at bounding box center [255, 127] width 81 height 28
select select "1"
select select "0"
select select "17"
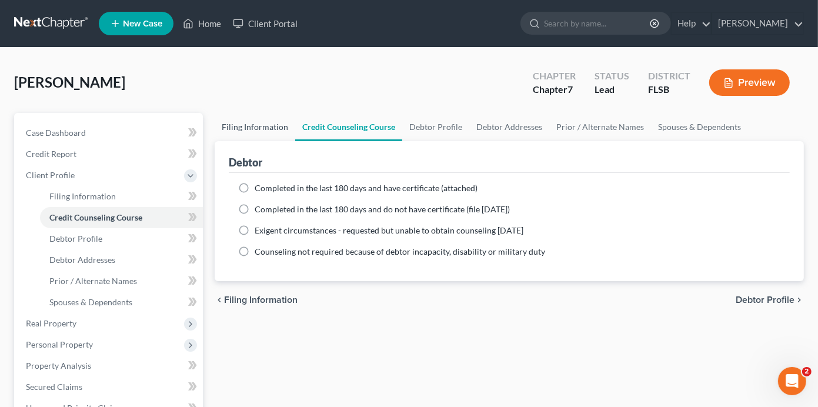
select select "0"
select select "9"
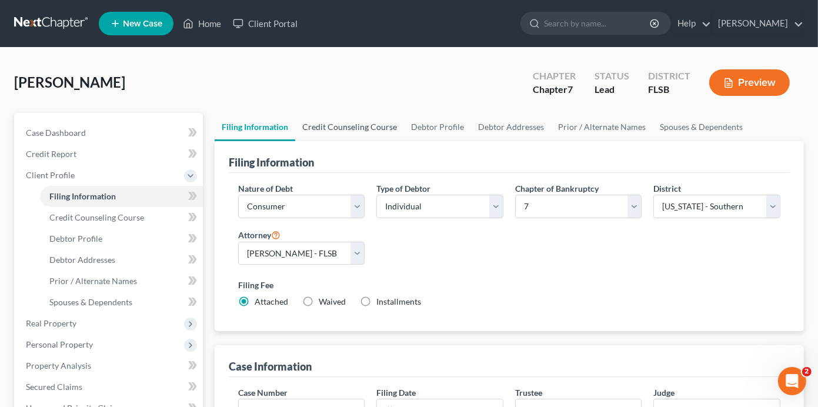
click at [380, 129] on link "Credit Counseling Course" at bounding box center [349, 127] width 109 height 28
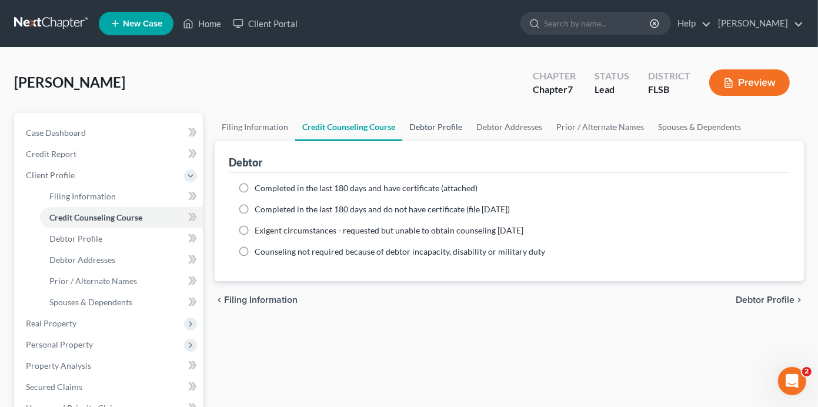
click at [449, 126] on link "Debtor Profile" at bounding box center [435, 127] width 67 height 28
select select "1"
select select "3"
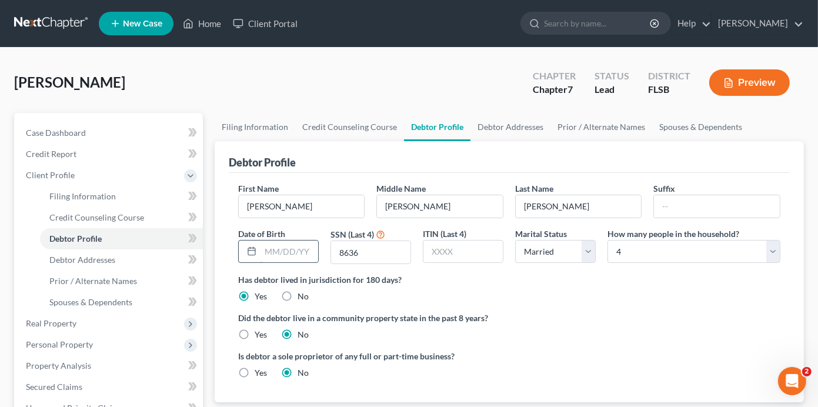
click at [268, 245] on input "text" at bounding box center [289, 251] width 58 height 22
click at [270, 251] on input "09/12/1979" at bounding box center [289, 251] width 58 height 22
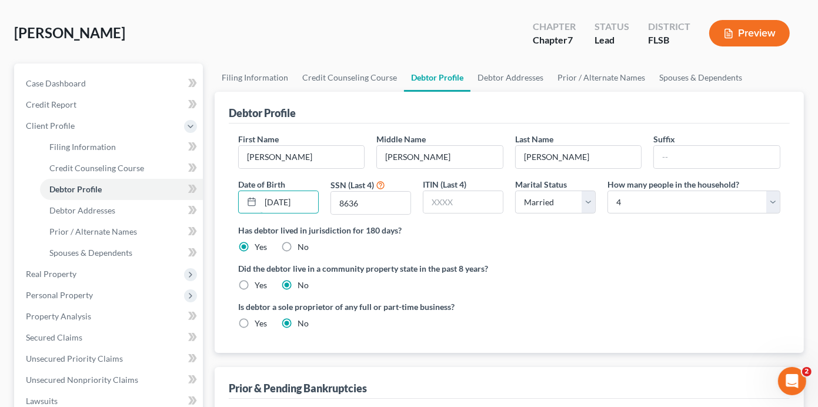
scroll to position [176, 0]
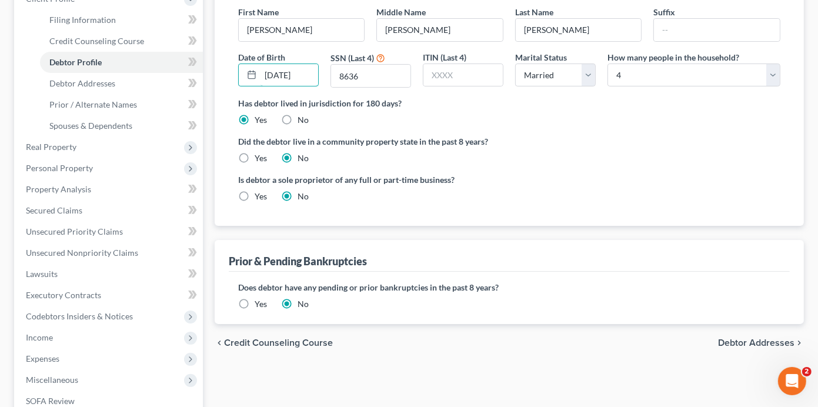
type input "03/12/1979"
click at [750, 341] on span "Debtor Addresses" at bounding box center [756, 342] width 76 height 9
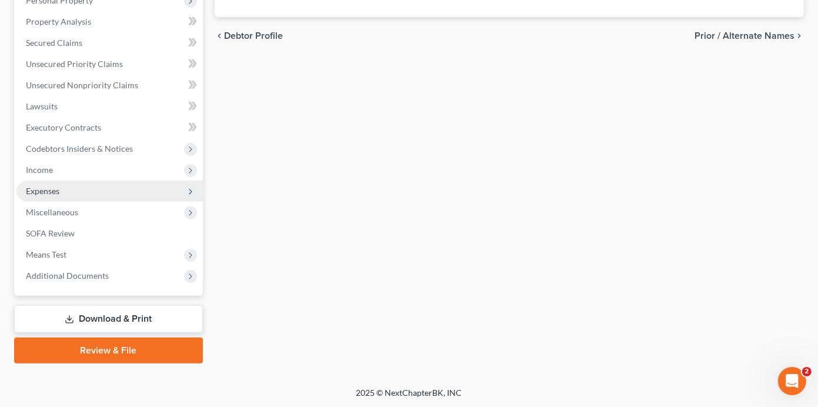
click at [47, 188] on span "Expenses" at bounding box center [43, 191] width 34 height 10
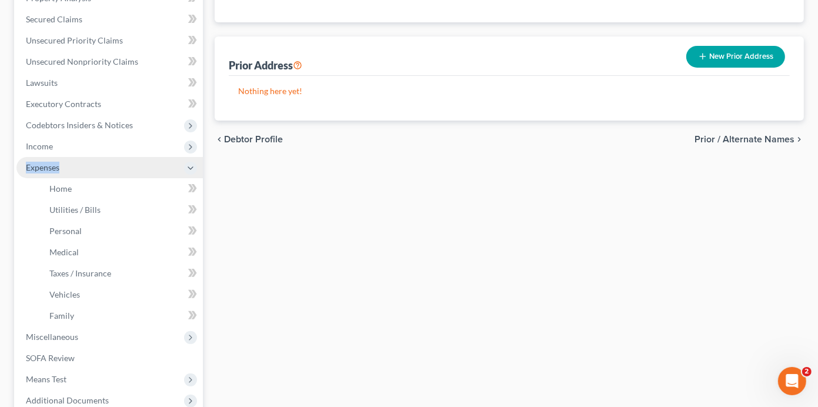
click at [48, 172] on span "Expenses" at bounding box center [43, 167] width 34 height 10
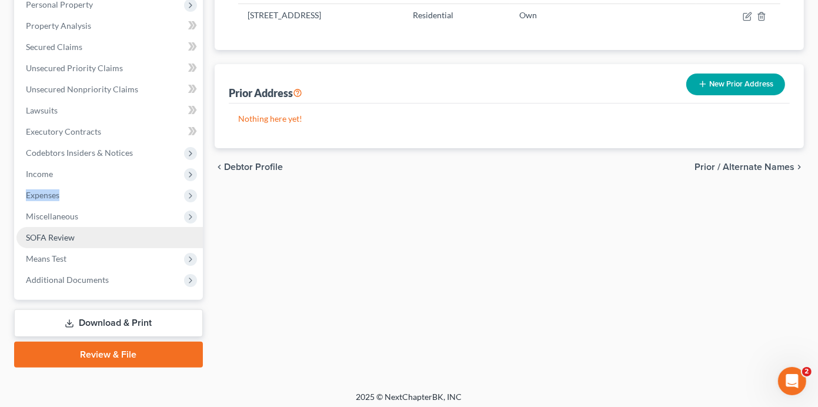
scroll to position [217, 0]
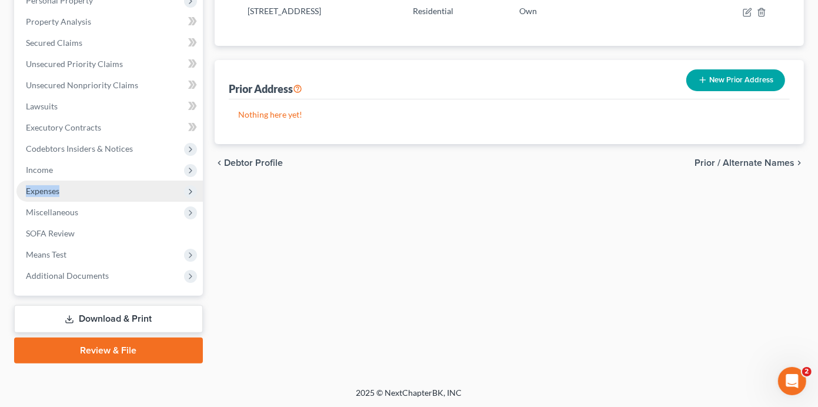
click at [46, 186] on span "Expenses" at bounding box center [43, 191] width 34 height 10
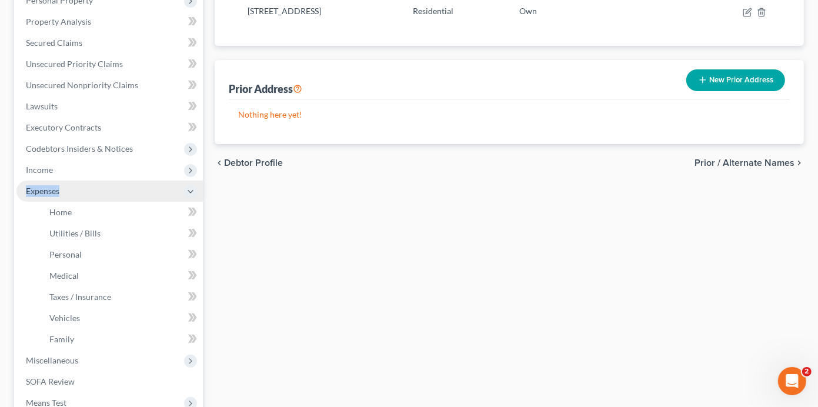
click at [46, 186] on span "Expenses" at bounding box center [43, 191] width 34 height 10
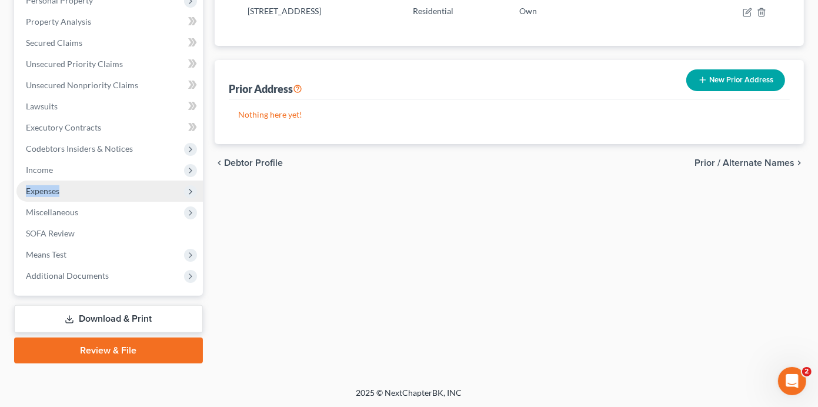
click at [62, 185] on span "Expenses" at bounding box center [109, 190] width 186 height 21
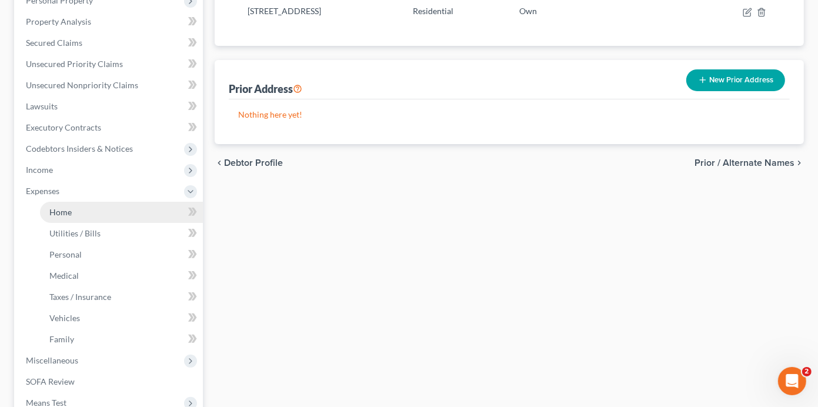
click at [59, 208] on span "Home" at bounding box center [60, 212] width 22 height 10
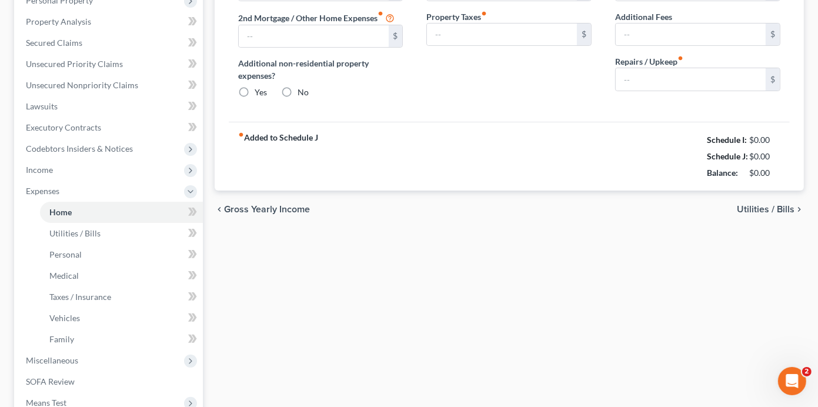
type input "0.00"
radio input "true"
type input "0.00"
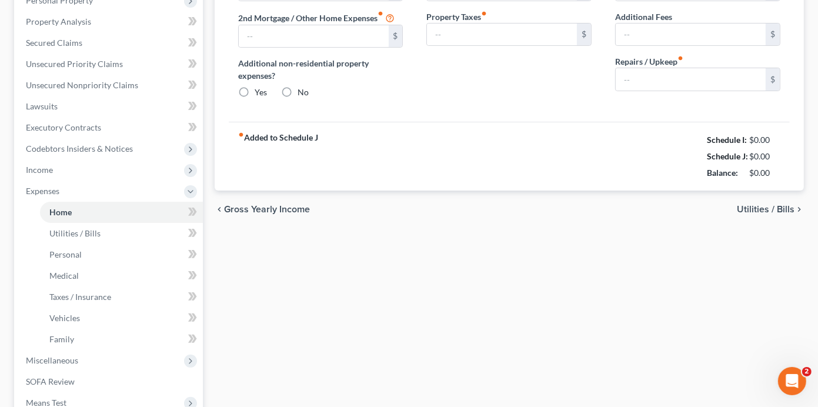
type input "0.00"
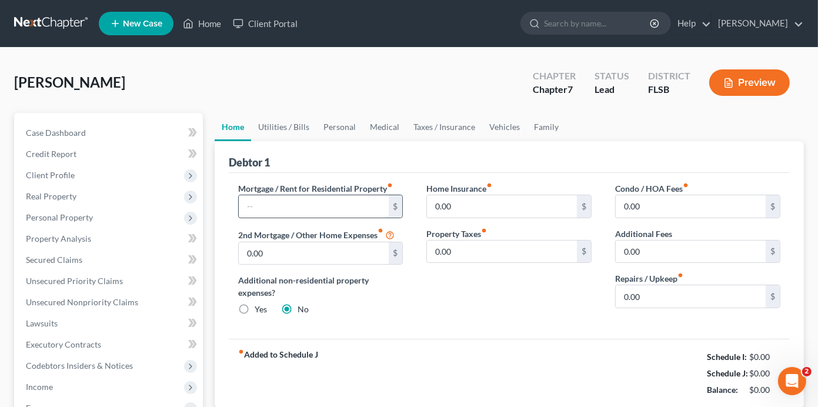
click at [289, 206] on input "text" at bounding box center [314, 206] width 150 height 22
type input "2,915.58"
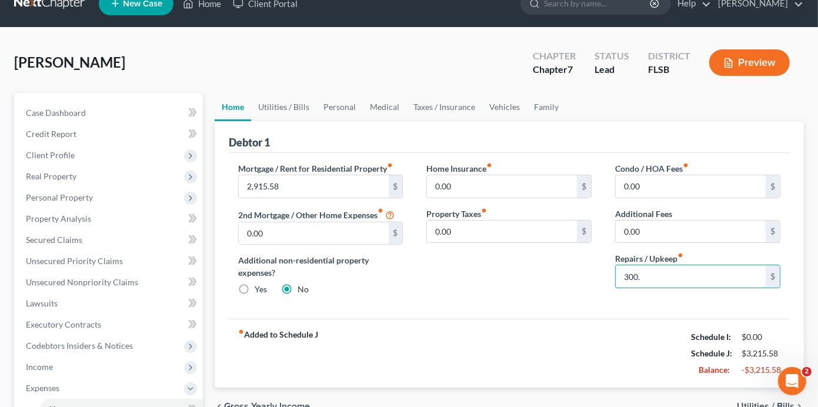
scroll to position [176, 0]
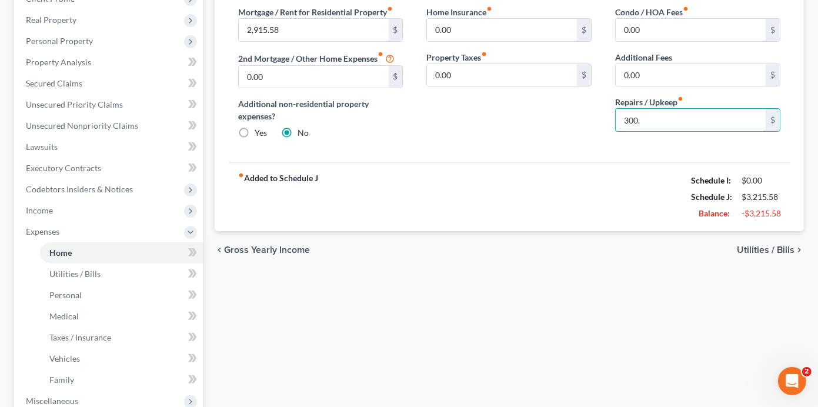
type input "300."
click at [755, 248] on span "Utilities / Bills" at bounding box center [766, 249] width 58 height 9
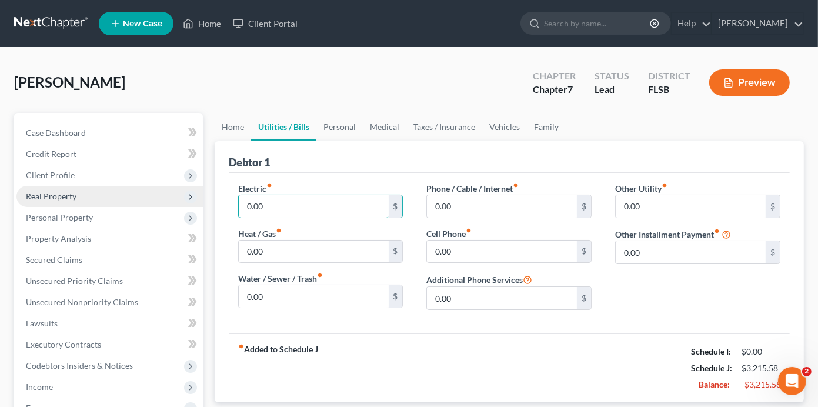
drag, startPoint x: 263, startPoint y: 197, endPoint x: 129, endPoint y: 202, distance: 133.5
click at [130, 192] on span "Real Property" at bounding box center [109, 196] width 186 height 21
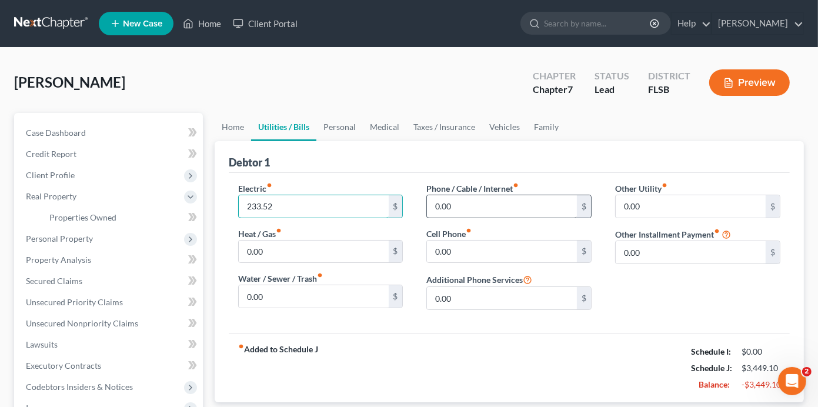
type input "233.52"
type input "2"
type input "233.52"
click at [456, 210] on input "text" at bounding box center [502, 206] width 150 height 22
type input "246."
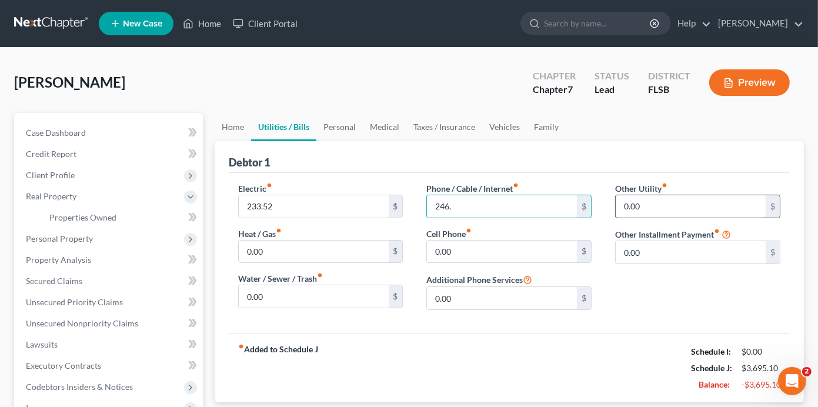
click at [620, 200] on input "0.00" at bounding box center [691, 206] width 150 height 22
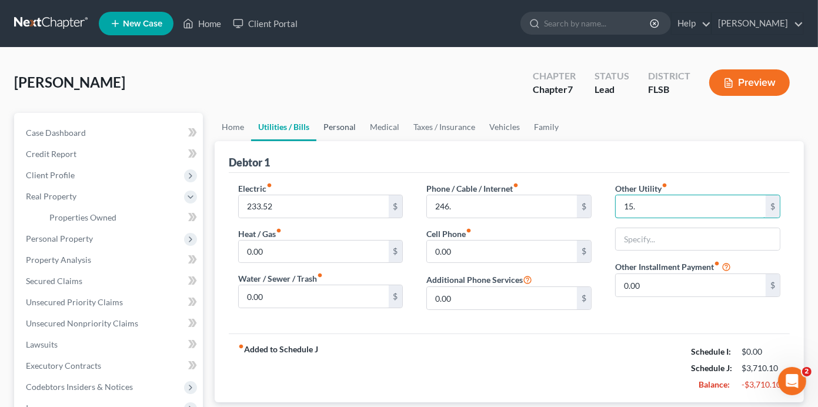
type input "15."
click at [350, 128] on link "Personal" at bounding box center [339, 127] width 46 height 28
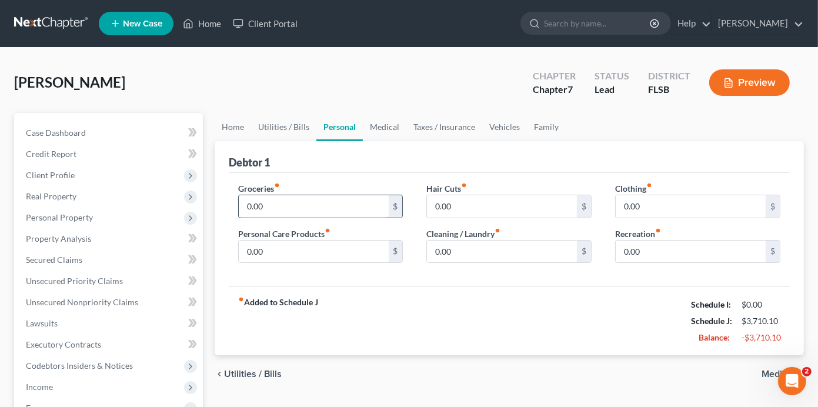
click at [327, 202] on input "0.00" at bounding box center [314, 206] width 150 height 22
type input "2,500."
type input "2"
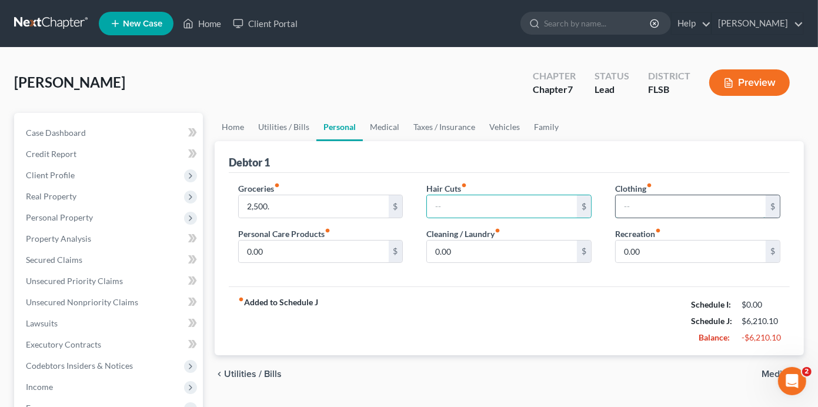
click at [643, 213] on input "text" at bounding box center [691, 206] width 150 height 22
type input "200."
click at [510, 247] on input "0.00" at bounding box center [502, 251] width 150 height 22
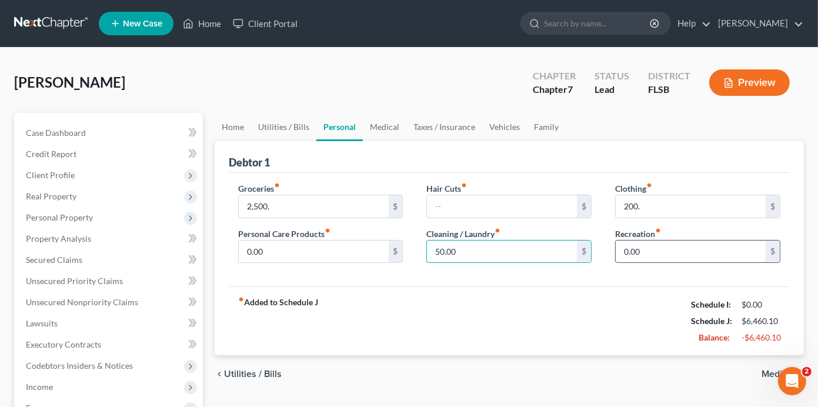
type input "50.00"
type input "200."
click at [379, 119] on link "Medical" at bounding box center [385, 127] width 44 height 28
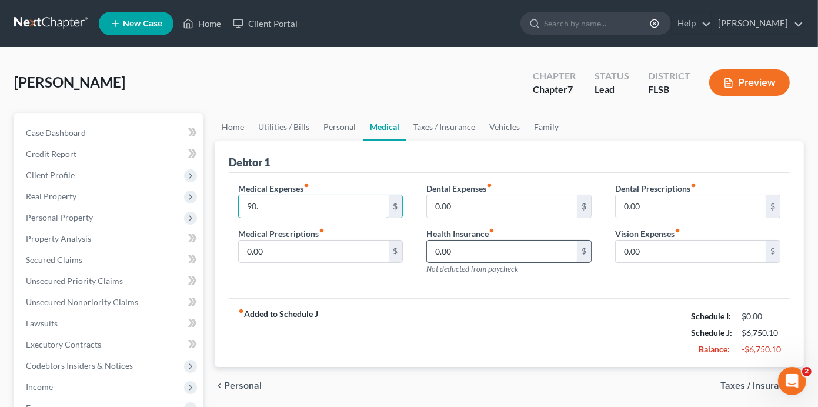
type input "90."
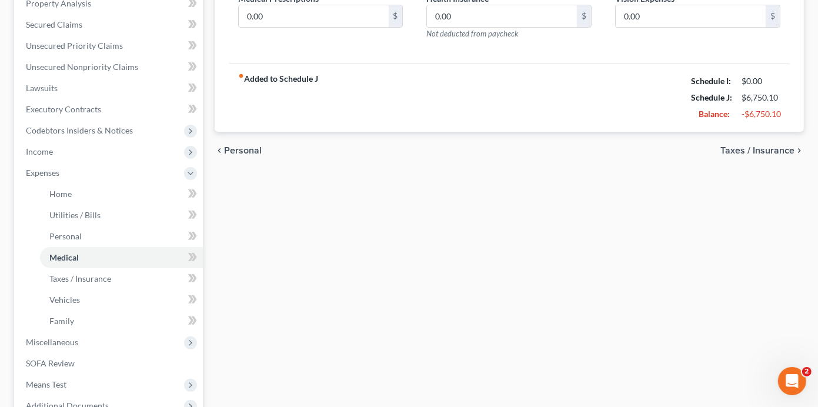
click at [756, 147] on span "Taxes / Insurance" at bounding box center [757, 150] width 74 height 9
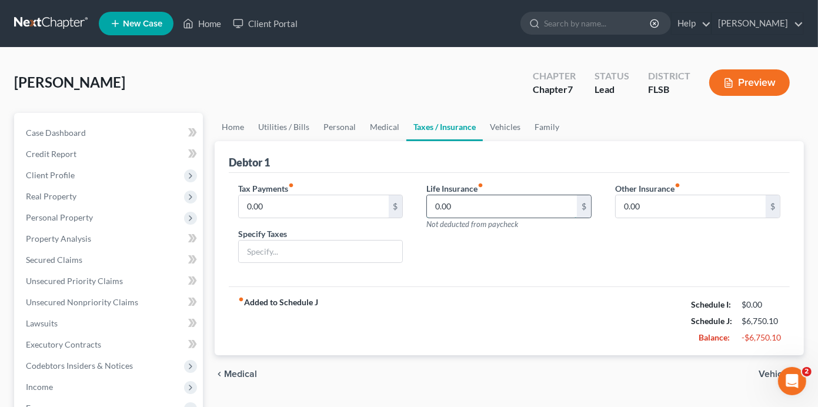
click at [517, 204] on input "0.00" at bounding box center [502, 206] width 150 height 22
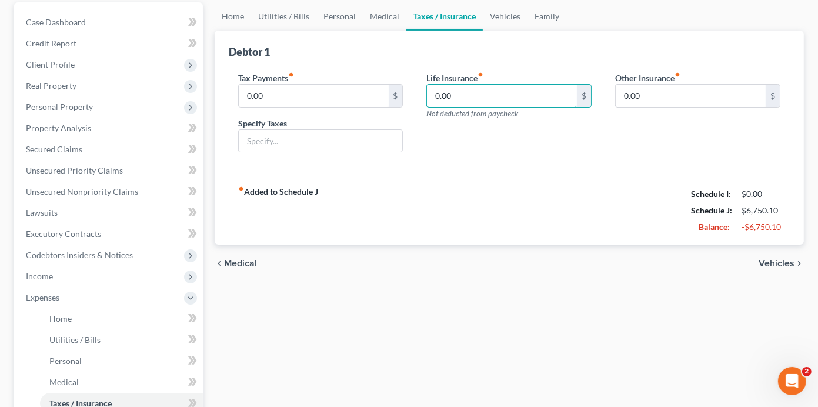
scroll to position [118, 0]
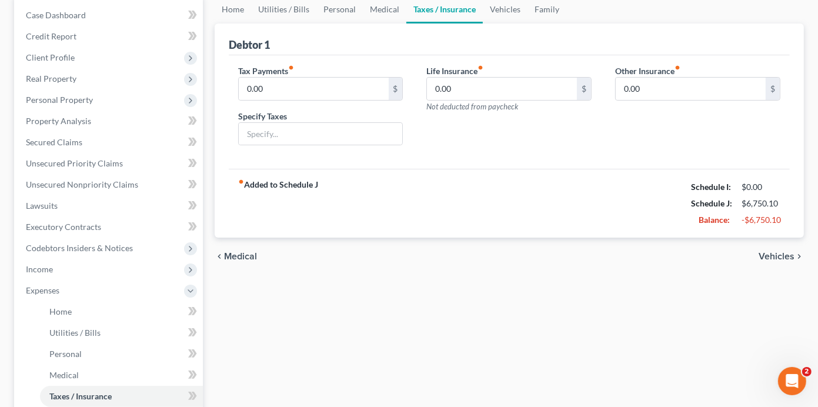
click at [787, 254] on span "Vehicles" at bounding box center [776, 256] width 36 height 9
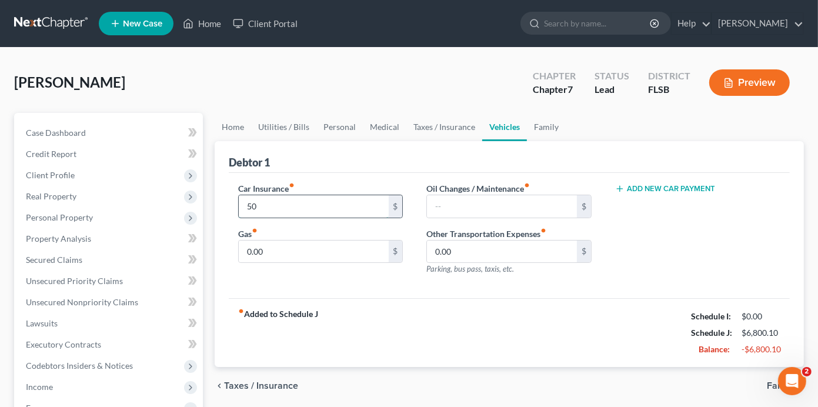
type input "5"
type input "330.00"
click at [332, 238] on div "Gas fiber_manual_record 0.00 $" at bounding box center [320, 246] width 165 height 36
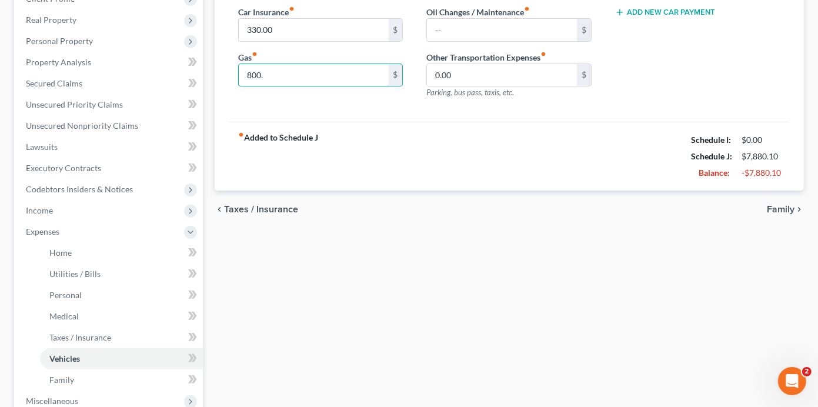
type input "800."
click at [775, 211] on span "Family" at bounding box center [781, 209] width 28 height 9
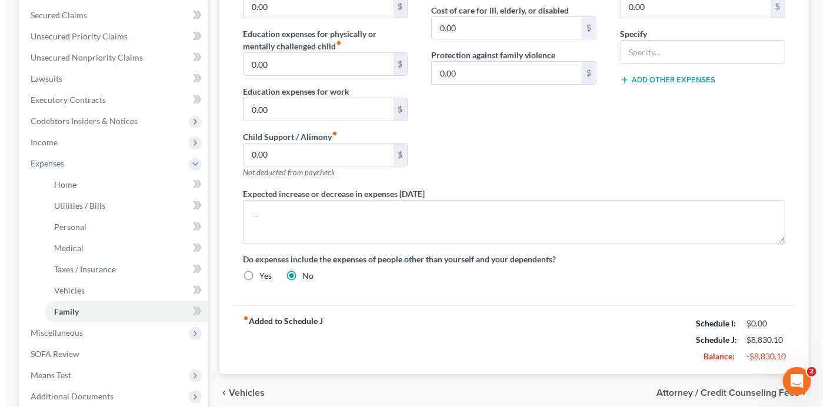
scroll to position [365, 0]
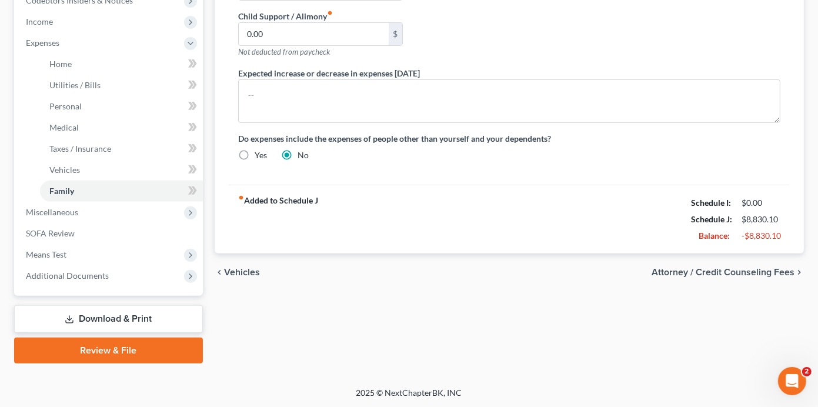
type input "950.00"
click at [745, 267] on span "Attorney / Credit Counseling Fees" at bounding box center [722, 271] width 143 height 9
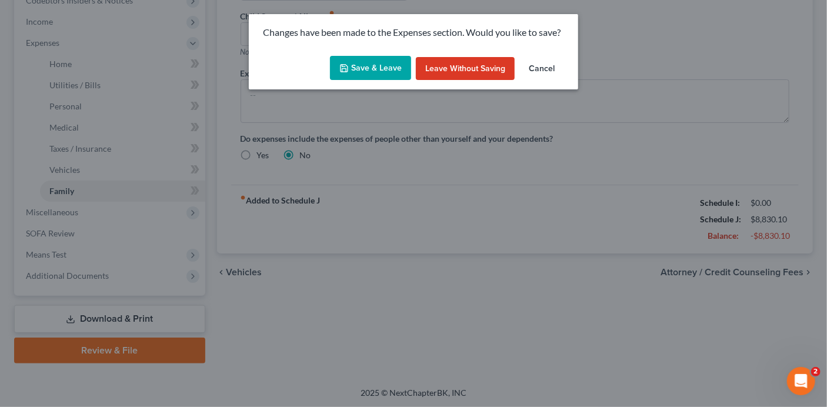
click at [373, 55] on div "Save & Leave Leave without Saving Cancel" at bounding box center [413, 70] width 329 height 39
click at [377, 66] on button "Save & Leave" at bounding box center [370, 68] width 81 height 25
